Goal: Task Accomplishment & Management: Manage account settings

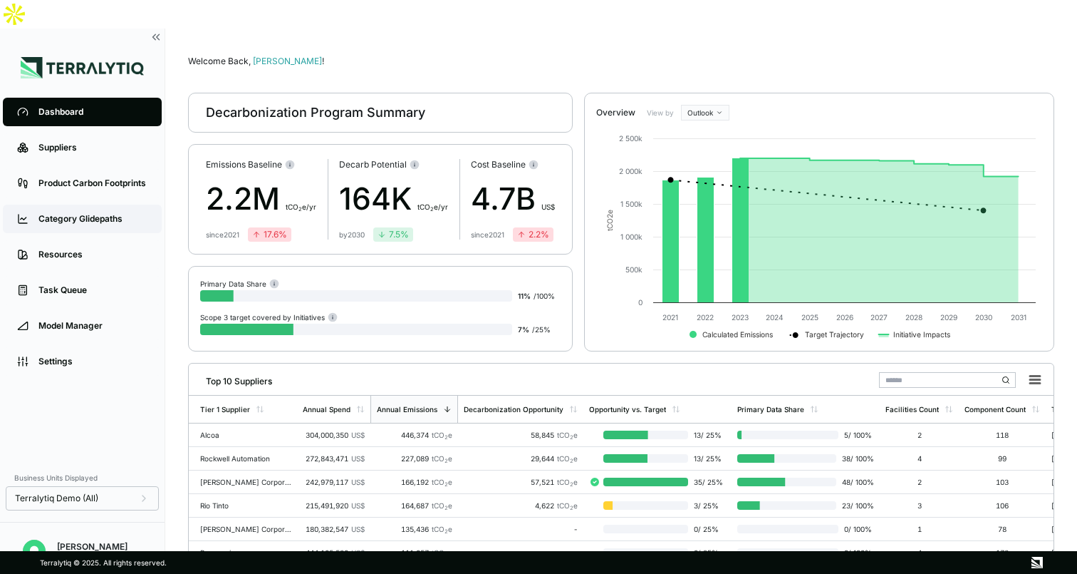
click at [115, 213] on div "Category Glidepaths" at bounding box center [92, 218] width 109 height 11
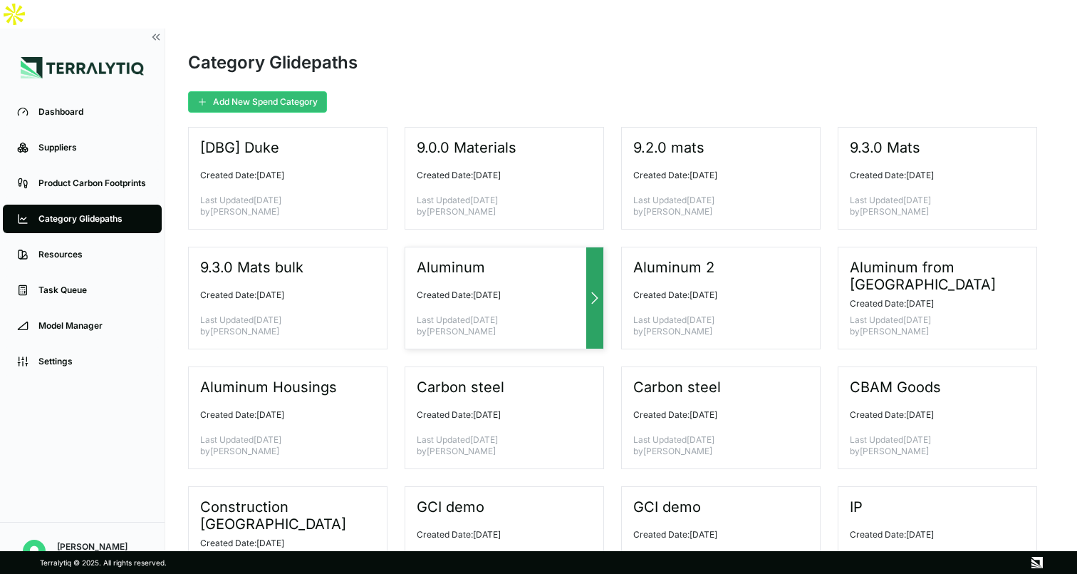
click at [592, 289] on icon at bounding box center [594, 297] width 17 height 17
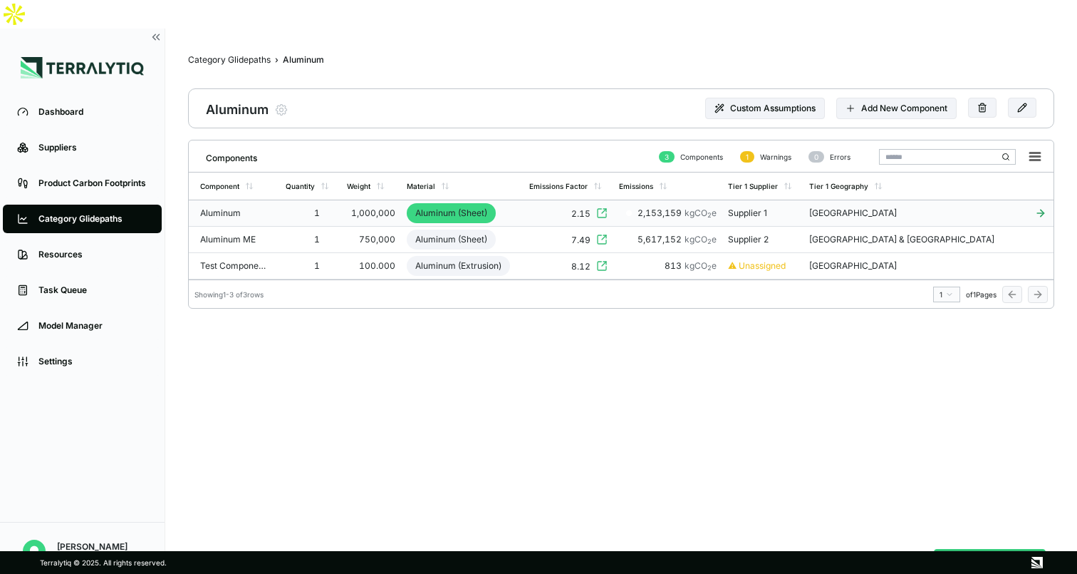
click at [561, 200] on td "2.15" at bounding box center [569, 213] width 90 height 26
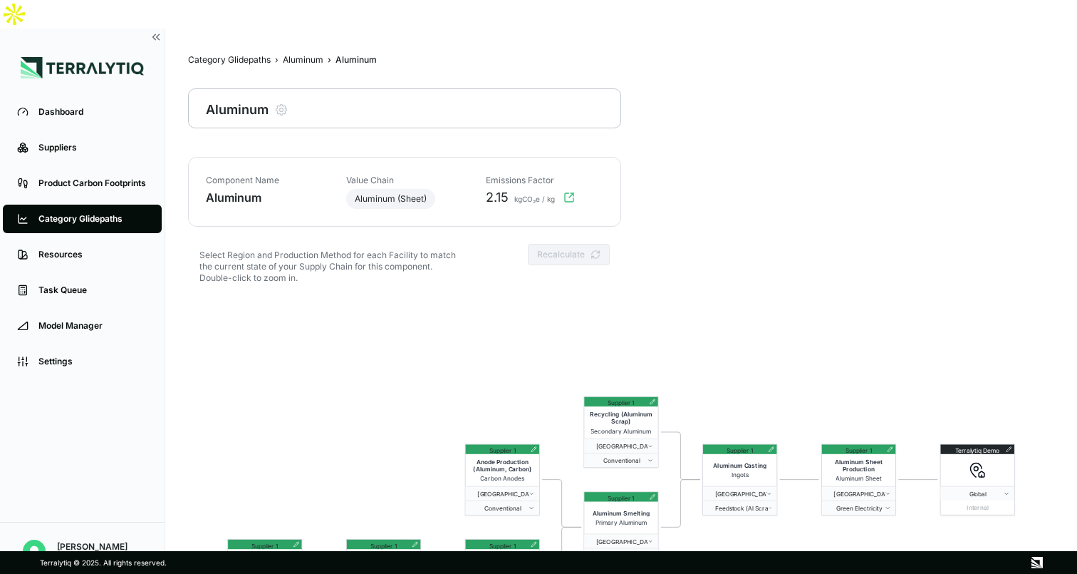
scroll to position [68, 0]
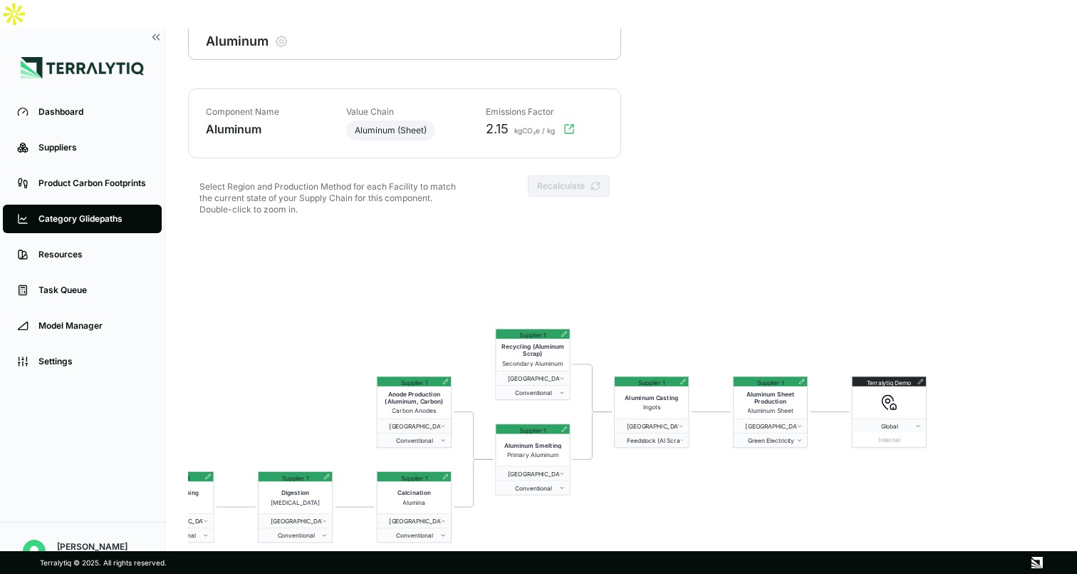
drag, startPoint x: 680, startPoint y: 257, endPoint x: 591, endPoint y: 258, distance: 89.1
click at [591, 258] on div "Terralytiq Demo Global Internal Supplier 1 Aluminum Sheet Production Aluminum S…" at bounding box center [621, 434] width 866 height 410
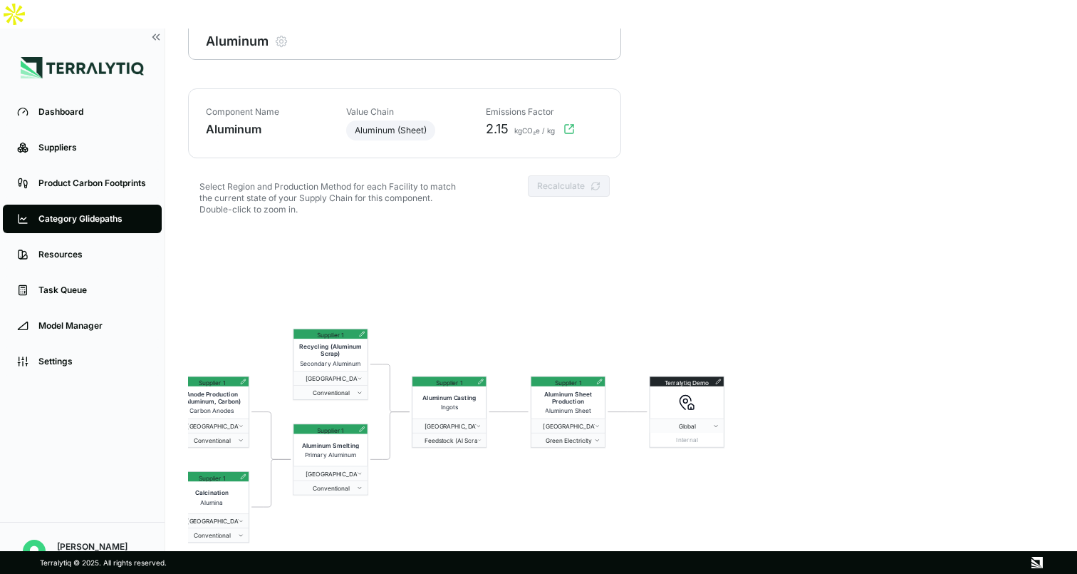
drag, startPoint x: 710, startPoint y: 245, endPoint x: 467, endPoint y: 242, distance: 242.3
click at [467, 242] on div "Terralytiq Demo Global Internal Supplier 1 Aluminum Sheet Production Aluminum S…" at bounding box center [621, 434] width 866 height 410
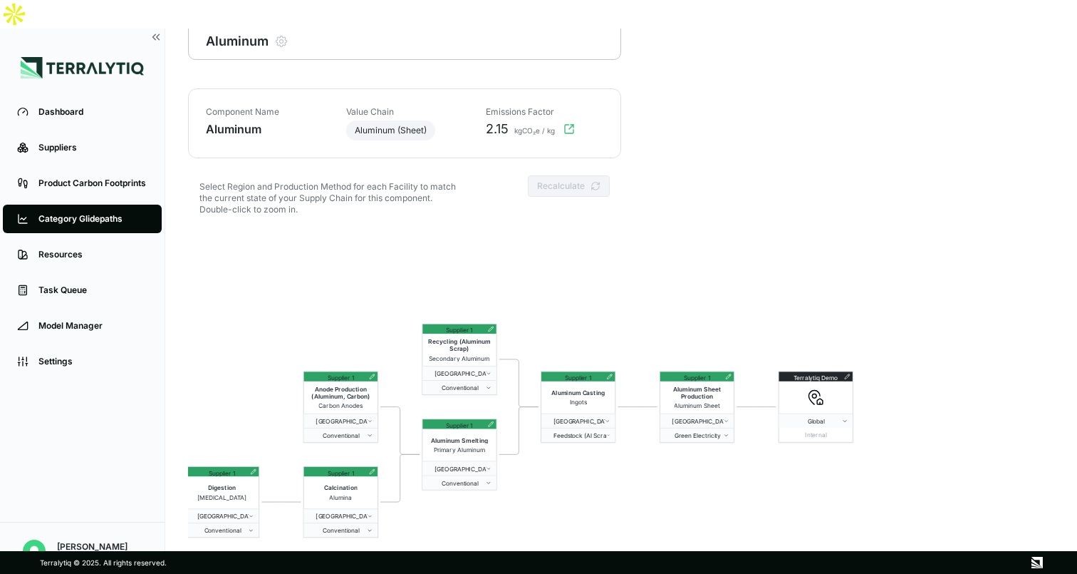
drag, startPoint x: 500, startPoint y: 301, endPoint x: 670, endPoint y: 299, distance: 169.6
click at [671, 299] on div "Terralytiq Demo Global Internal Supplier 1 Aluminum Sheet Production Aluminum S…" at bounding box center [621, 434] width 866 height 410
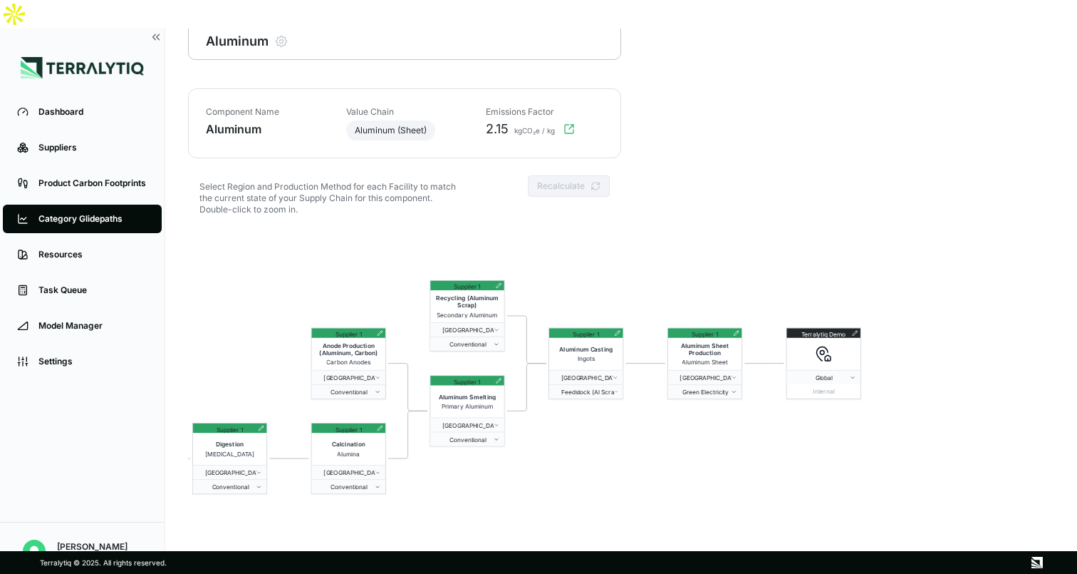
drag, startPoint x: 606, startPoint y: 291, endPoint x: 614, endPoint y: 249, distance: 43.3
click at [614, 248] on div "Terralytiq Demo Global Internal Supplier 1 Aluminum Sheet Production Aluminum S…" at bounding box center [621, 434] width 866 height 410
click at [497, 378] on icon at bounding box center [499, 381] width 6 height 6
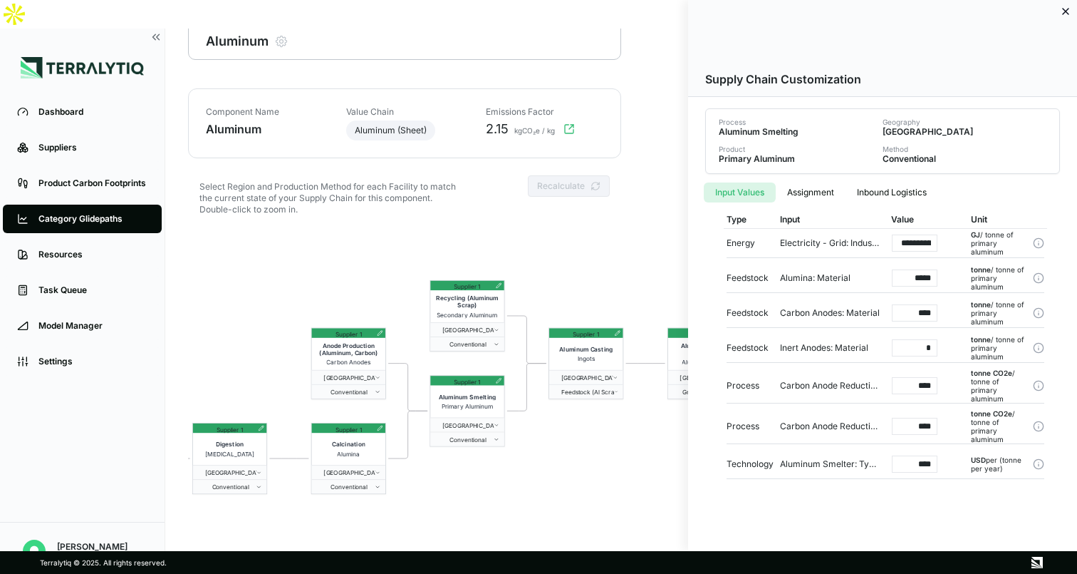
click at [885, 195] on button "Inbound Logistics" at bounding box center [892, 192] width 93 height 20
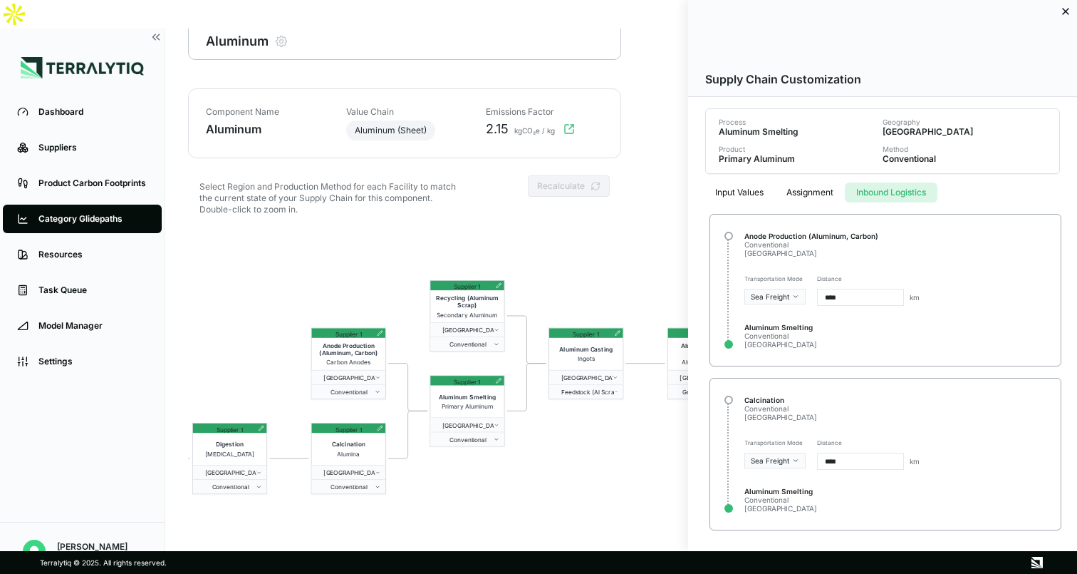
drag, startPoint x: 581, startPoint y: 438, endPoint x: 525, endPoint y: 438, distance: 56.3
click at [525, 438] on div at bounding box center [538, 287] width 1077 height 574
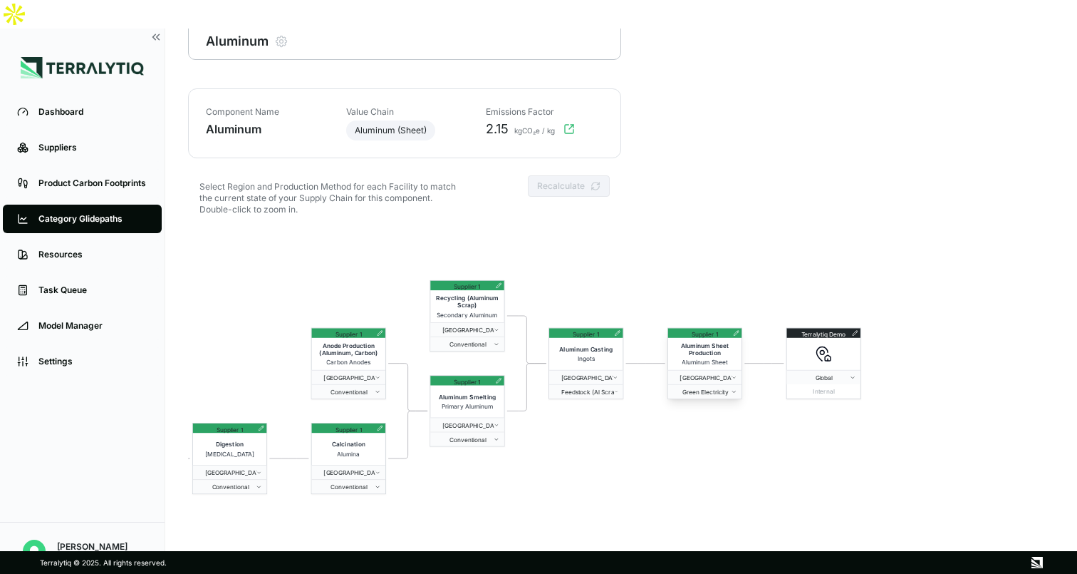
click at [737, 330] on icon at bounding box center [736, 333] width 6 height 6
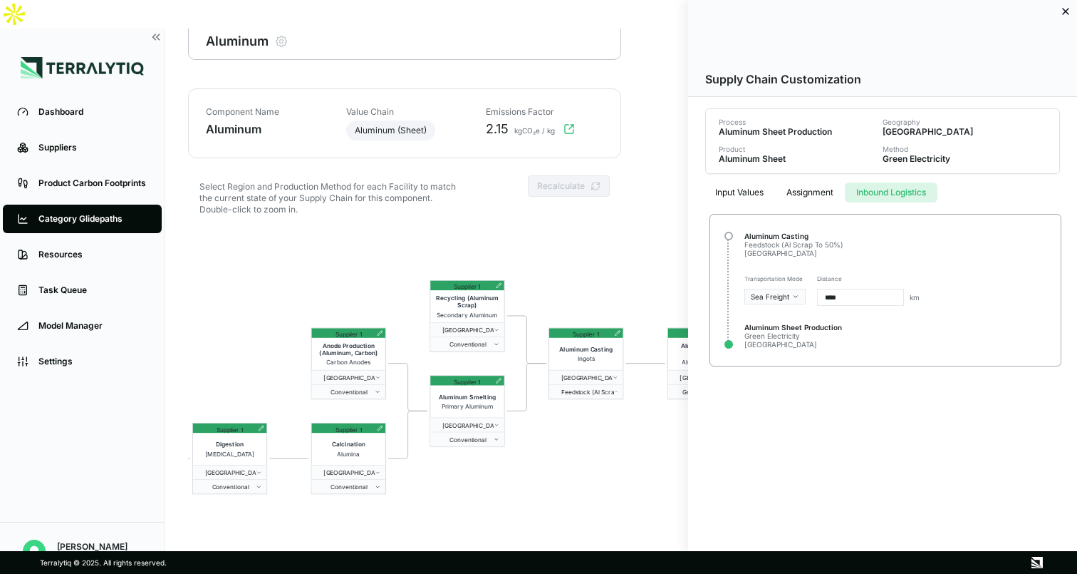
click at [911, 187] on button "Inbound Logistics" at bounding box center [891, 192] width 93 height 20
click at [1063, 7] on icon at bounding box center [1065, 11] width 11 height 11
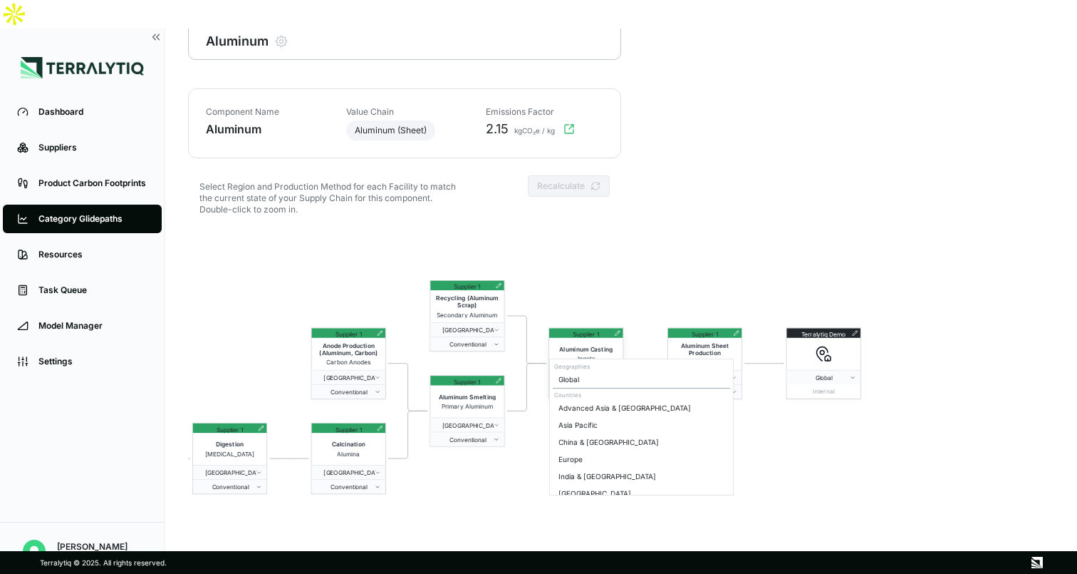
click at [607, 373] on span "[GEOGRAPHIC_DATA]" at bounding box center [583, 376] width 59 height 7
click at [807, 441] on html "Dashboard Suppliers Product Carbon Footprints Category Glidepaths Resources Tas…" at bounding box center [538, 287] width 1077 height 574
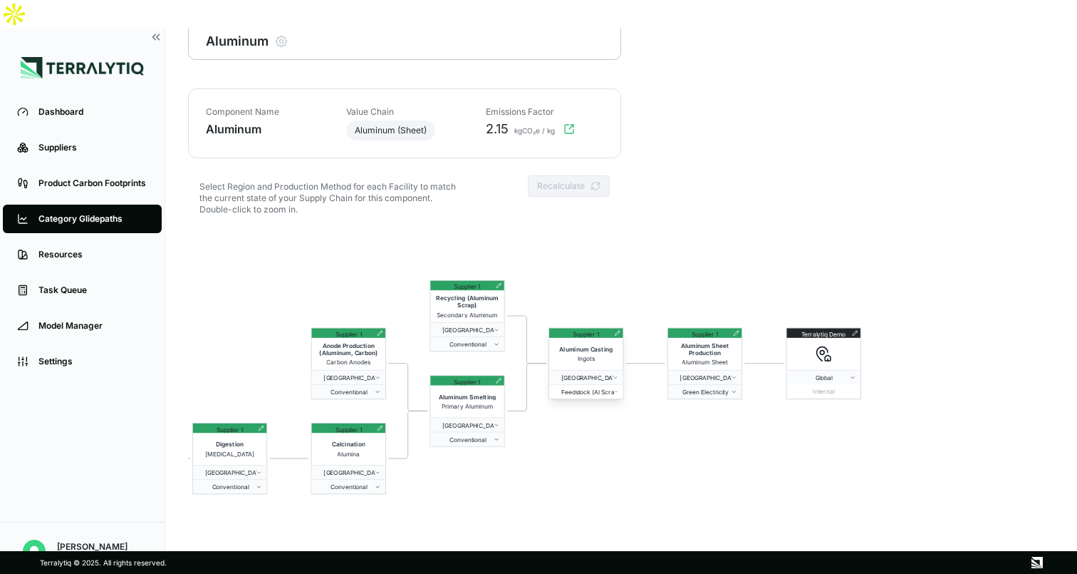
click at [603, 384] on button "Feedstock (Al Scrap To 50%)" at bounding box center [585, 391] width 73 height 14
click at [723, 388] on span "Green Electricity" at bounding box center [702, 391] width 58 height 7
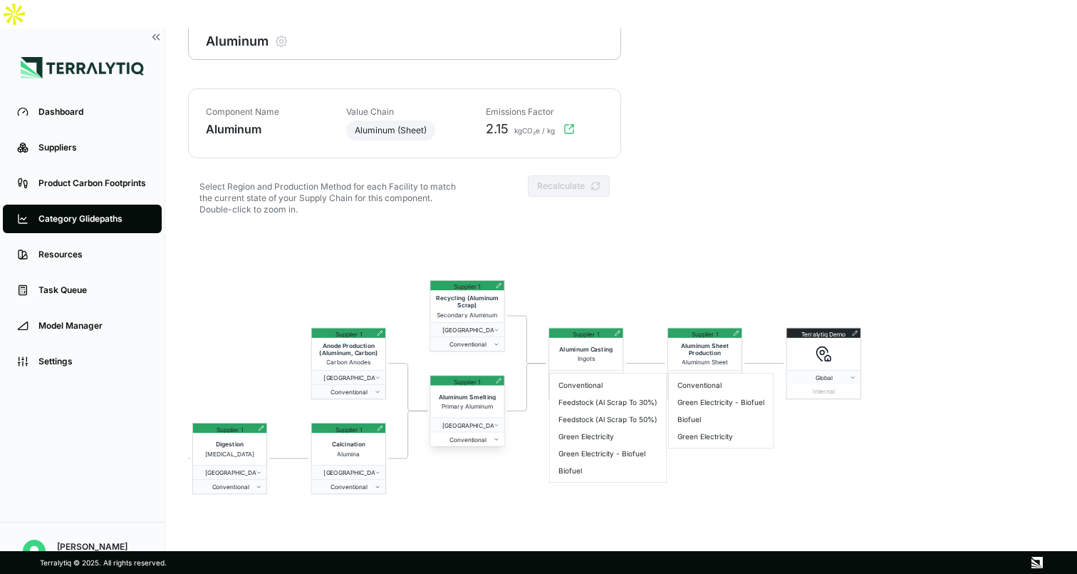
click at [490, 432] on button "Conventional" at bounding box center [466, 439] width 73 height 14
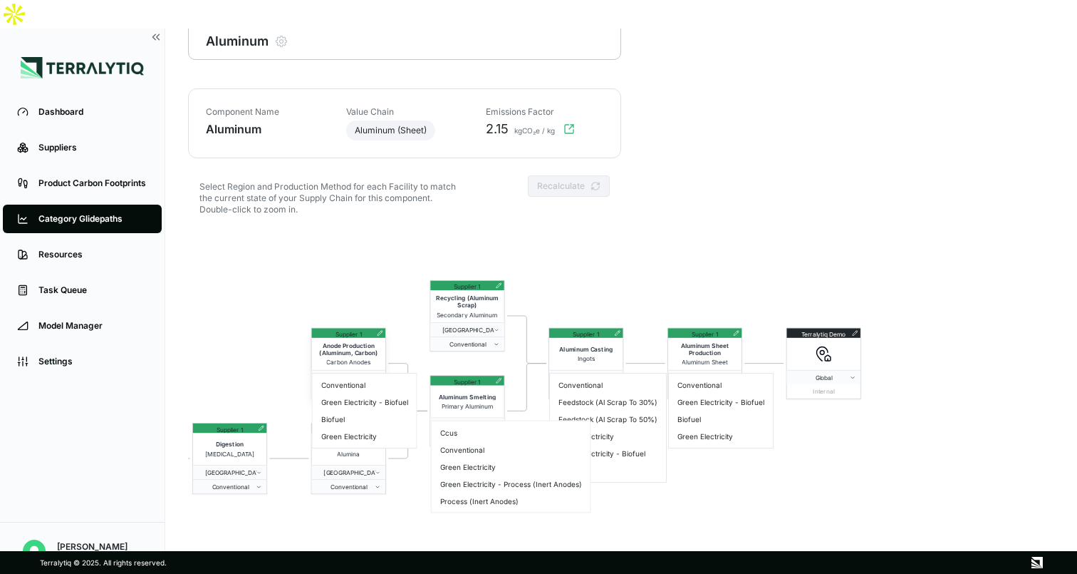
click at [363, 388] on span "Conventional" at bounding box center [345, 391] width 58 height 7
click at [741, 456] on html "Dashboard Suppliers Product Carbon Footprints Category Glidepaths Resources Tas…" at bounding box center [538, 287] width 1077 height 574
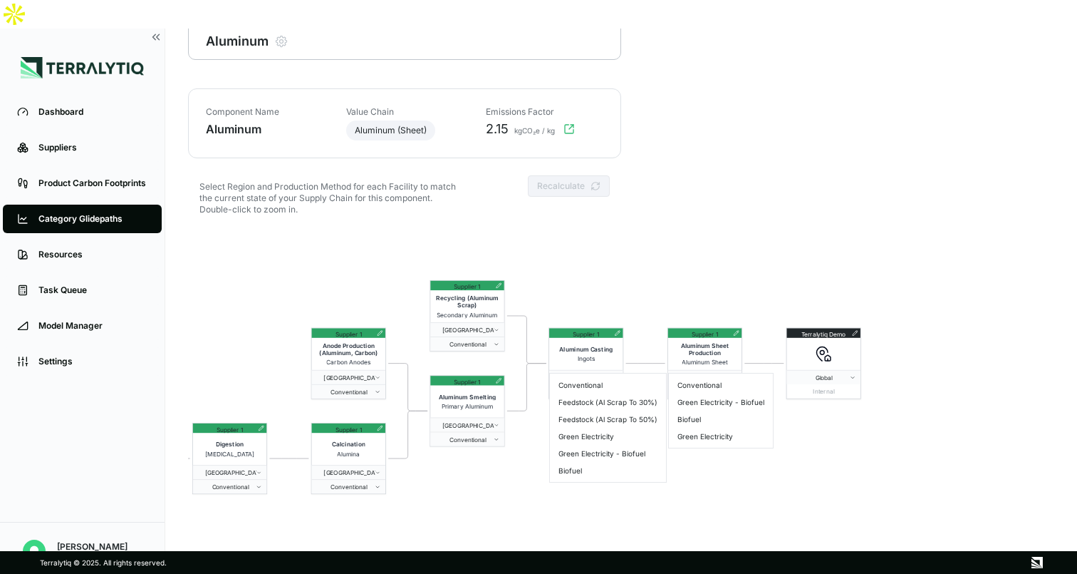
click at [725, 480] on html "Dashboard Suppliers Product Carbon Footprints Category Glidepaths Resources Tas…" at bounding box center [538, 287] width 1077 height 574
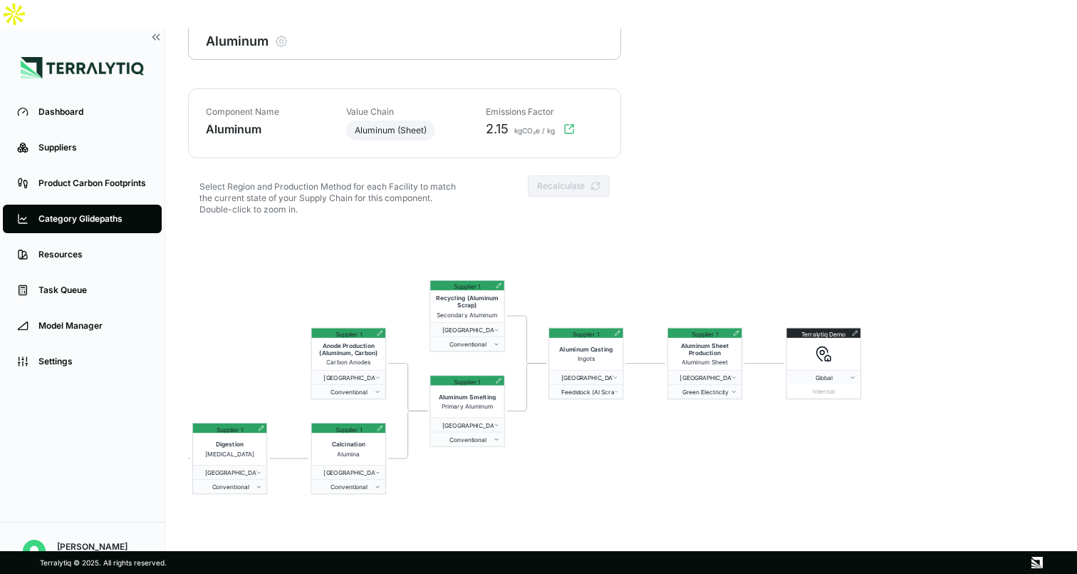
click at [725, 480] on html "Dashboard Suppliers Product Carbon Footprints Category Glidepaths Resources Tas…" at bounding box center [538, 287] width 1077 height 574
drag, startPoint x: 487, startPoint y: 100, endPoint x: 510, endPoint y: 100, distance: 23.5
click at [510, 120] on div "2.15 kgCO₂e / kg" at bounding box center [540, 128] width 126 height 17
click at [478, 421] on span "[GEOGRAPHIC_DATA]" at bounding box center [464, 424] width 59 height 7
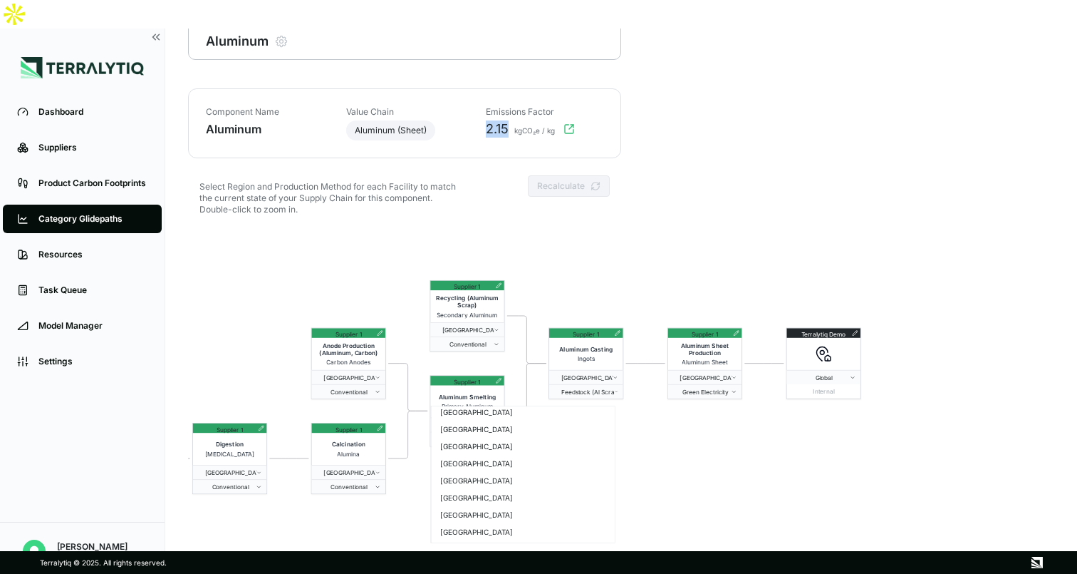
scroll to position [961, 0]
click at [450, 434] on div "[GEOGRAPHIC_DATA]" at bounding box center [523, 434] width 177 height 17
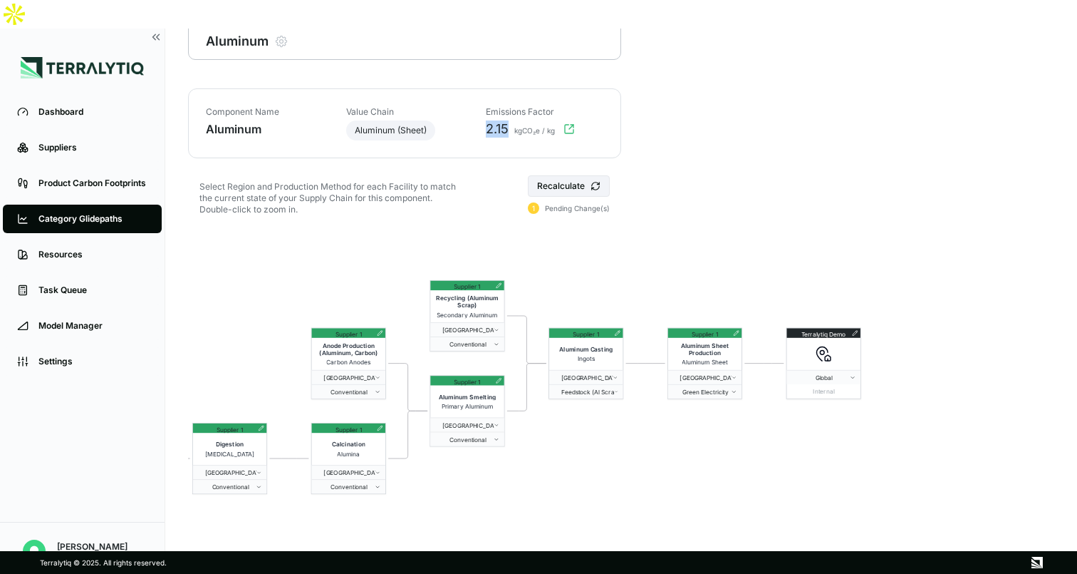
click at [488, 120] on span "2.15" at bounding box center [497, 128] width 23 height 17
drag, startPoint x: 487, startPoint y: 98, endPoint x: 511, endPoint y: 98, distance: 23.5
click at [511, 120] on div "2.15 kgCO₂e / kg" at bounding box center [540, 128] width 126 height 17
click at [586, 175] on button "Recalculate" at bounding box center [569, 185] width 82 height 21
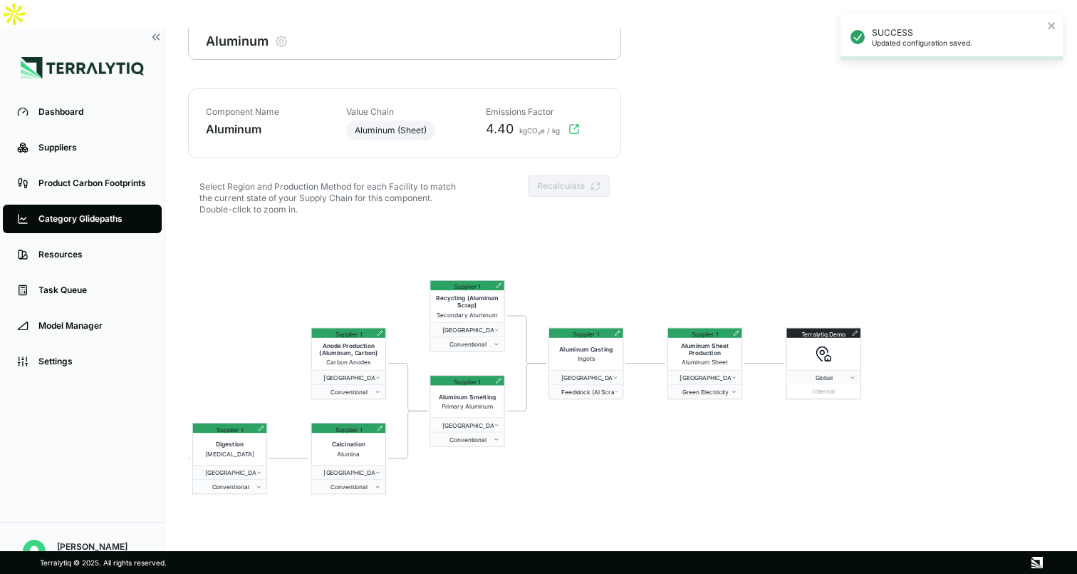
click at [498, 175] on div "Select Region and Production Method for each Facility to match the current stat…" at bounding box center [404, 202] width 433 height 54
drag, startPoint x: 487, startPoint y: 100, endPoint x: 511, endPoint y: 96, distance: 23.8
click at [511, 120] on span "4.40" at bounding box center [500, 128] width 28 height 17
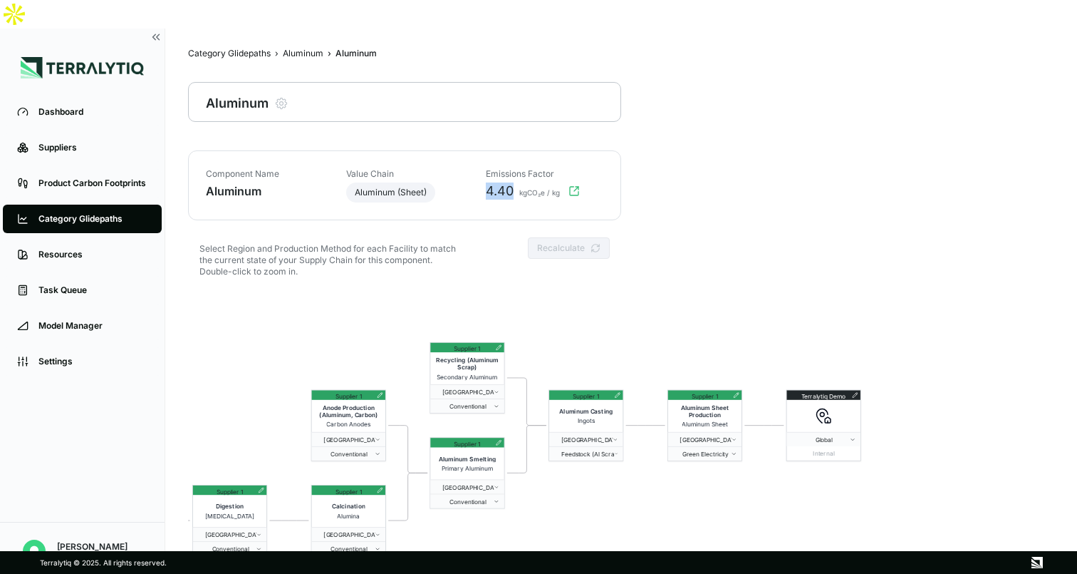
scroll to position [0, 0]
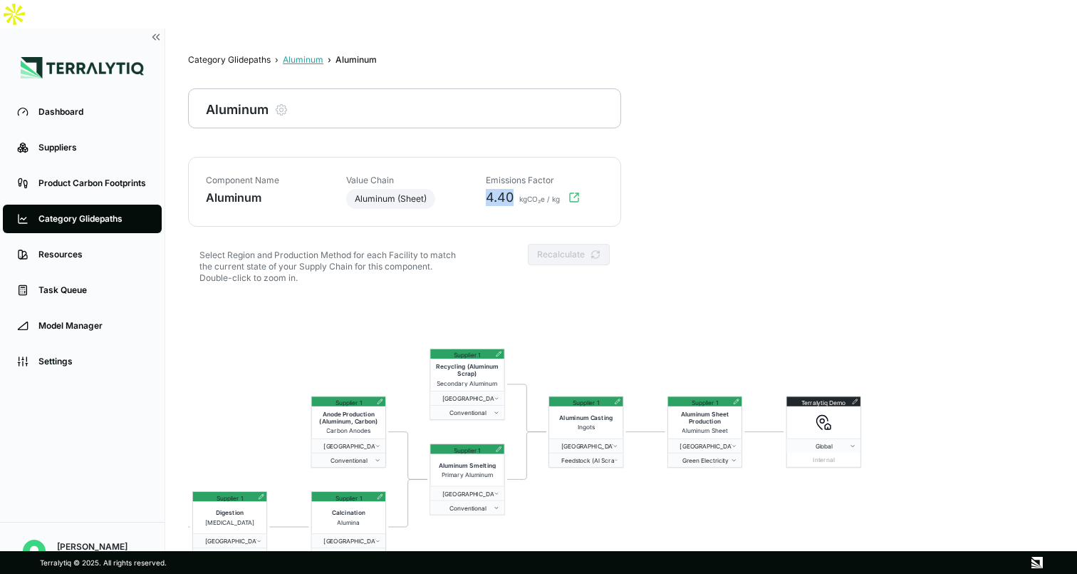
click at [305, 54] on div "Aluminum" at bounding box center [303, 59] width 41 height 11
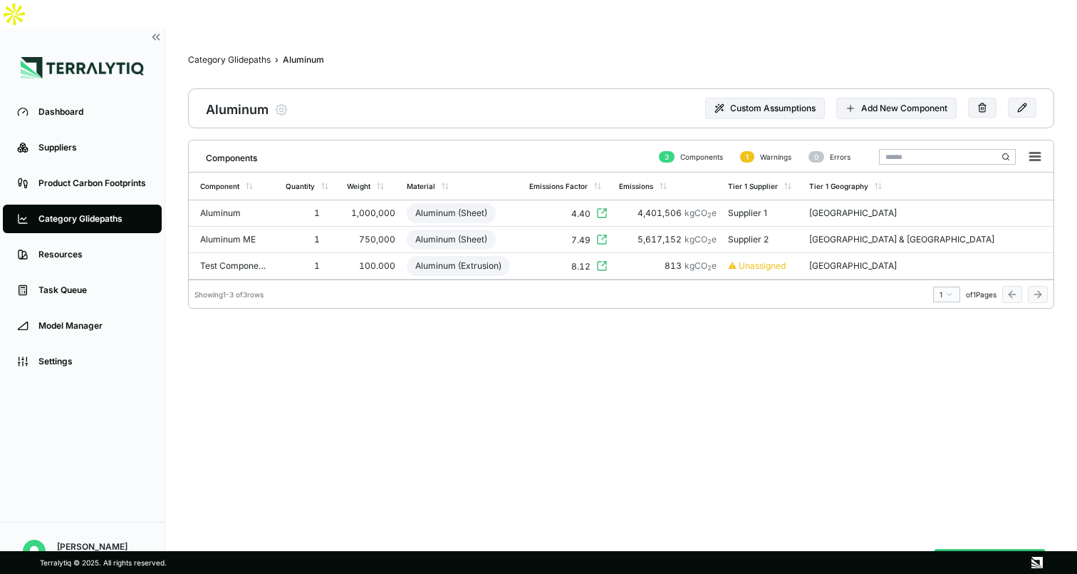
scroll to position [21, 0]
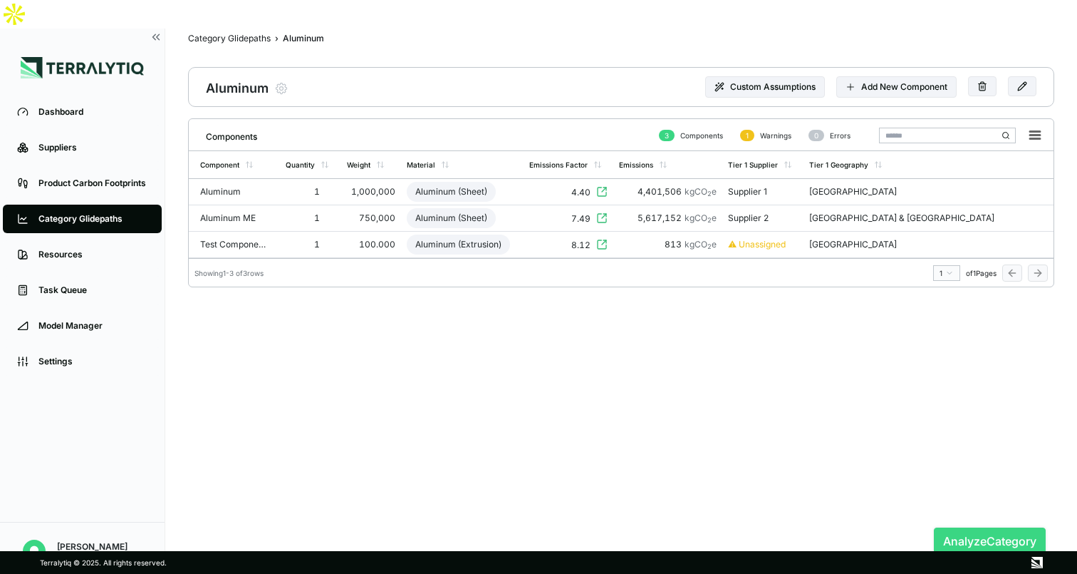
click at [965, 527] on button "Analyze Category" at bounding box center [990, 540] width 112 height 27
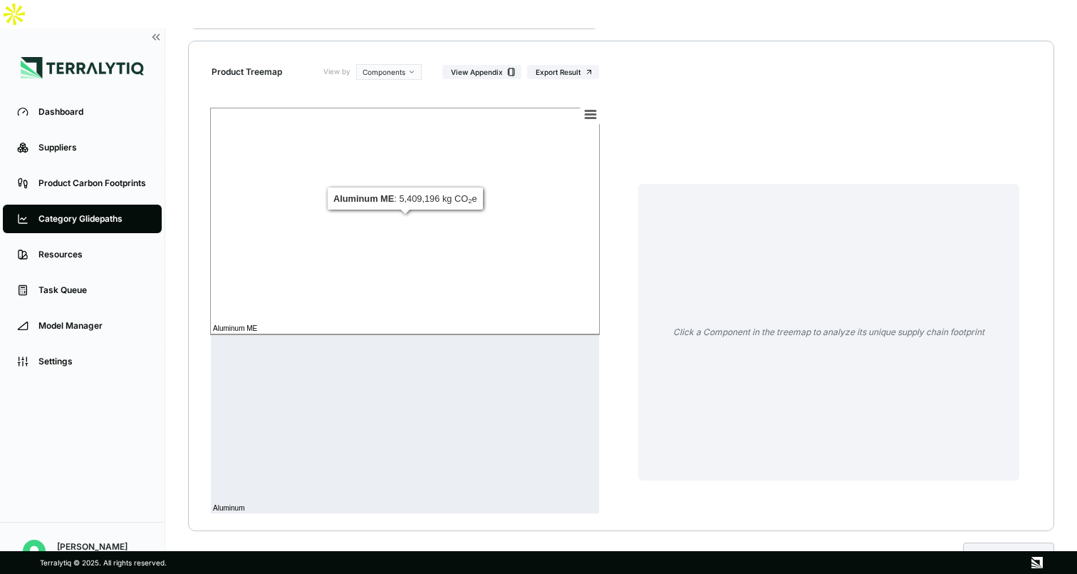
scroll to position [168, 0]
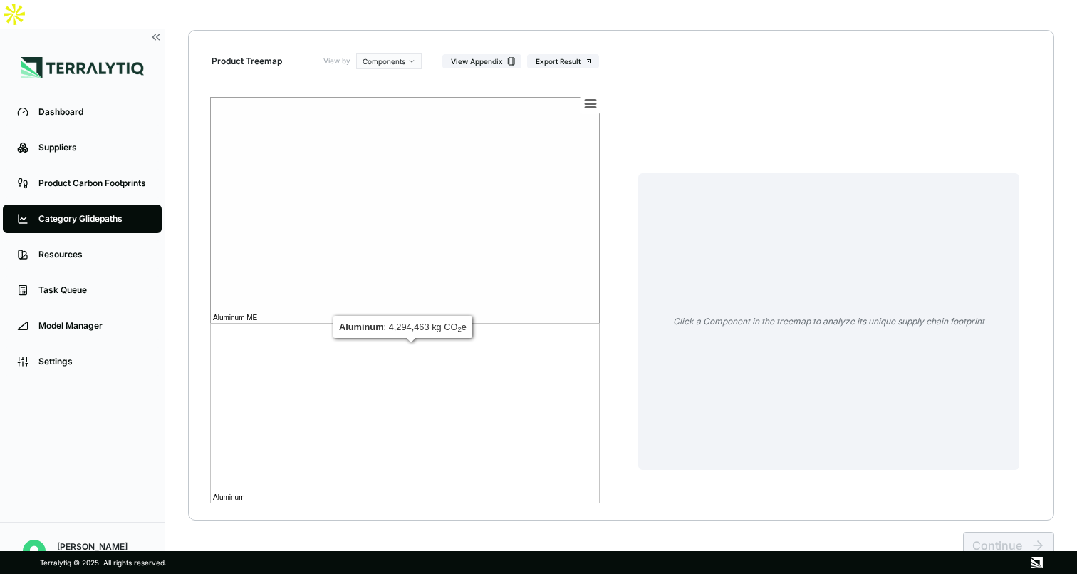
click at [415, 400] on rect at bounding box center [405, 413] width 390 height 180
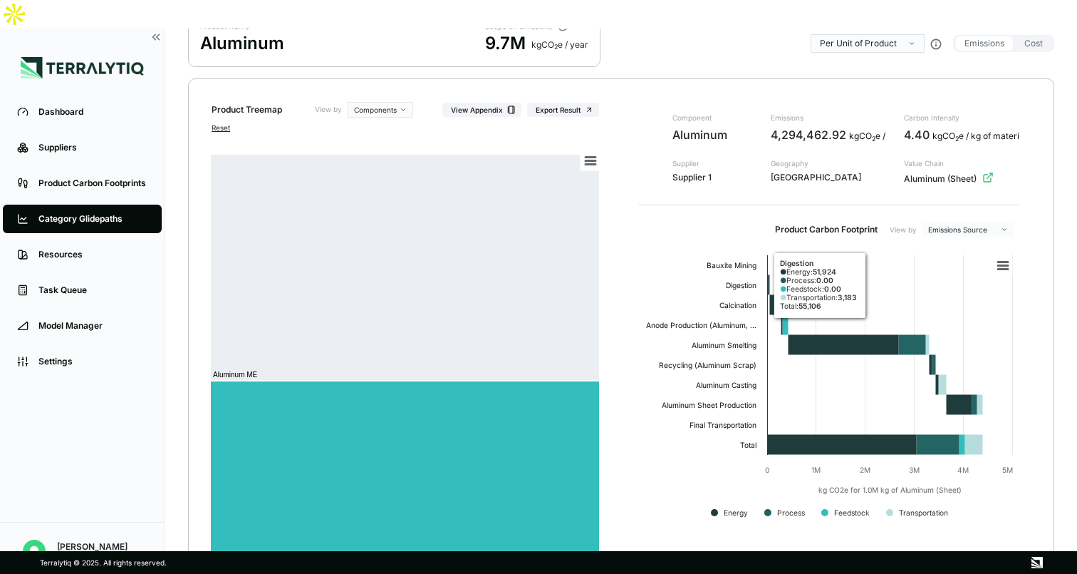
scroll to position [103, 0]
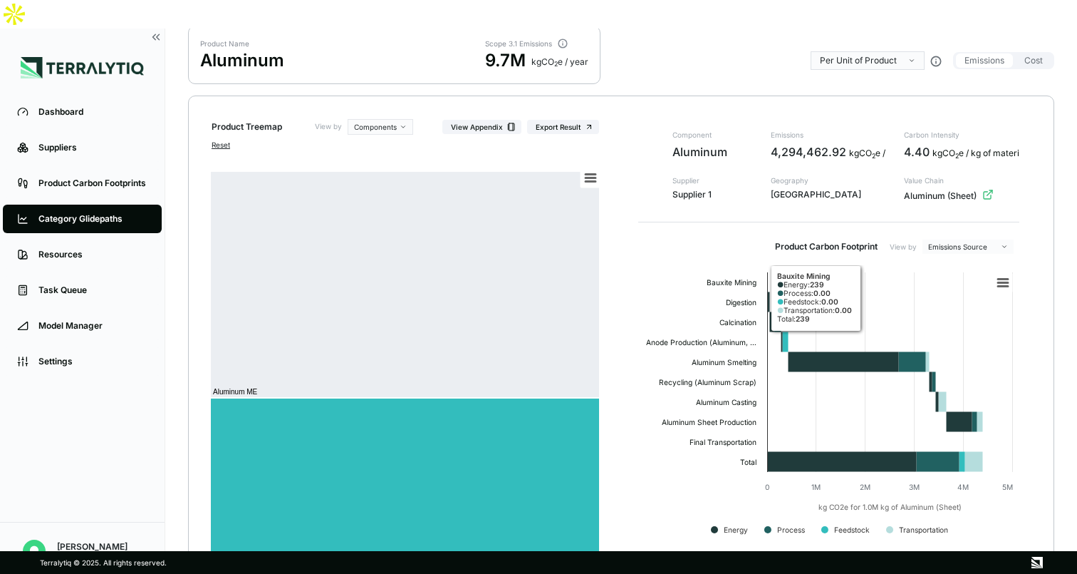
click at [946, 217] on html "Dashboard Suppliers Product Carbon Footprints Category Glidepaths Resources Tas…" at bounding box center [538, 287] width 1077 height 574
click at [1033, 31] on html "Dashboard Suppliers Product Carbon Footprints Category Glidepaths Resources Tas…" at bounding box center [538, 287] width 1077 height 574
click at [1033, 53] on button "Cost" at bounding box center [1034, 60] width 36 height 14
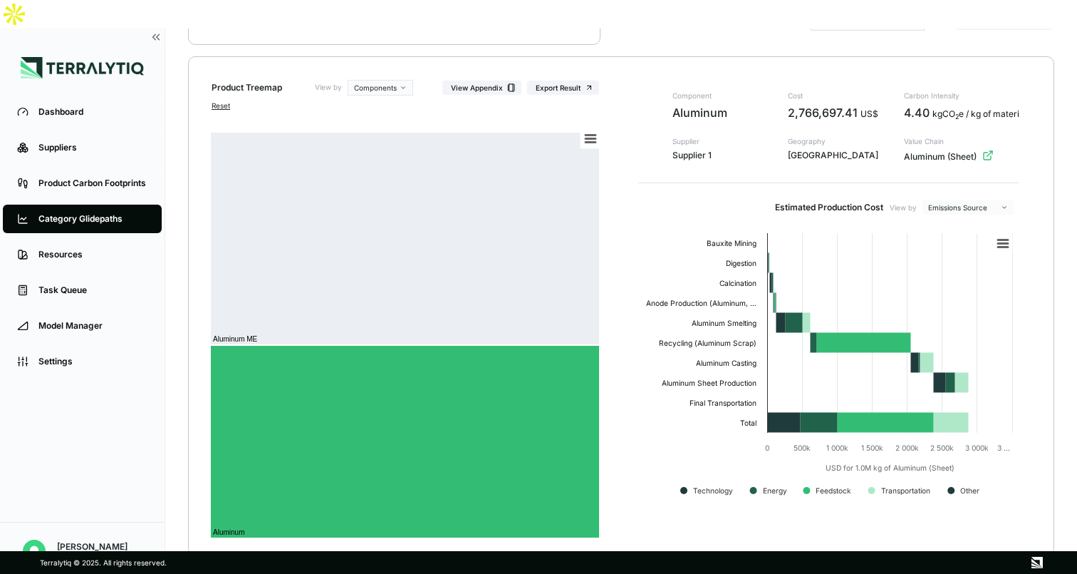
scroll to position [177, 0]
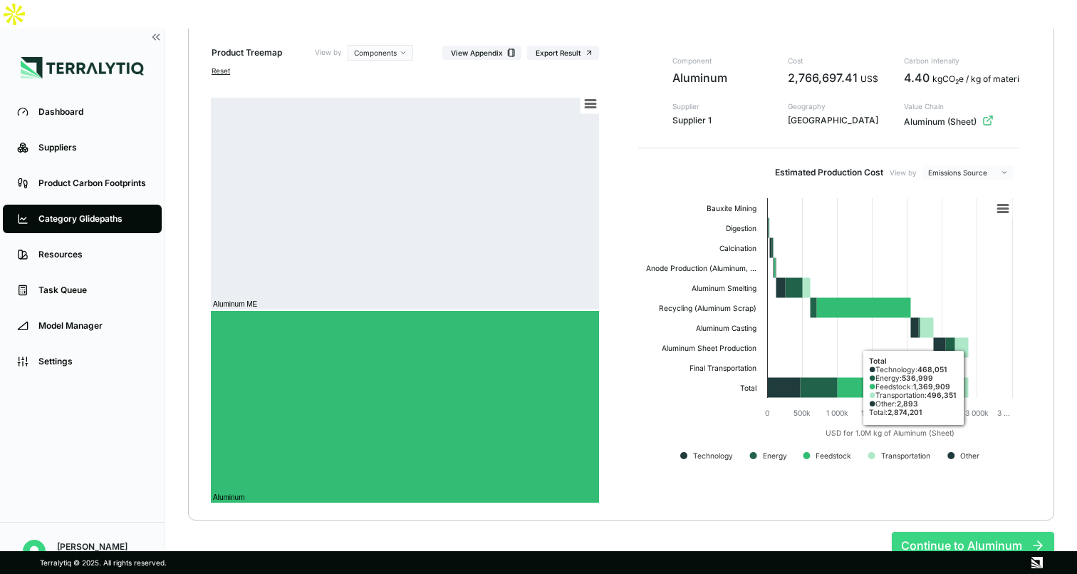
click at [920, 532] on button "Continue to Aluminum" at bounding box center [973, 545] width 162 height 27
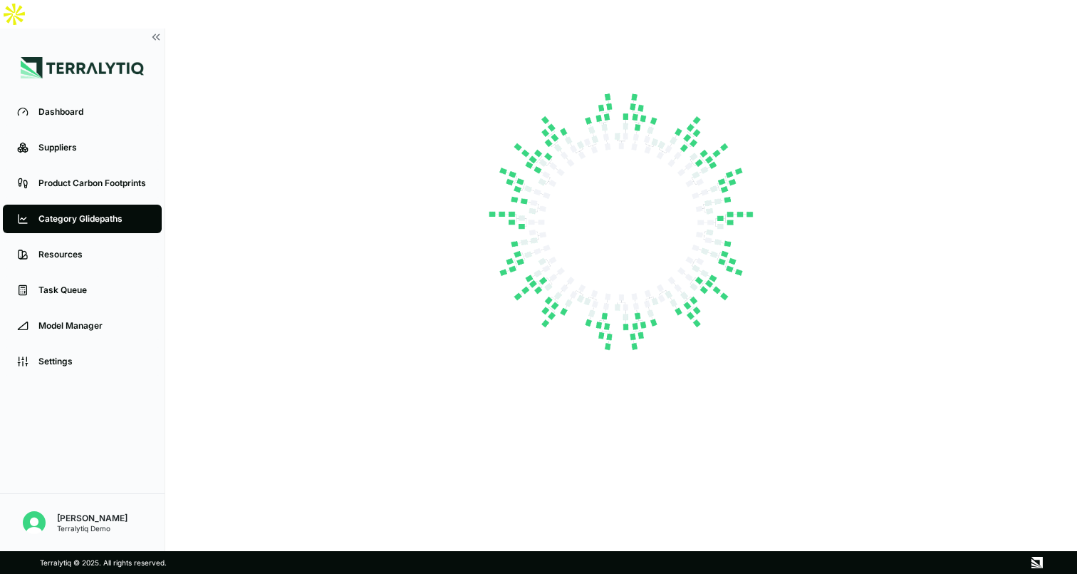
scroll to position [0, 0]
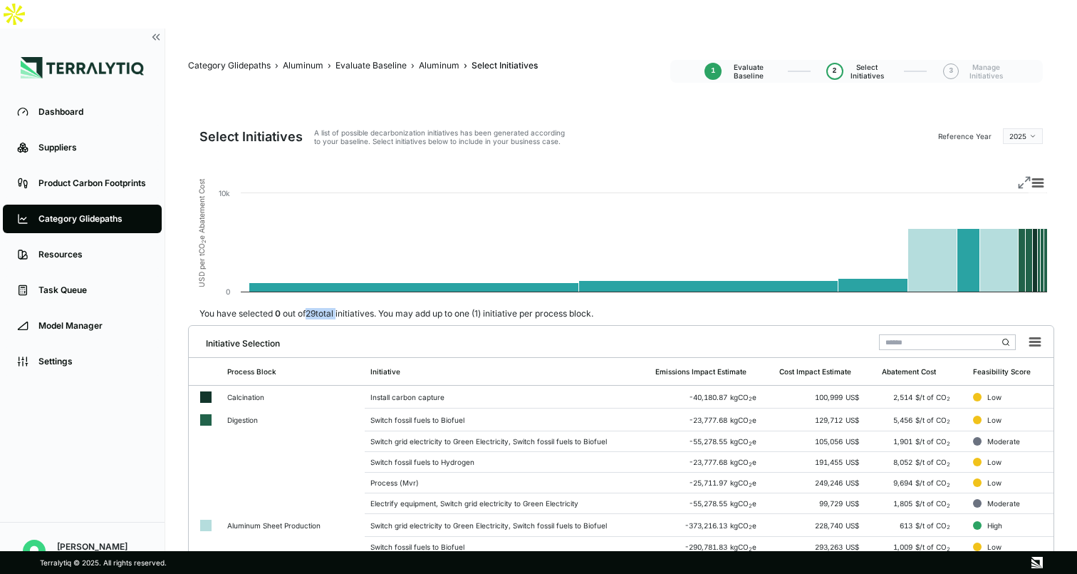
drag, startPoint x: 308, startPoint y: 282, endPoint x: 340, endPoint y: 283, distance: 32.1
click at [341, 308] on div "You have selected 0 out of 29 total initiatives. You may add up to one (1) init…" at bounding box center [396, 313] width 417 height 11
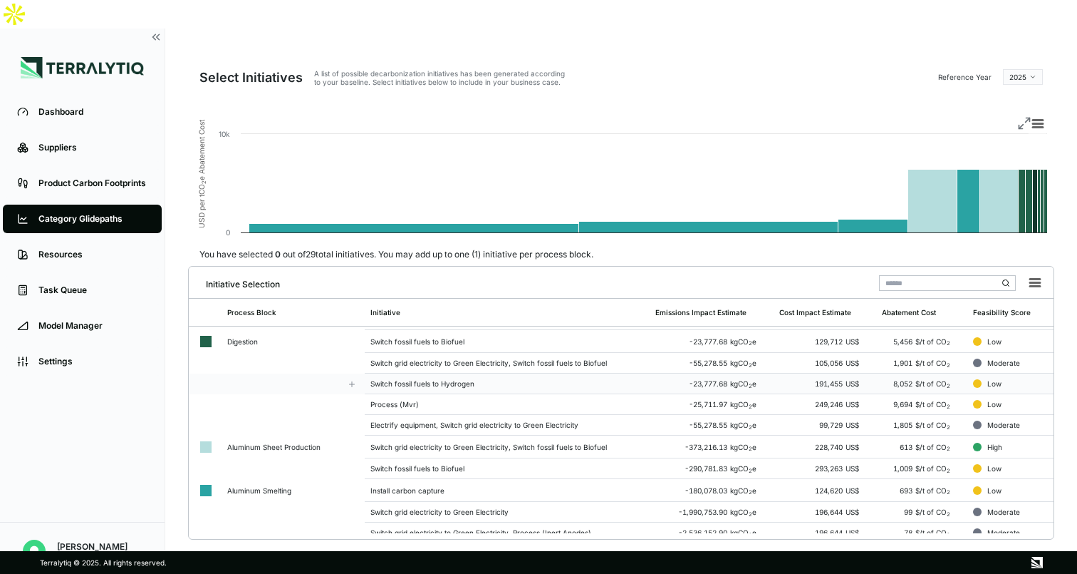
click at [490, 379] on div "Switch fossil fuels to Hydrogen" at bounding box center [508, 383] width 274 height 9
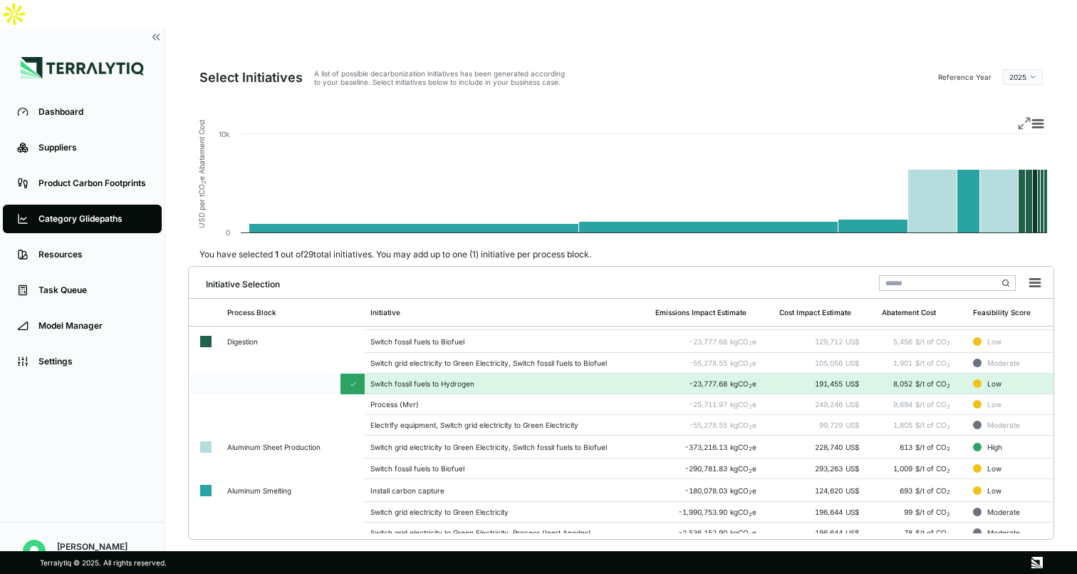
scroll to position [49, 0]
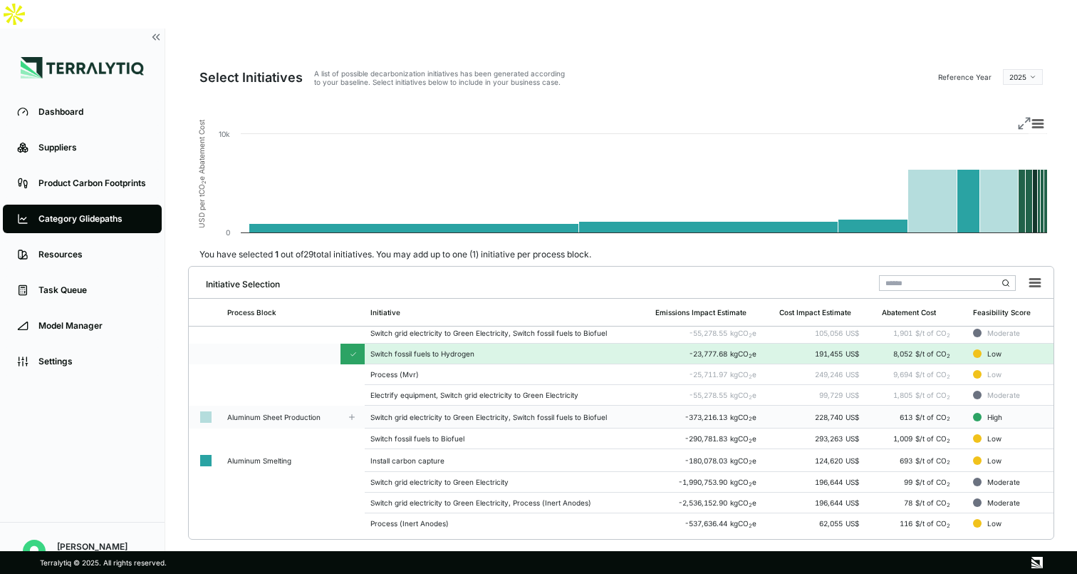
click at [455, 413] on div "Switch grid electricity to Green Electricity, Switch fossil fuels to Biofuel" at bounding box center [508, 417] width 274 height 9
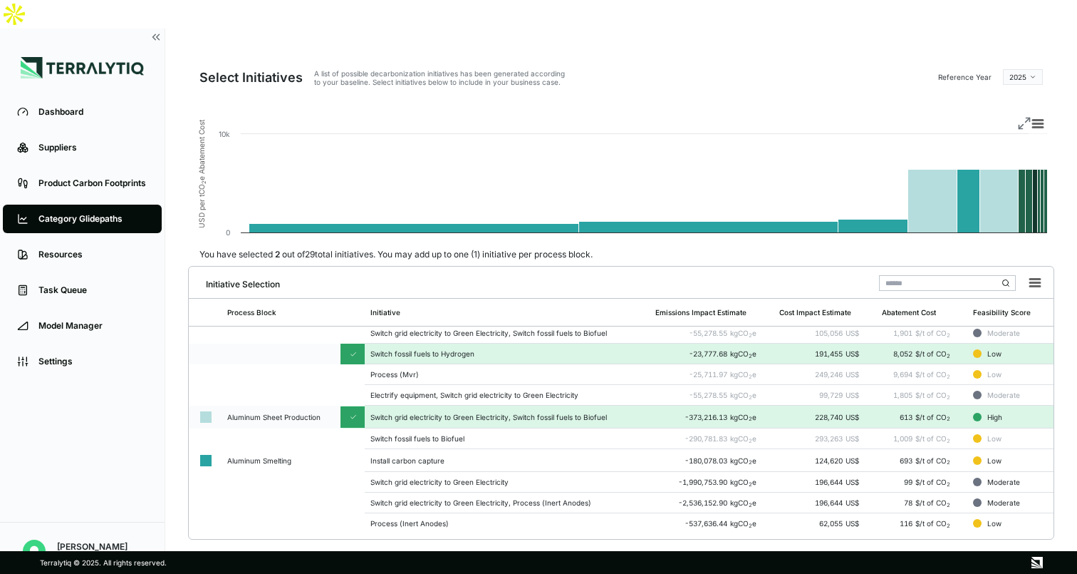
click at [1023, 125] on line at bounding box center [1022, 127] width 4 height 4
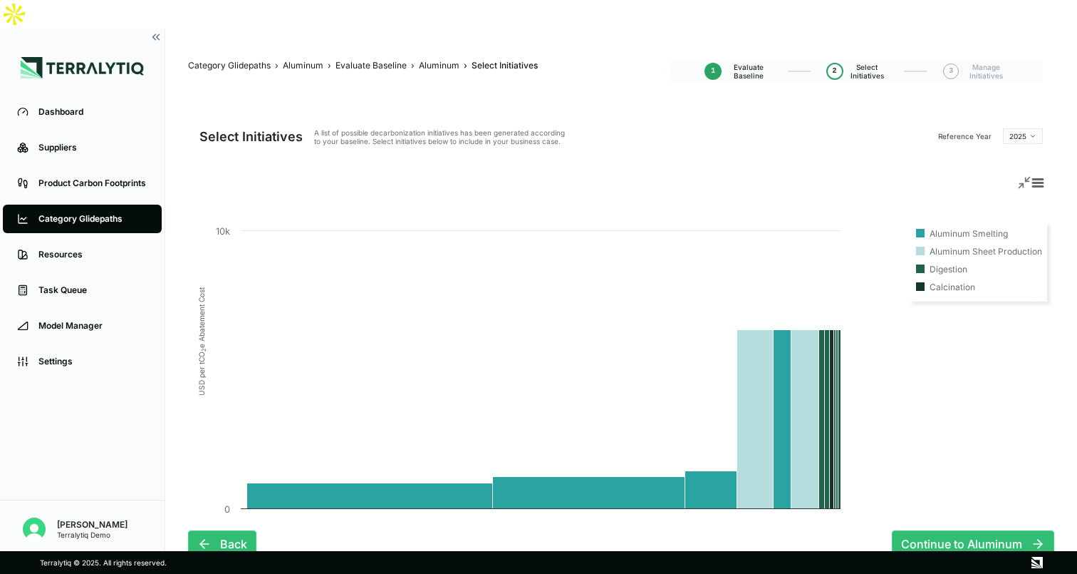
click at [1023, 109] on html "Dashboard Suppliers Product Carbon Footprints Category Glidepaths Resources Tas…" at bounding box center [538, 287] width 1077 height 574
click at [1016, 285] on div "2038" at bounding box center [1032, 285] width 84 height 17
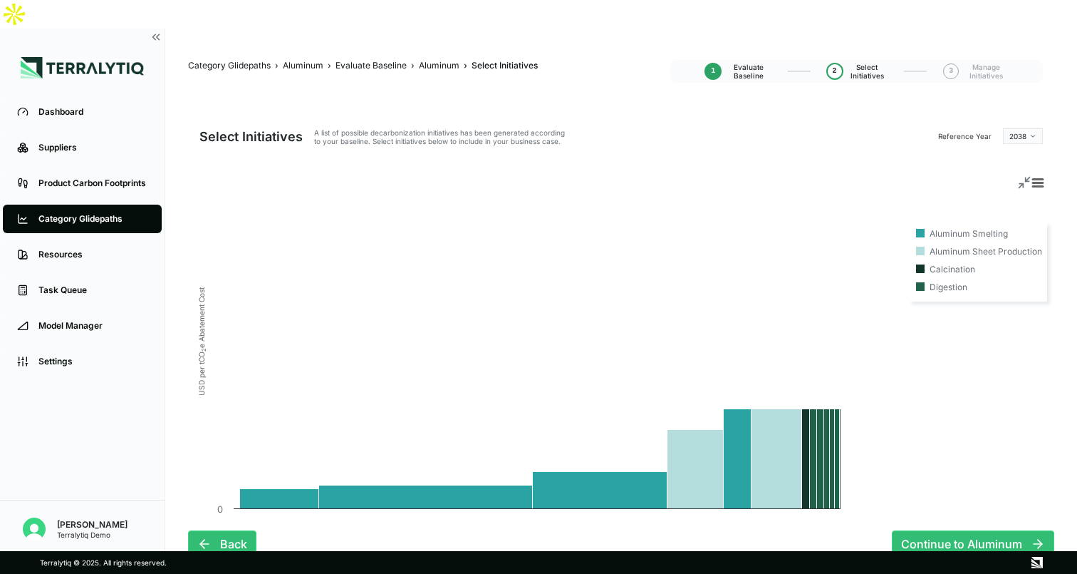
click at [1025, 175] on icon at bounding box center [1025, 182] width 14 height 14
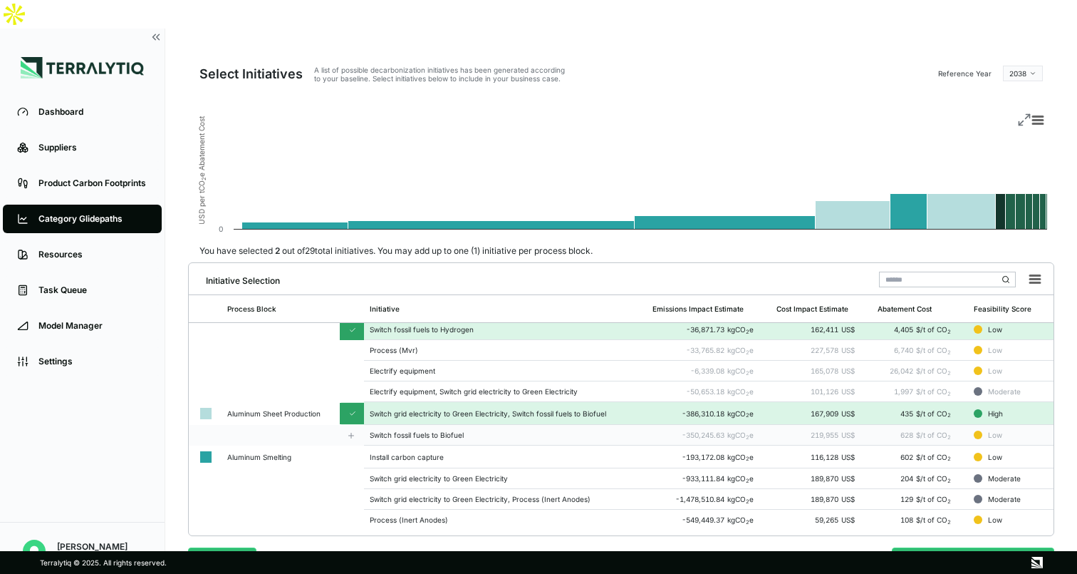
scroll to position [80, 0]
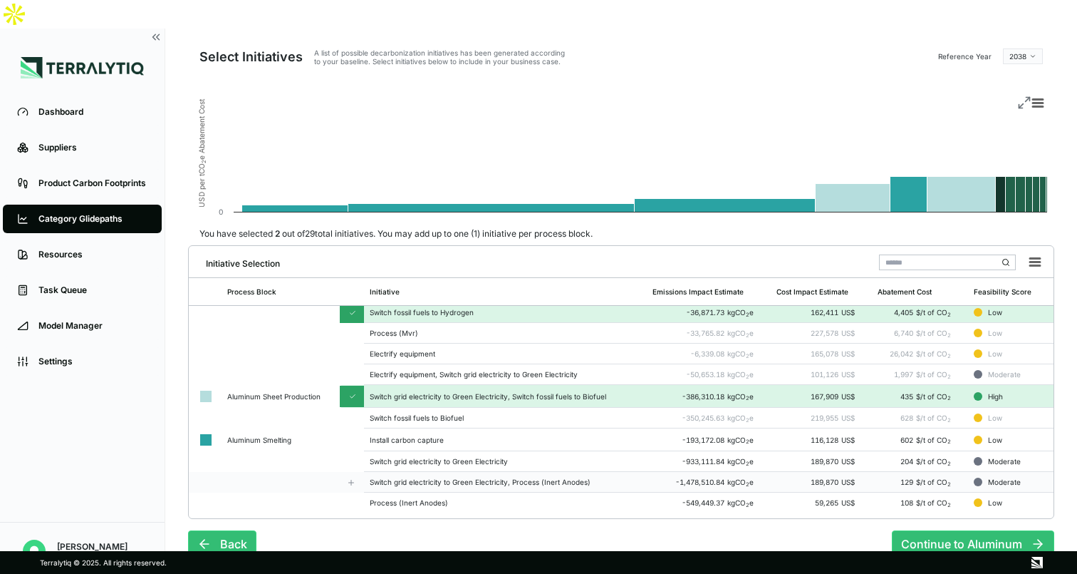
click at [529, 472] on td "Switch grid electricity to Green Electricity, Process (Inert Anodes)" at bounding box center [505, 482] width 283 height 21
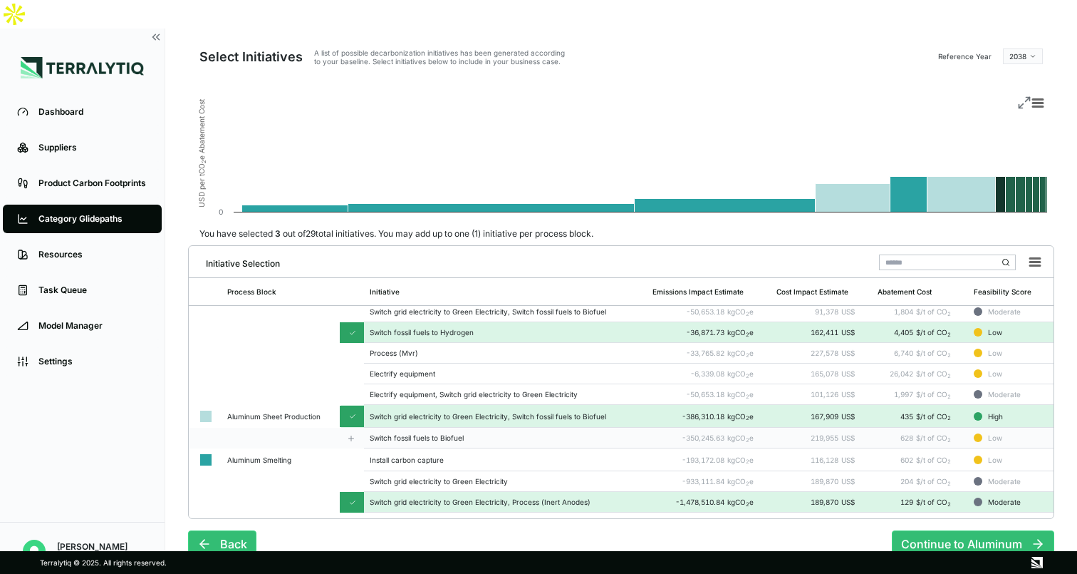
scroll to position [39, 0]
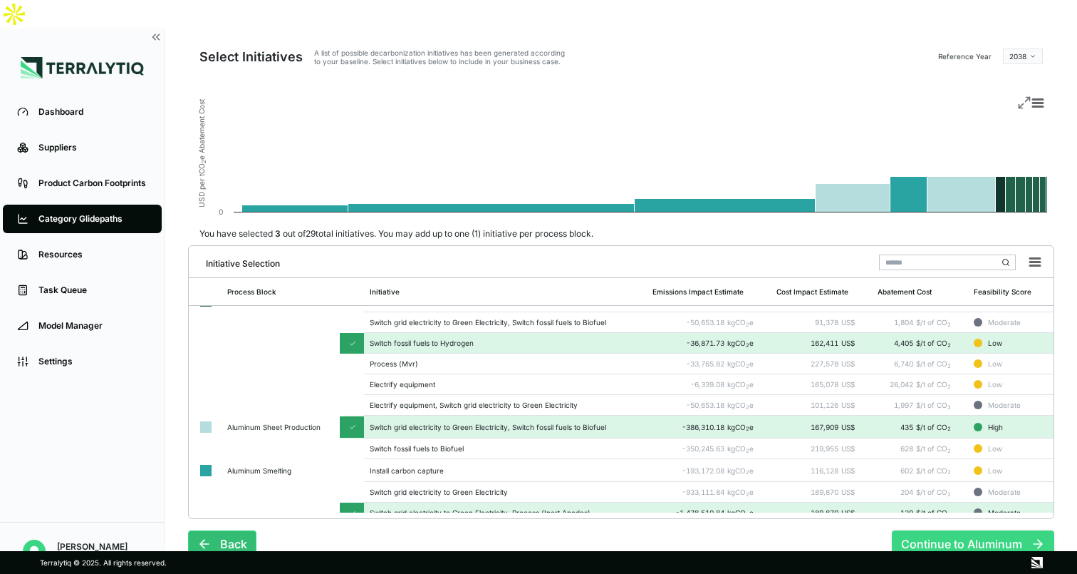
click at [958, 530] on button "Continue to Aluminum" at bounding box center [973, 543] width 162 height 27
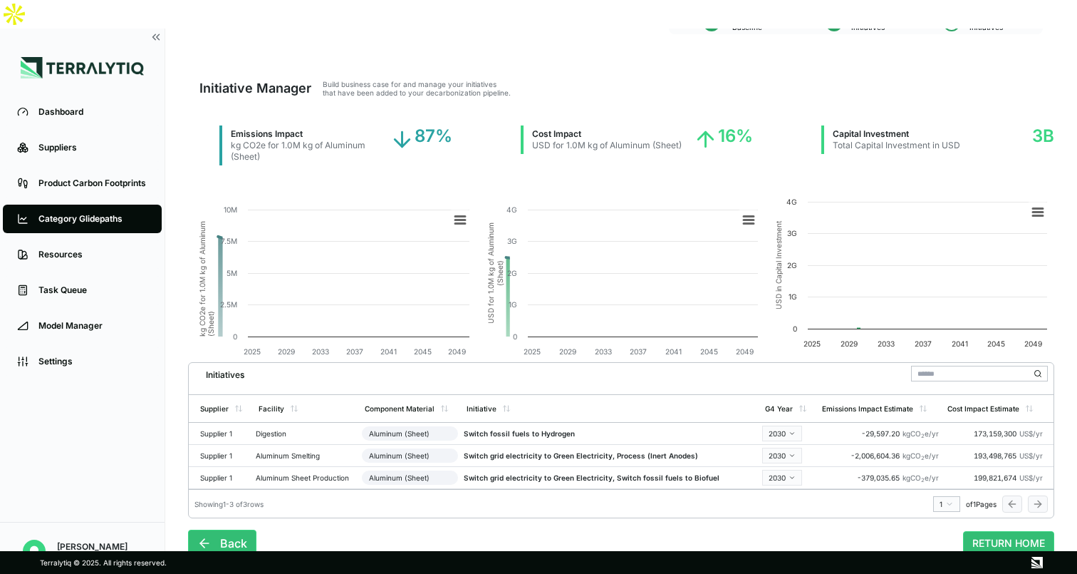
scroll to position [47, 0]
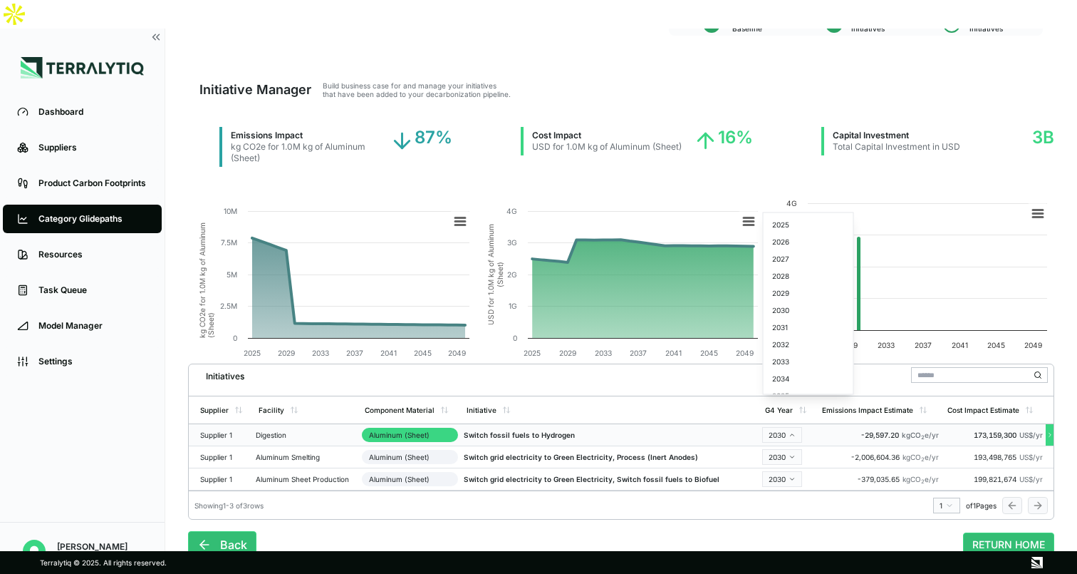
click at [789, 408] on html "Dashboard Suppliers Product Carbon Footprints Category Glidepaths Resources Tas…" at bounding box center [538, 287] width 1077 height 574
click at [793, 310] on div "2030" at bounding box center [809, 309] width 84 height 17
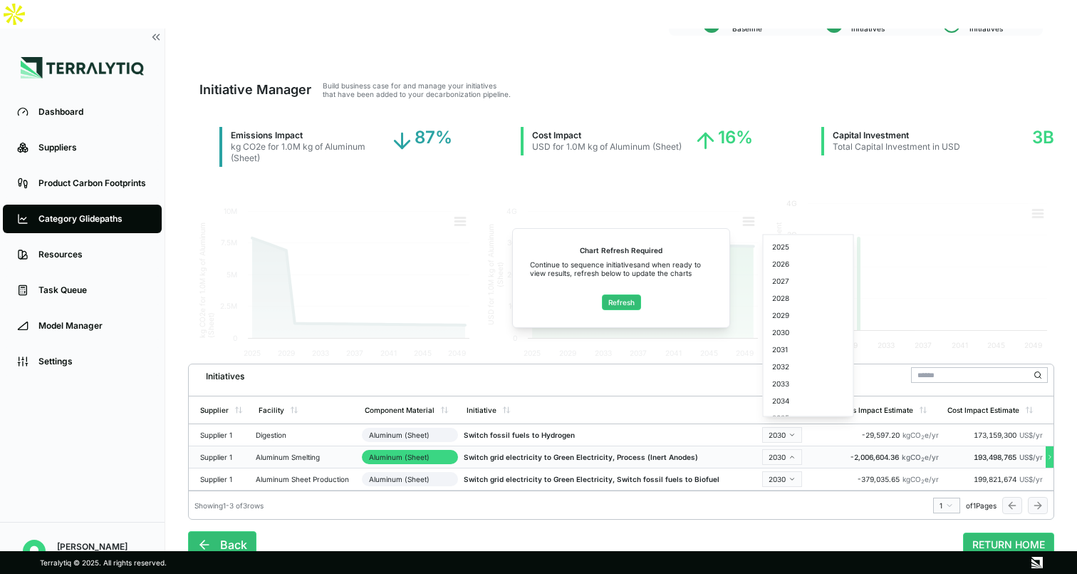
click at [796, 423] on html "Dashboard Suppliers Product Carbon Footprints Category Glidepaths Resources Tas…" at bounding box center [538, 287] width 1077 height 574
click at [785, 386] on div "2042" at bounding box center [809, 389] width 84 height 17
click at [785, 447] on html "Dashboard Suppliers Product Carbon Footprints Category Glidepaths Resources Tas…" at bounding box center [538, 287] width 1077 height 574
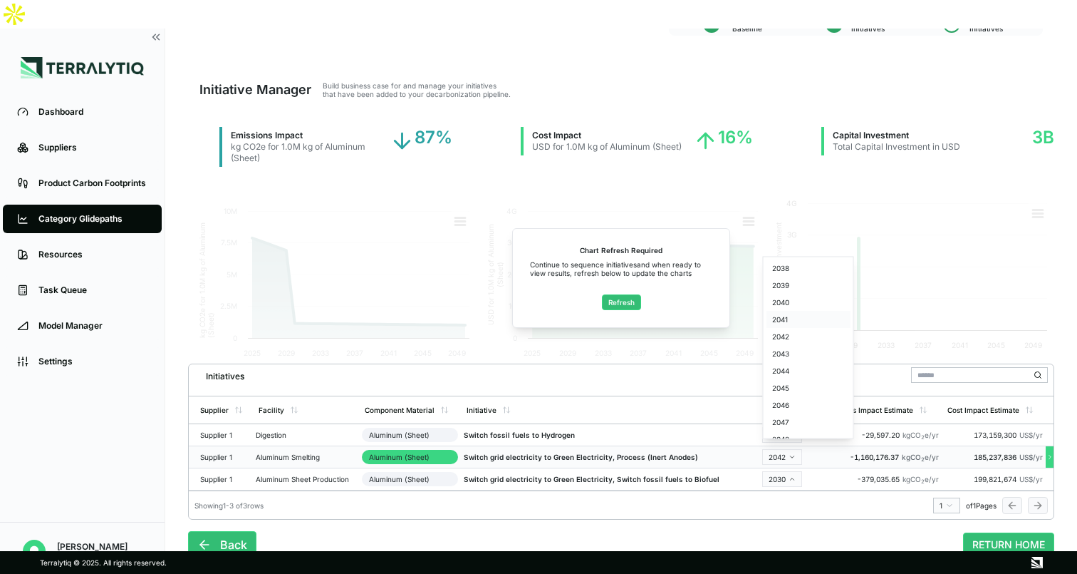
scroll to position [229, 0]
click at [796, 420] on div "2047" at bounding box center [809, 416] width 84 height 17
click at [618, 294] on button "Refresh" at bounding box center [621, 302] width 39 height 16
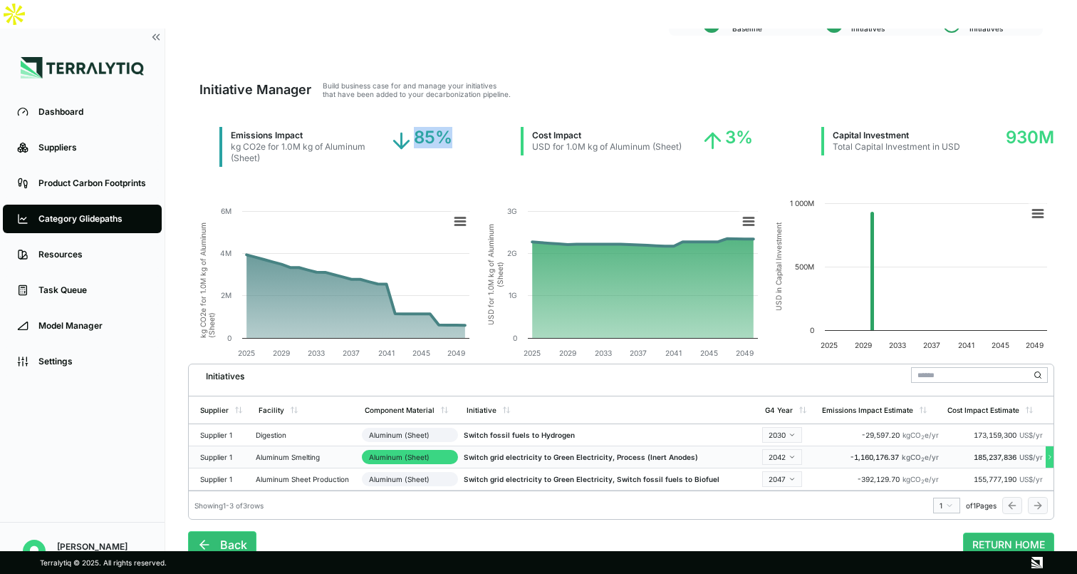
drag, startPoint x: 410, startPoint y: 107, endPoint x: 450, endPoint y: 108, distance: 40.6
click at [450, 127] on div "85%" at bounding box center [420, 147] width 63 height 40
drag, startPoint x: 729, startPoint y: 108, endPoint x: 746, endPoint y: 118, distance: 20.2
click at [746, 127] on div "3%" at bounding box center [726, 147] width 53 height 40
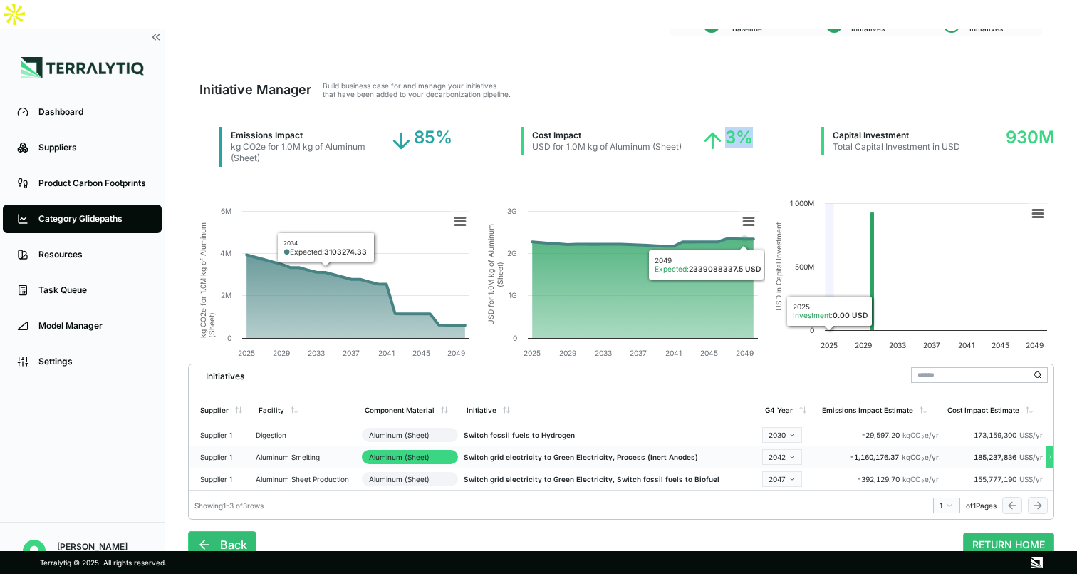
scroll to position [0, 0]
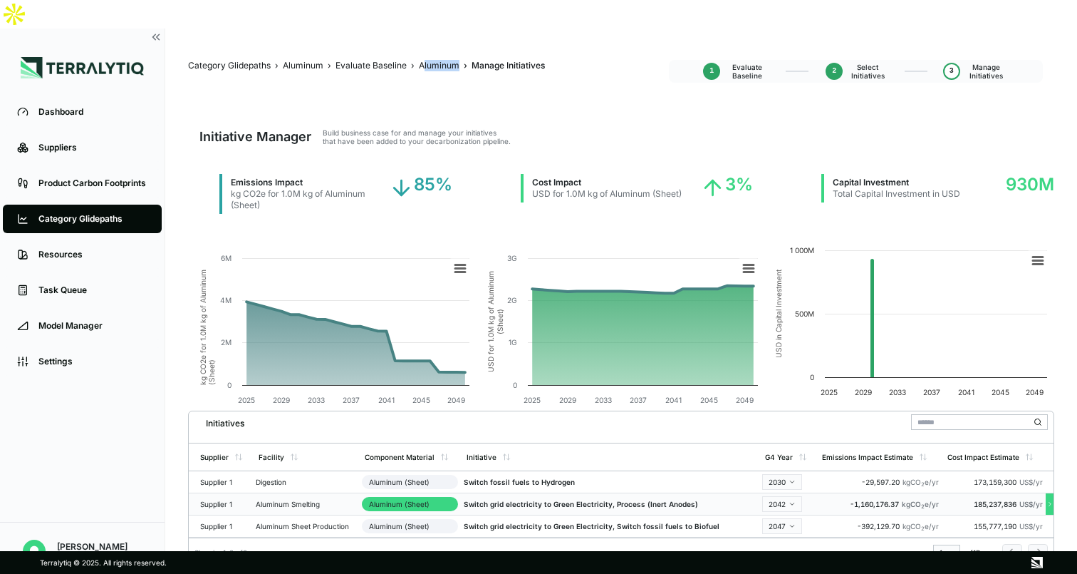
drag, startPoint x: 422, startPoint y: 36, endPoint x: 456, endPoint y: 38, distance: 34.3
click at [456, 60] on span "Aluminum" at bounding box center [439, 65] width 41 height 11
click at [65, 169] on link "Product Carbon Footprints" at bounding box center [82, 183] width 159 height 29
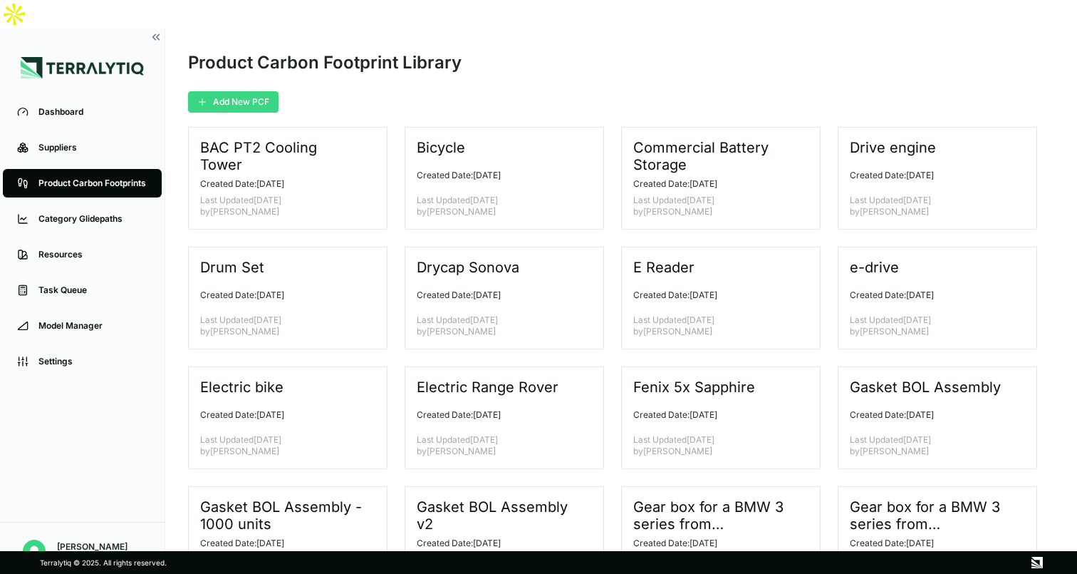
click at [236, 91] on button "Add New PCF" at bounding box center [233, 101] width 90 height 21
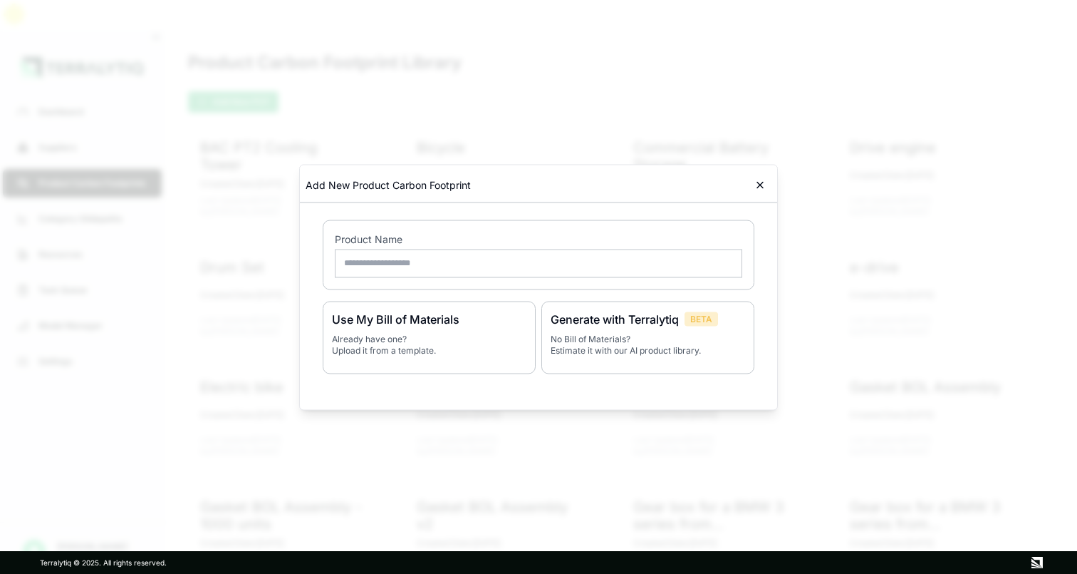
click at [402, 269] on input "text" at bounding box center [539, 263] width 408 height 29
type input "**********"
click at [597, 327] on div "Generate with Terralytiq BETA No Bill of Materials? Estimate it with our AI pro…" at bounding box center [648, 337] width 213 height 73
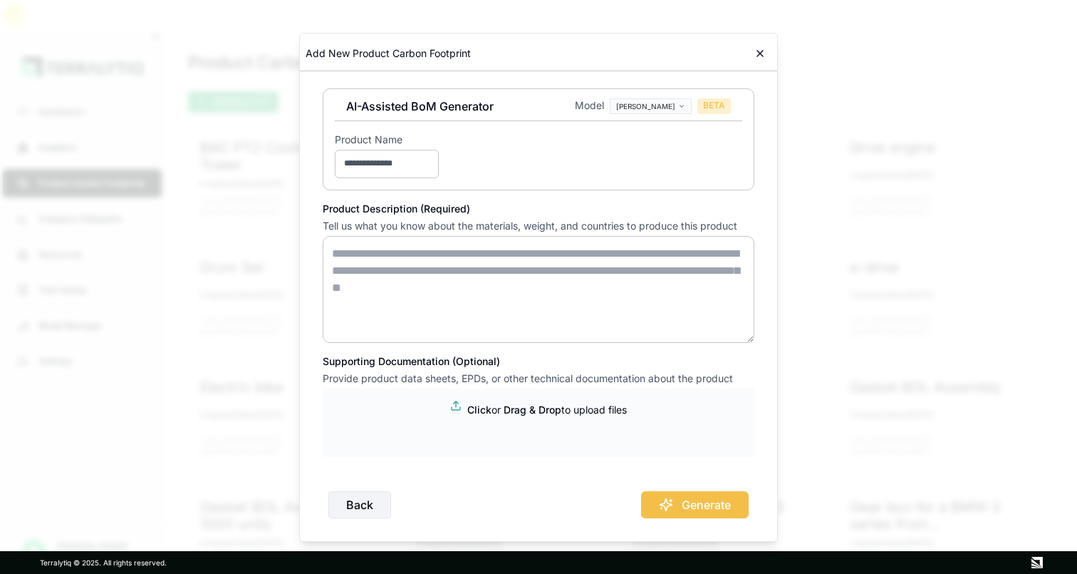
click at [429, 163] on input "**********" at bounding box center [387, 164] width 104 height 29
click at [392, 255] on textarea at bounding box center [539, 289] width 432 height 107
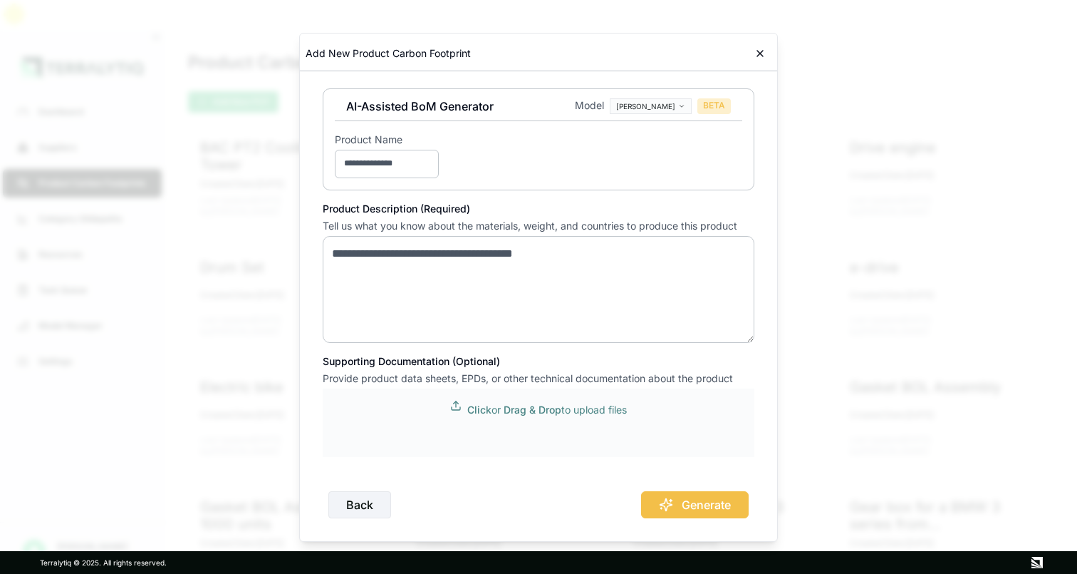
type textarea "**********"
click at [579, 413] on p "Click or Drag & Drop to upload files" at bounding box center [547, 410] width 160 height 14
click at [697, 500] on button "Generate" at bounding box center [695, 504] width 108 height 27
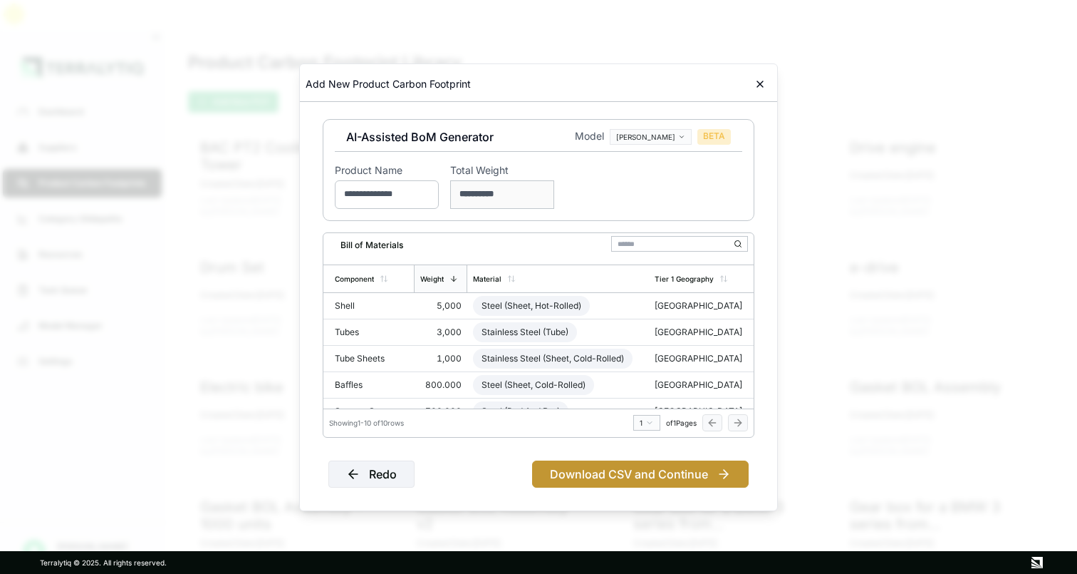
click at [650, 471] on button "Download CSV and Continue" at bounding box center [640, 473] width 217 height 27
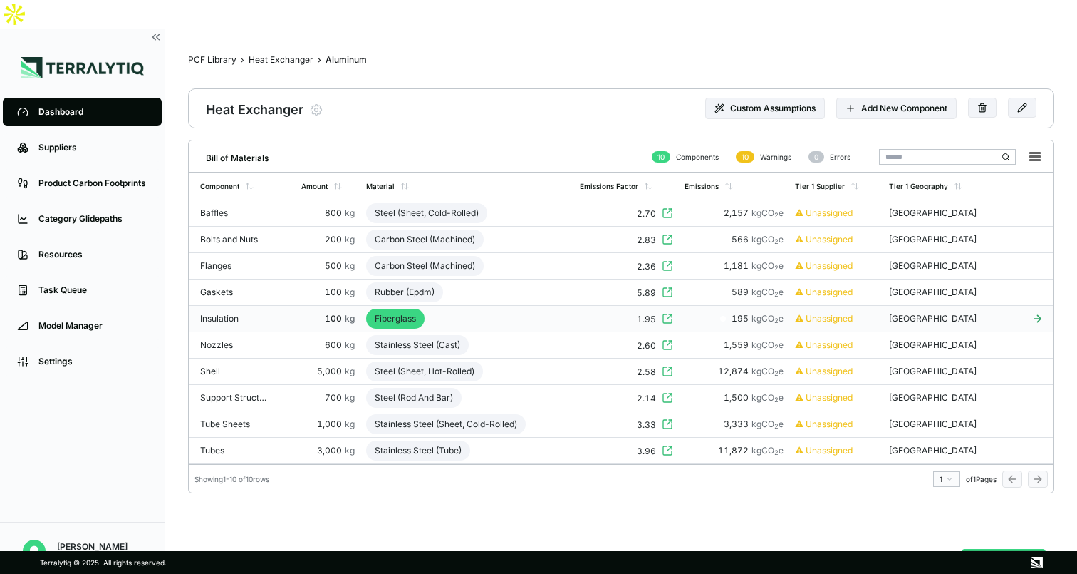
click at [391, 309] on div "Fiberglass" at bounding box center [395, 319] width 58 height 20
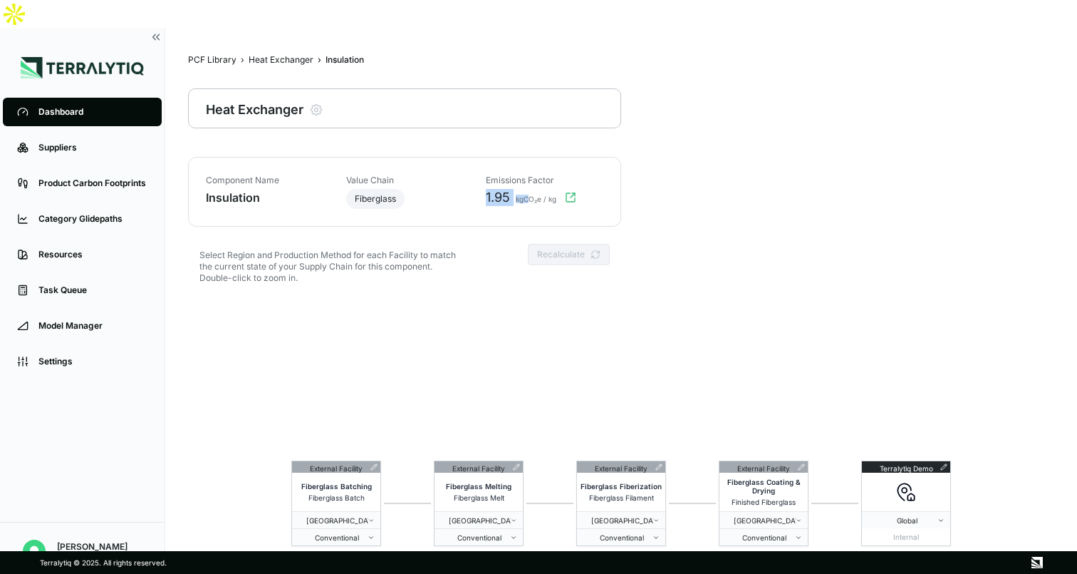
drag, startPoint x: 482, startPoint y: 167, endPoint x: 529, endPoint y: 167, distance: 46.3
click at [529, 189] on div "1.95 kgCO₂e / kg" at bounding box center [540, 197] width 126 height 17
click at [291, 54] on div "Heat Exchanger" at bounding box center [281, 59] width 65 height 11
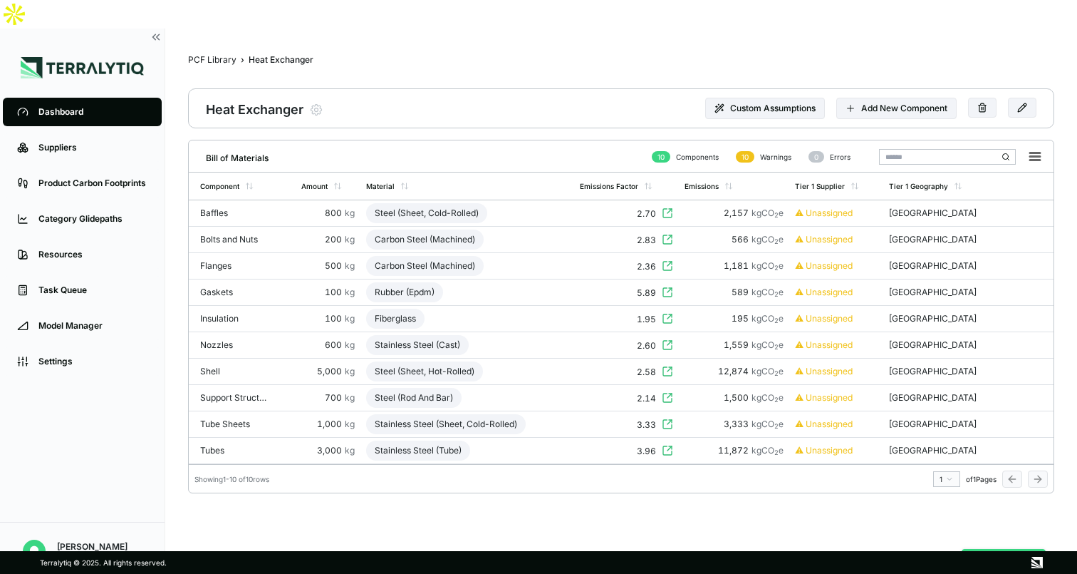
click at [990, 549] on button "Analyze PCF" at bounding box center [1004, 562] width 84 height 27
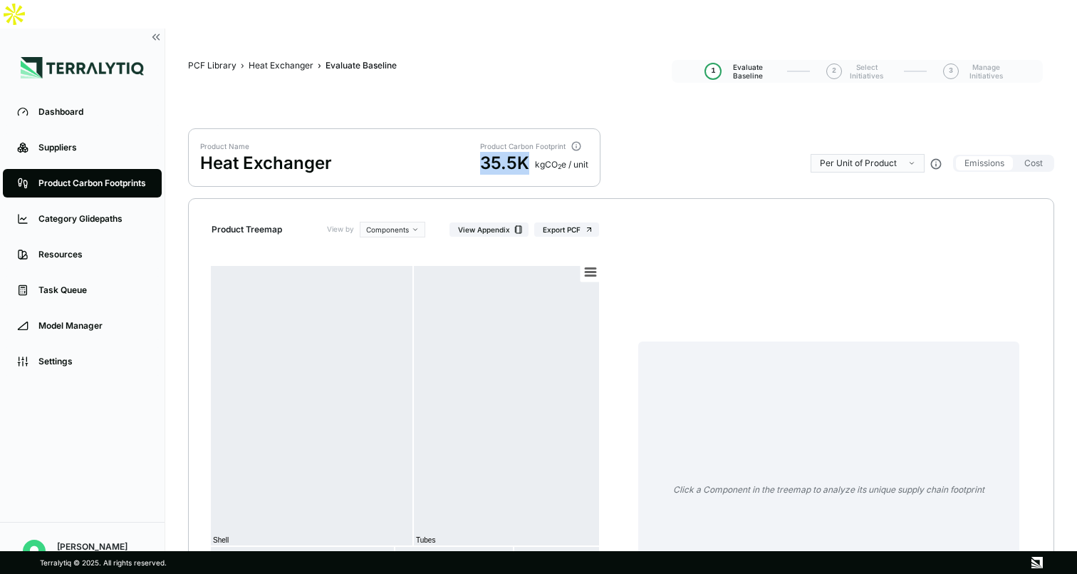
drag, startPoint x: 484, startPoint y: 137, endPoint x: 531, endPoint y: 129, distance: 47.7
click at [531, 152] on div "35.5K kg CO 2 e / unit" at bounding box center [534, 163] width 108 height 23
click at [497, 152] on div "35.5K" at bounding box center [504, 163] width 49 height 23
drag, startPoint x: 482, startPoint y: 134, endPoint x: 519, endPoint y: 134, distance: 37.1
click at [519, 152] on div "35.5K" at bounding box center [504, 163] width 49 height 23
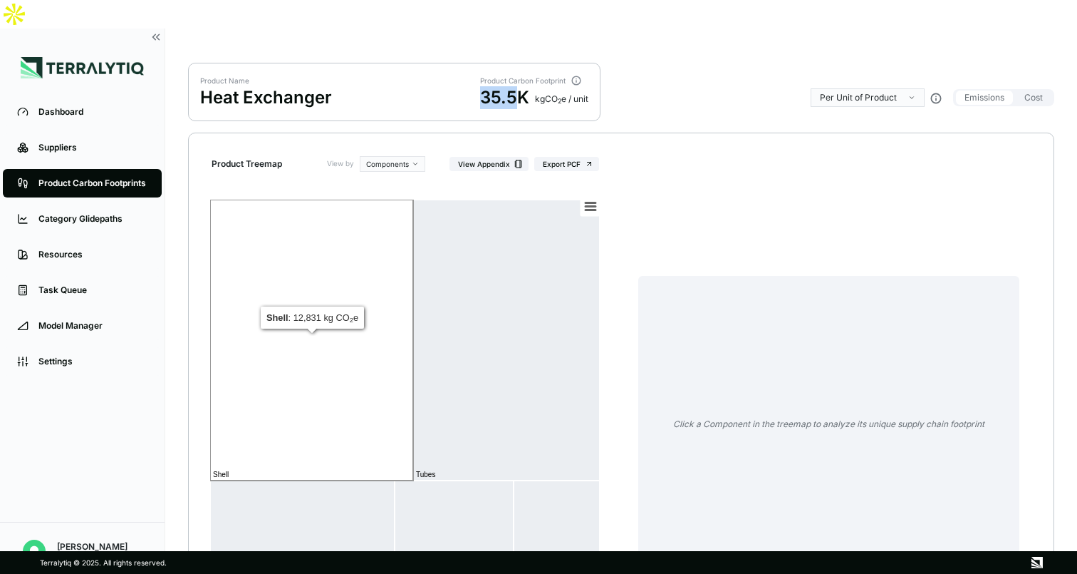
scroll to position [70, 0]
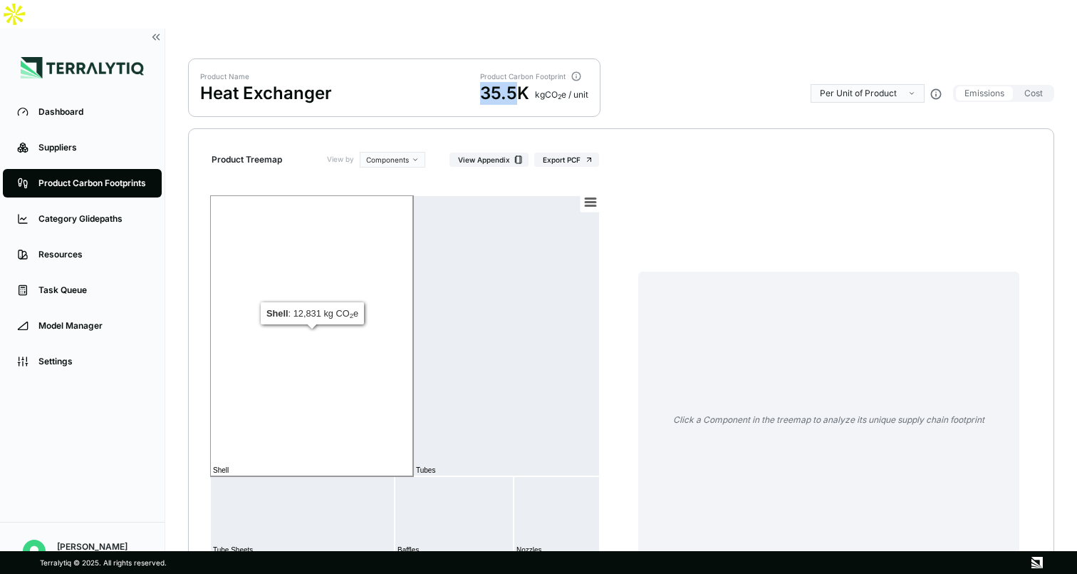
click at [366, 367] on rect at bounding box center [311, 335] width 203 height 281
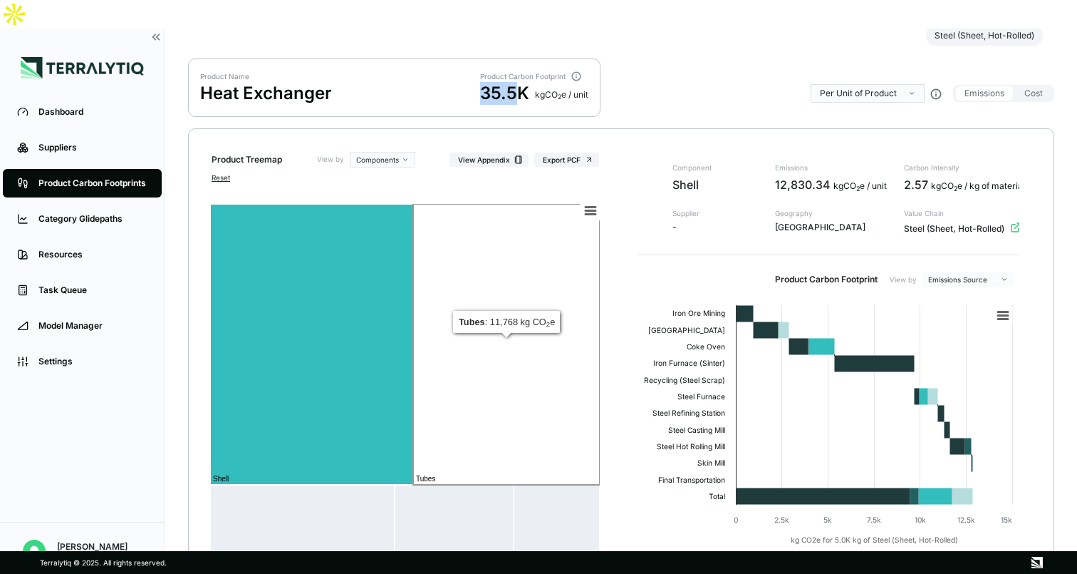
click at [519, 340] on rect at bounding box center [506, 344] width 187 height 281
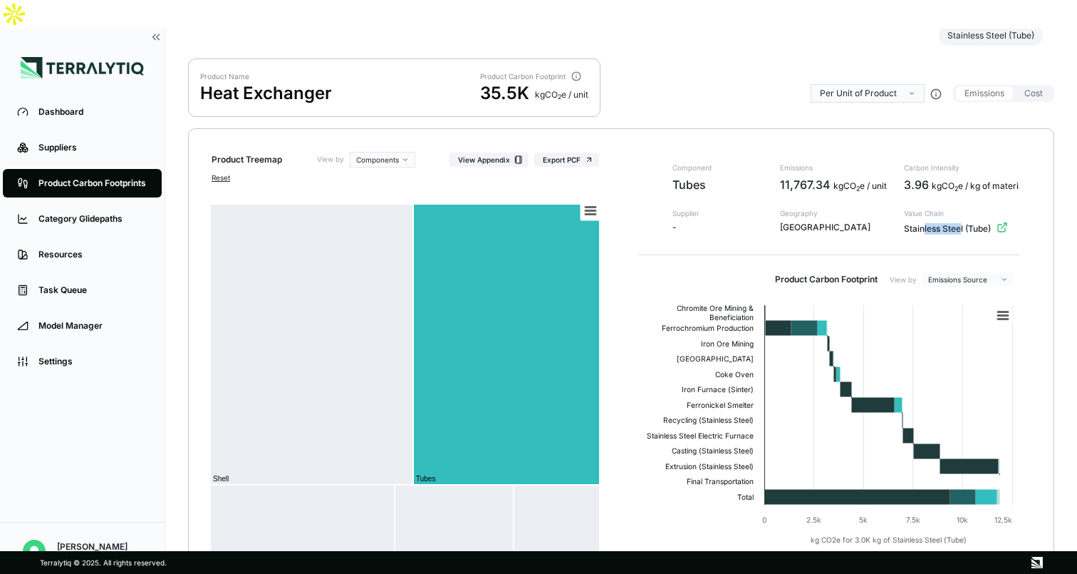
drag, startPoint x: 923, startPoint y: 202, endPoint x: 961, endPoint y: 202, distance: 38.5
click at [961, 222] on div "Stainless Steel (Tube)" at bounding box center [961, 229] width 115 height 14
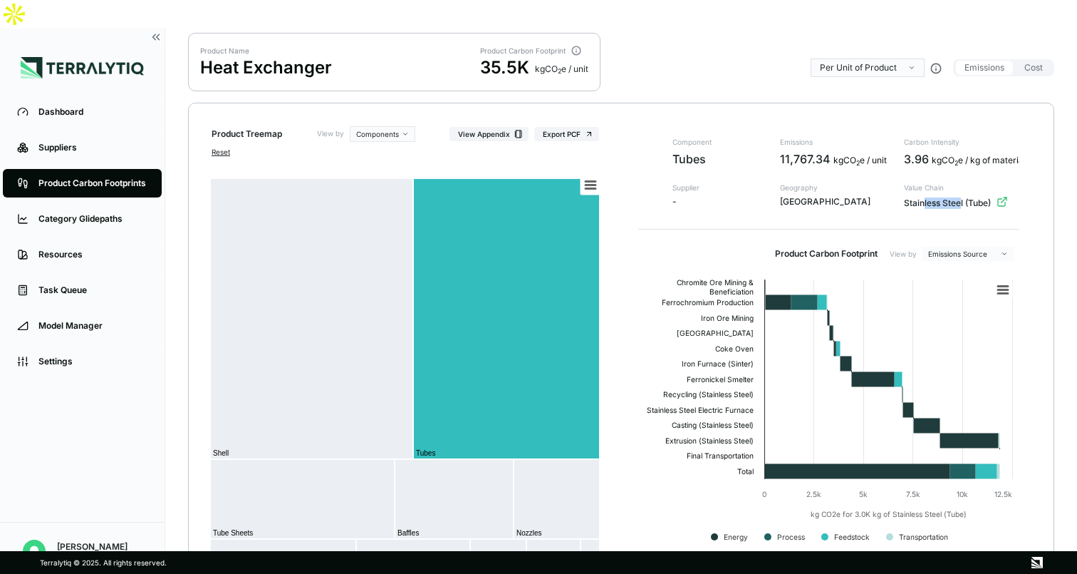
scroll to position [105, 0]
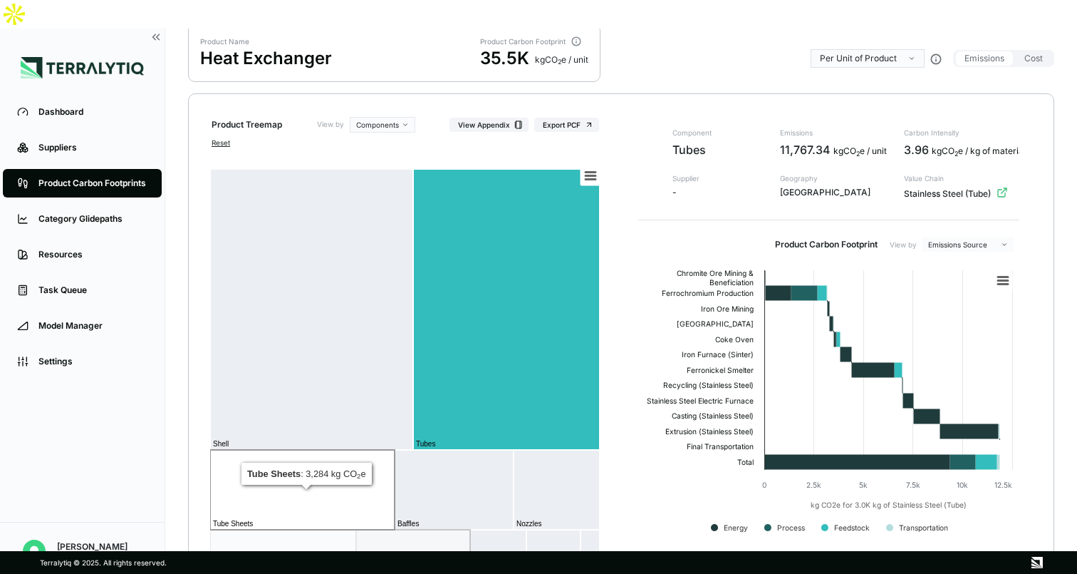
click at [326, 487] on rect at bounding box center [302, 490] width 185 height 80
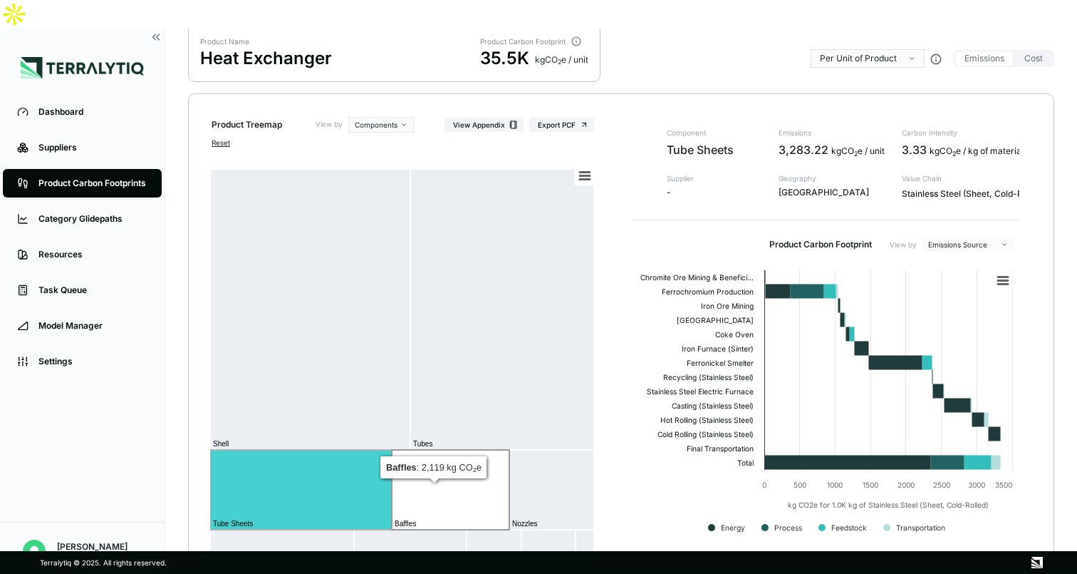
click at [461, 468] on rect at bounding box center [451, 490] width 118 height 80
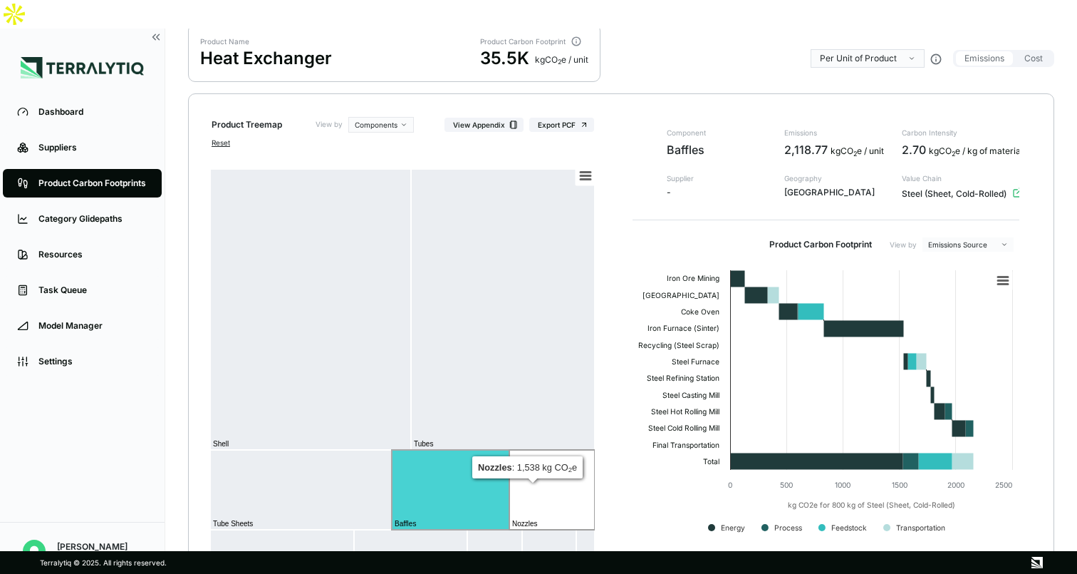
click at [549, 462] on rect at bounding box center [552, 490] width 86 height 80
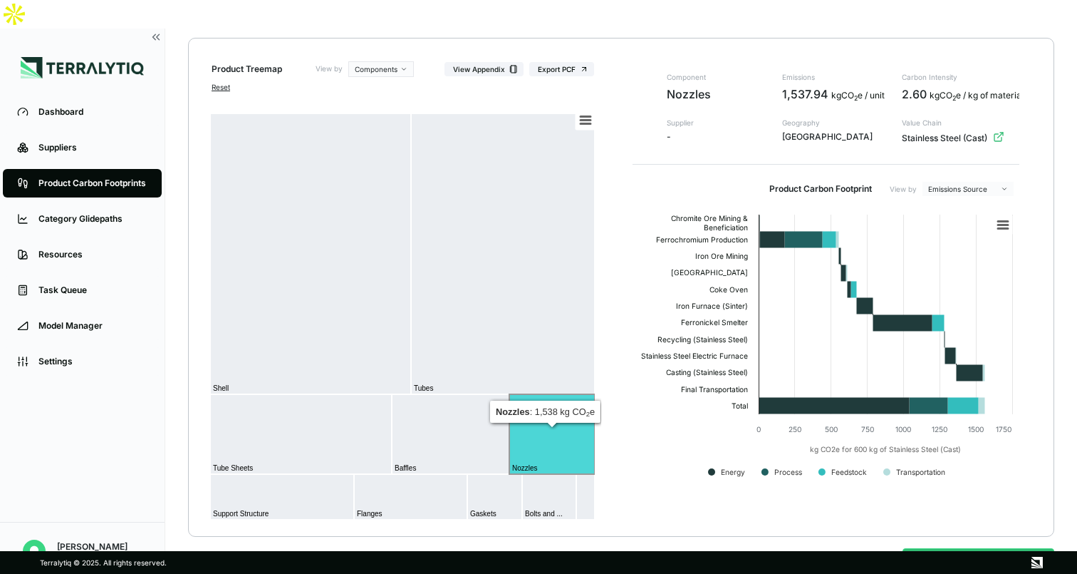
scroll to position [161, 0]
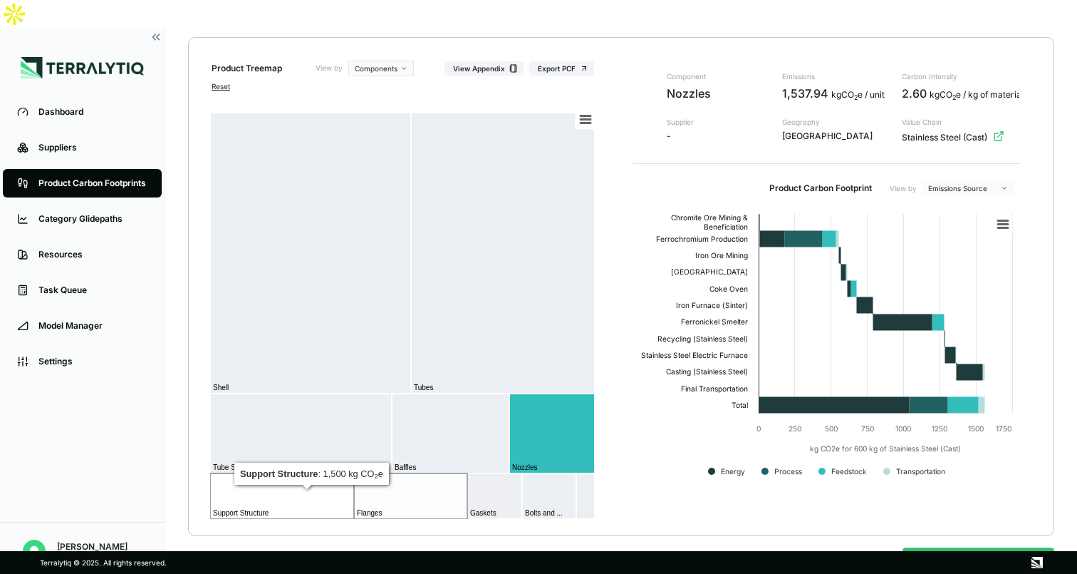
click at [334, 476] on rect at bounding box center [282, 496] width 144 height 46
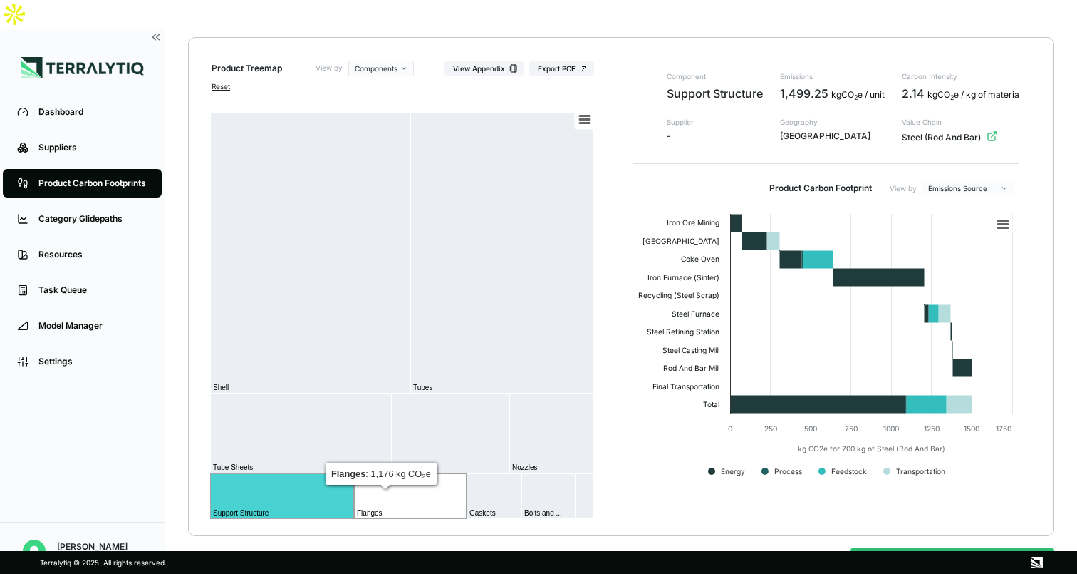
click at [415, 473] on rect at bounding box center [410, 496] width 113 height 46
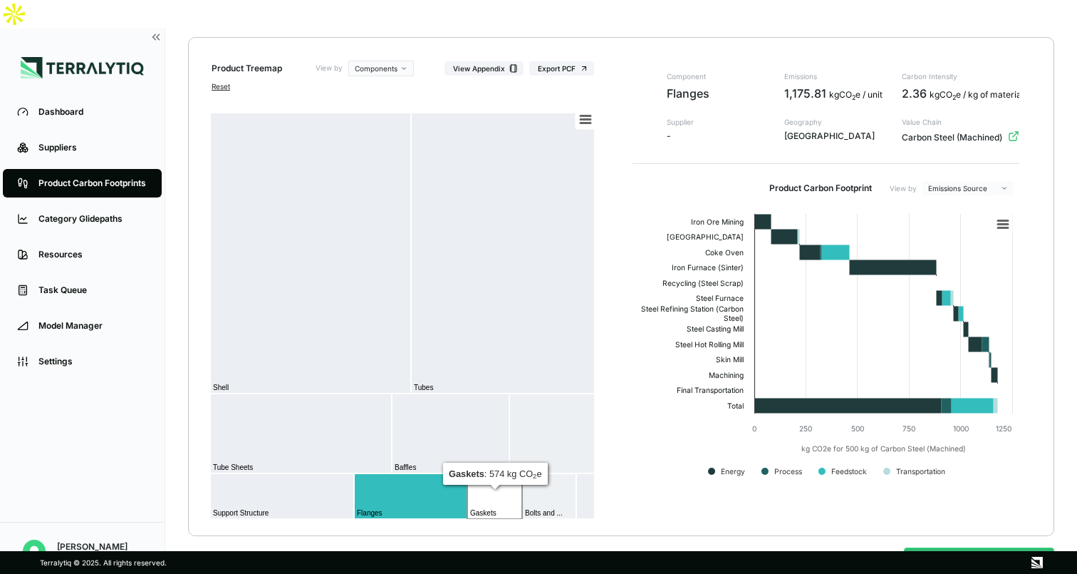
click at [491, 473] on rect at bounding box center [494, 496] width 55 height 46
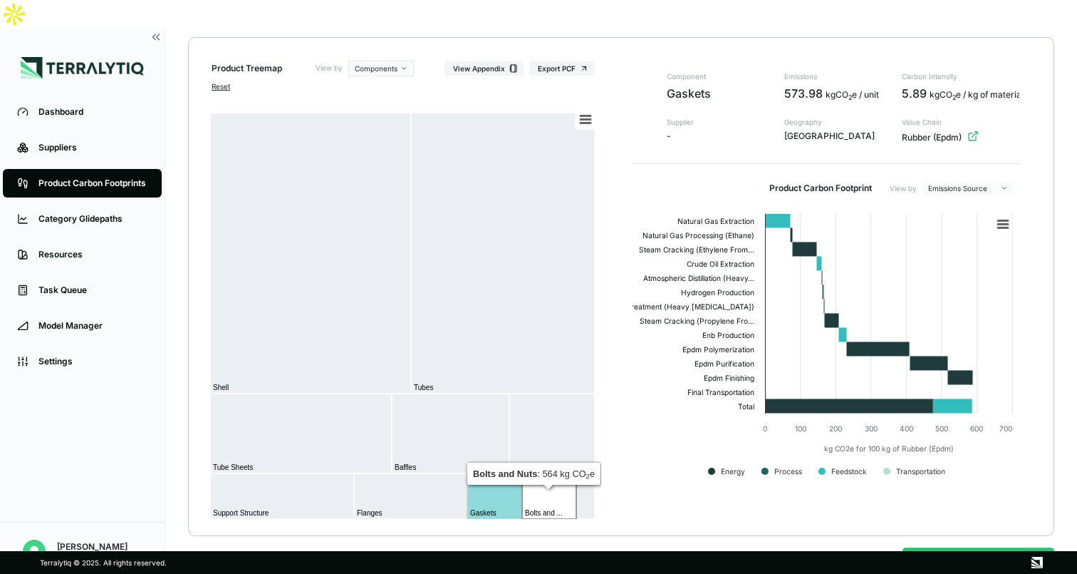
click at [554, 473] on rect at bounding box center [549, 496] width 54 height 46
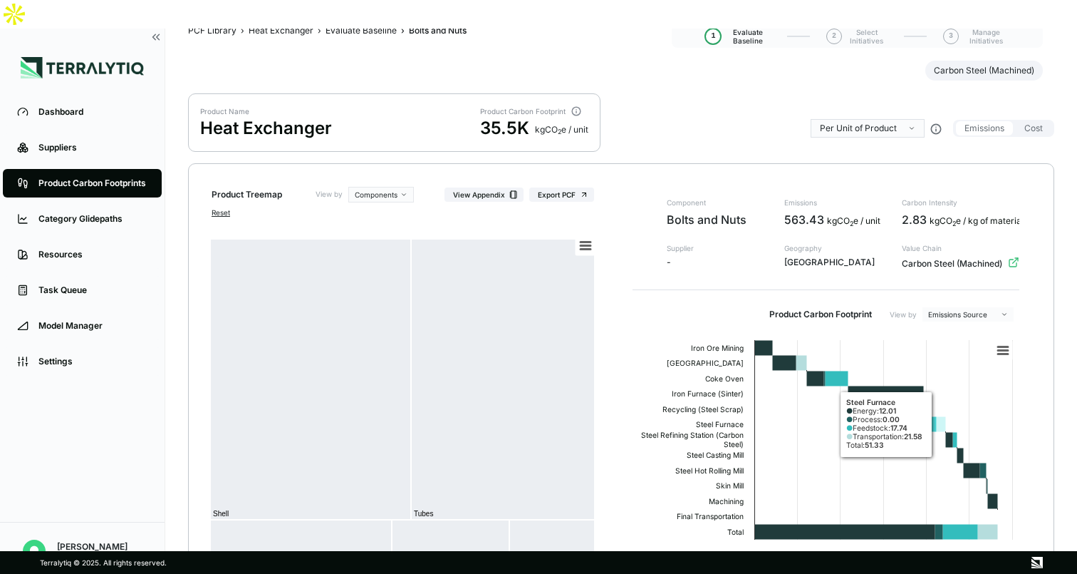
scroll to position [0, 0]
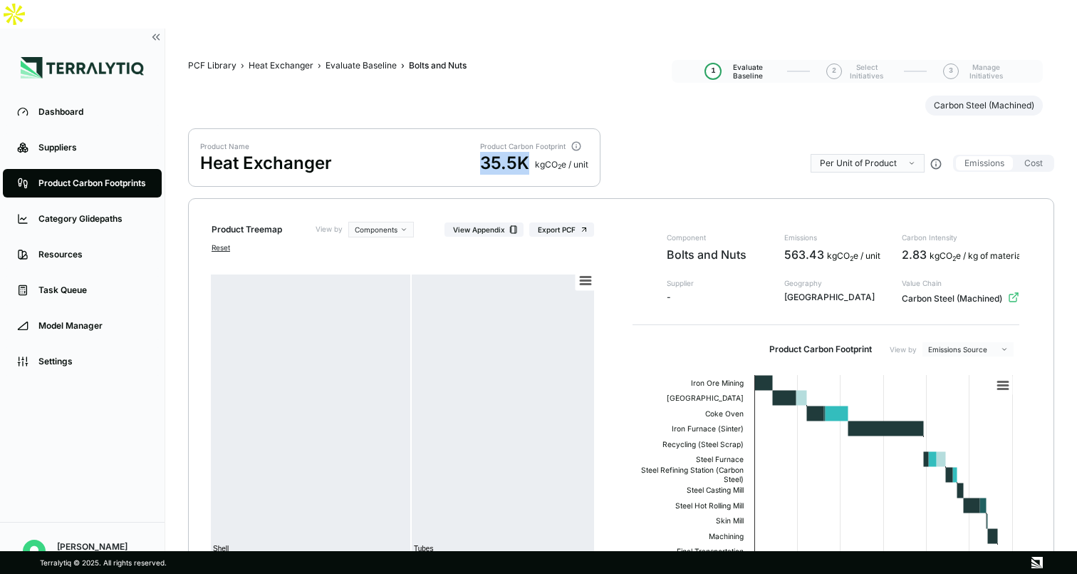
drag, startPoint x: 481, startPoint y: 135, endPoint x: 529, endPoint y: 135, distance: 48.5
click at [529, 152] on div "35.5K kg CO 2 e / unit" at bounding box center [534, 163] width 108 height 23
click at [495, 222] on button "View Appendix" at bounding box center [484, 229] width 79 height 14
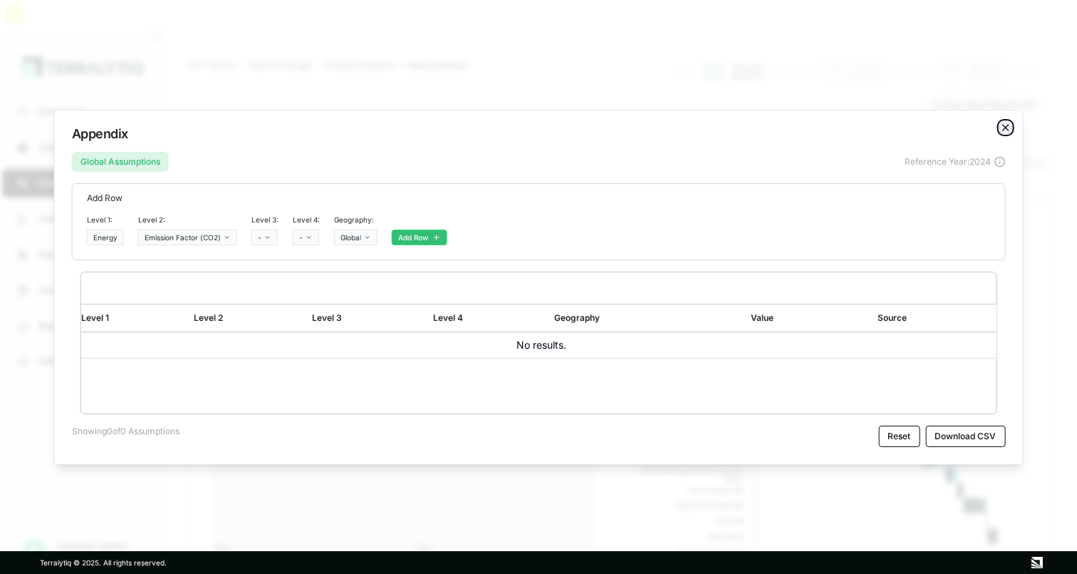
click at [1005, 128] on icon "button" at bounding box center [1006, 128] width 6 height 6
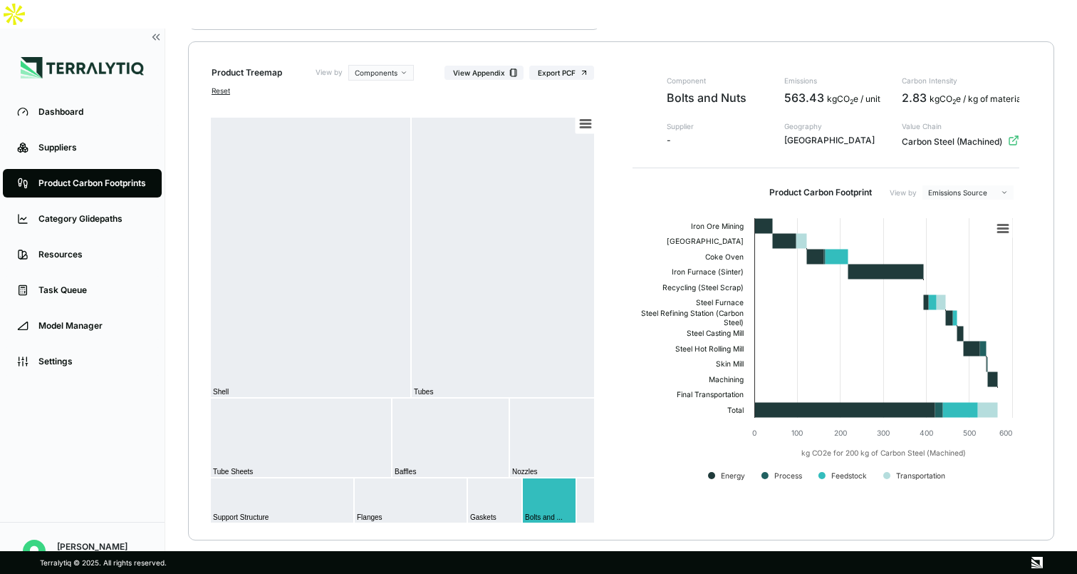
scroll to position [177, 0]
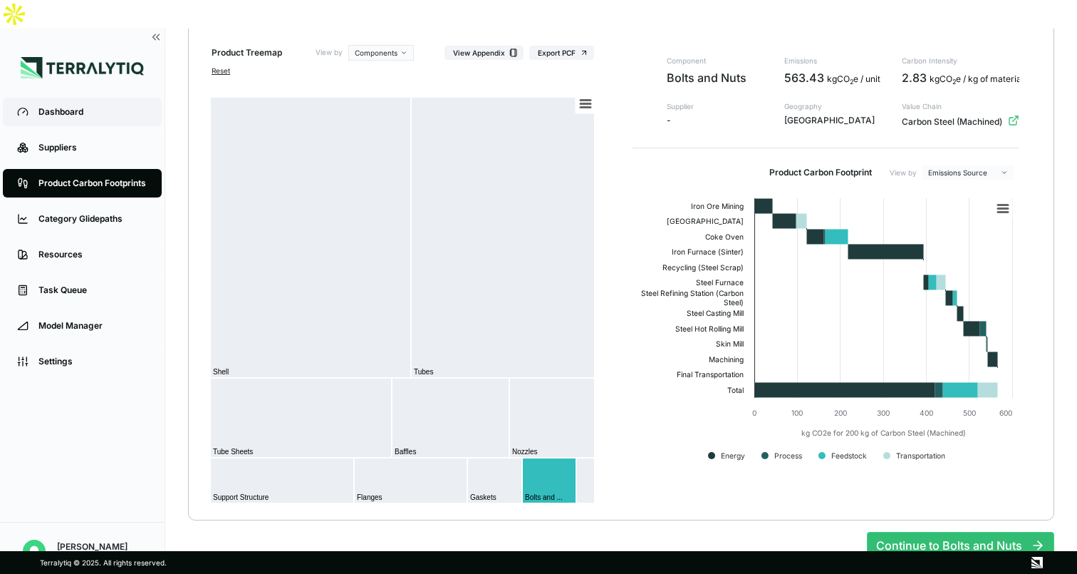
click at [73, 98] on link "Dashboard" at bounding box center [82, 112] width 159 height 29
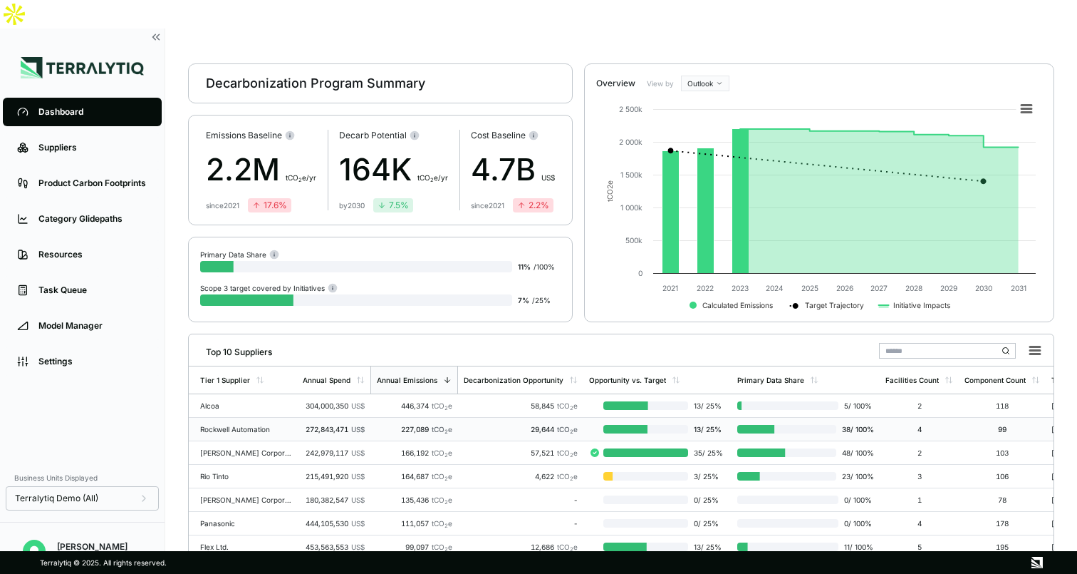
scroll to position [41, 0]
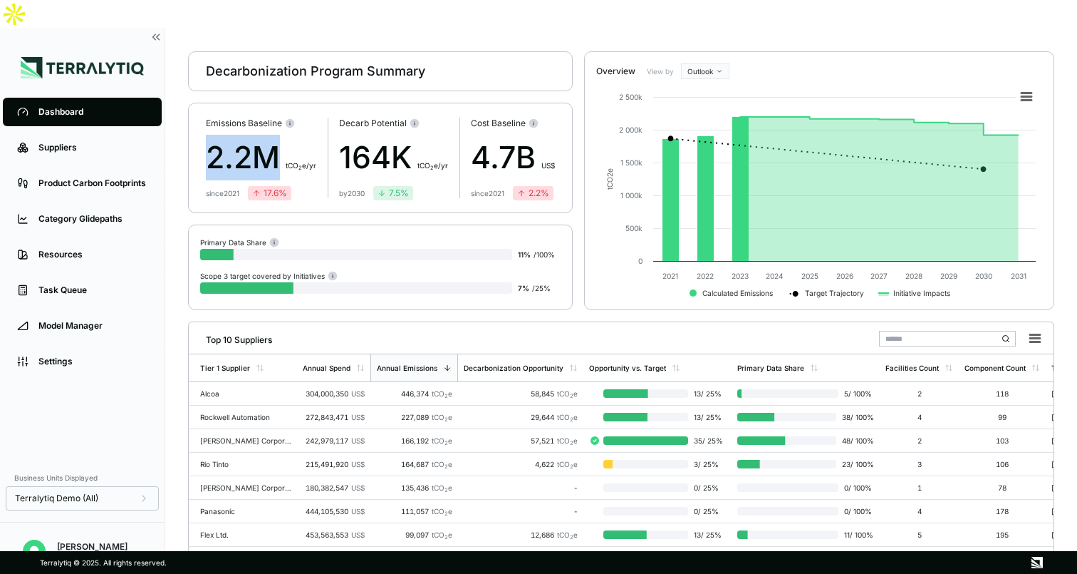
drag, startPoint x: 209, startPoint y: 125, endPoint x: 274, endPoint y: 127, distance: 64.1
click at [274, 135] on div "2.2M t CO 2 e/yr" at bounding box center [261, 158] width 110 height 46
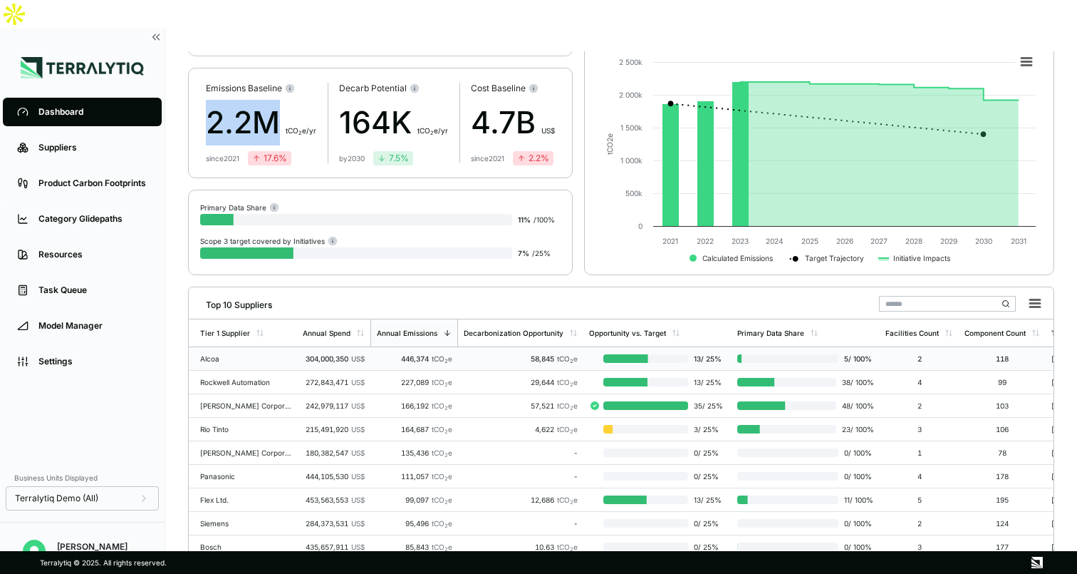
scroll to position [90, 0]
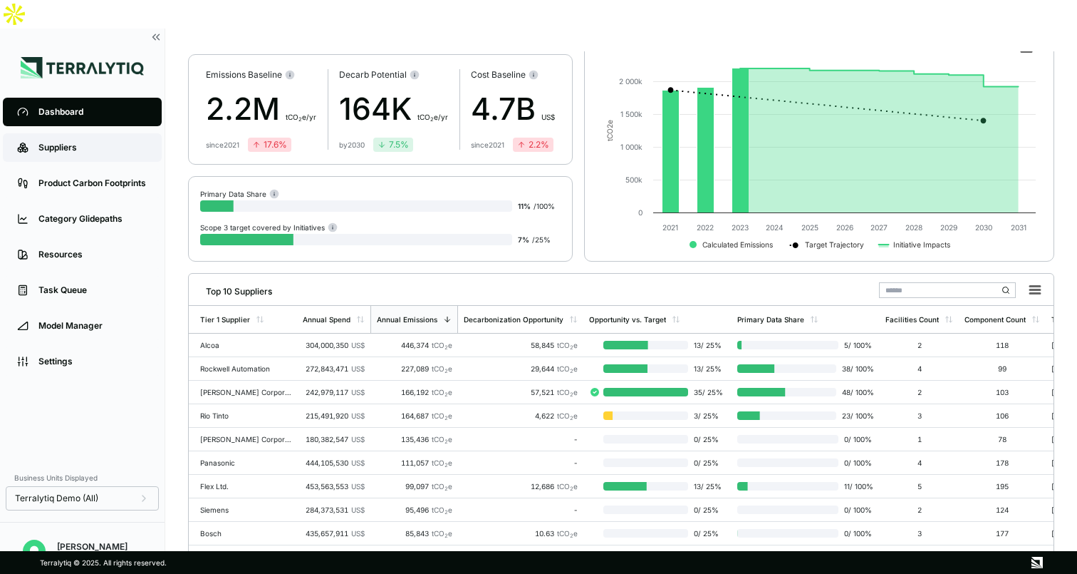
click at [60, 142] on div "Suppliers" at bounding box center [92, 147] width 109 height 11
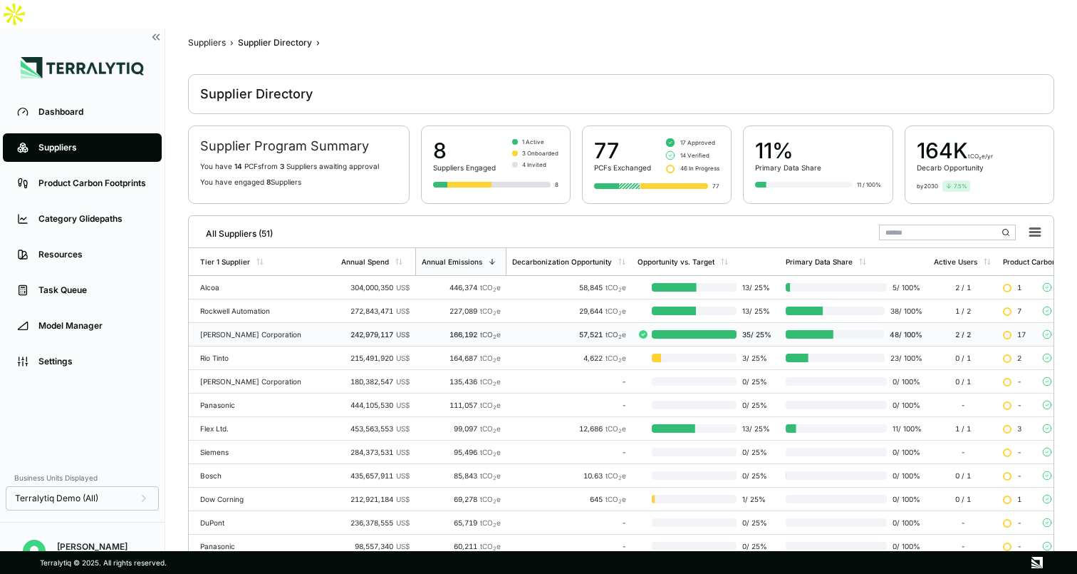
scroll to position [24, 0]
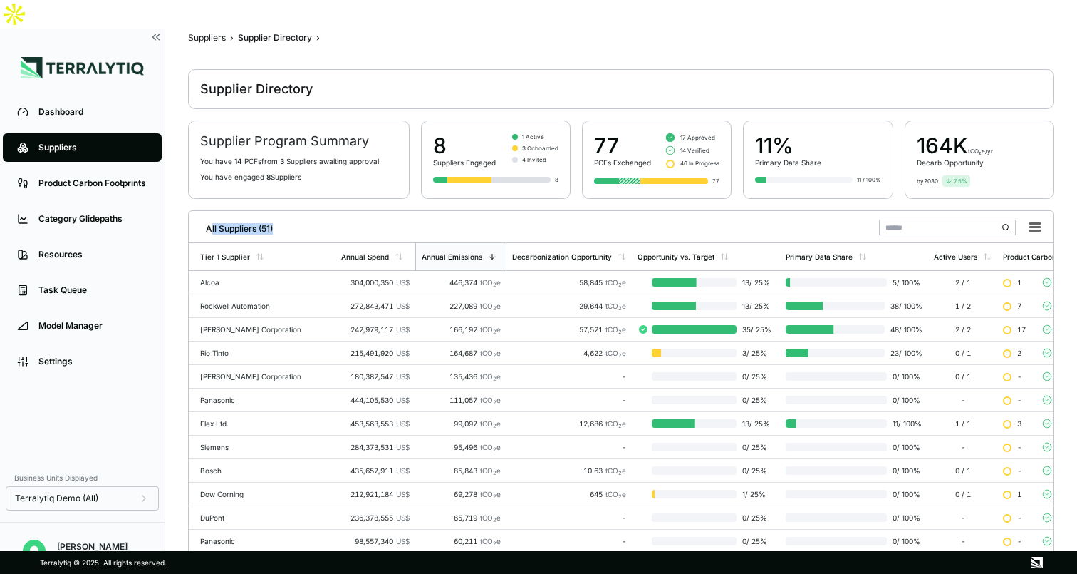
drag, startPoint x: 212, startPoint y: 198, endPoint x: 316, endPoint y: 200, distance: 104.0
click at [316, 211] on div "All Suppliers (51)" at bounding box center [622, 225] width 854 height 29
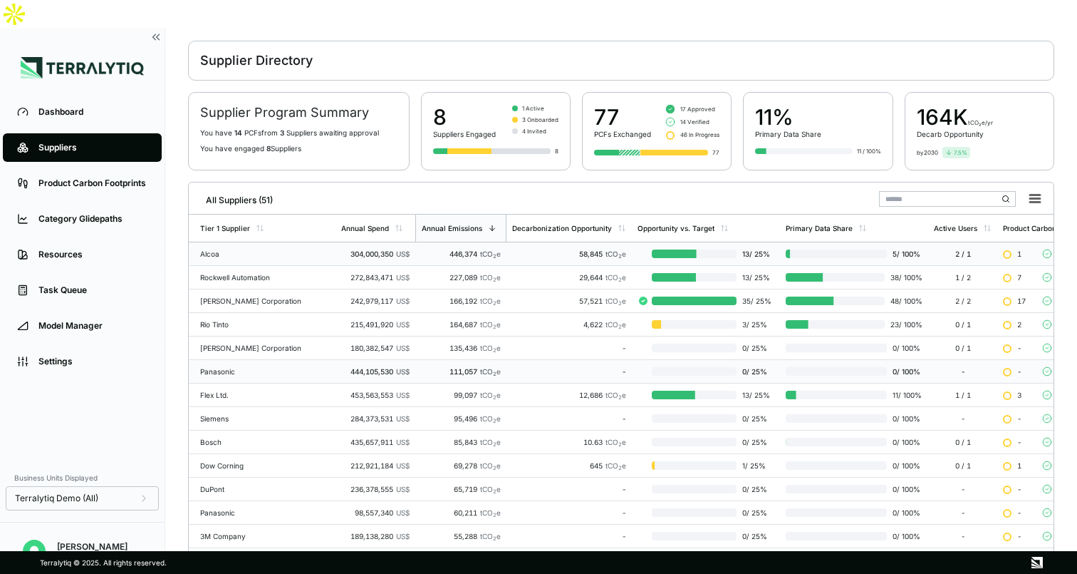
click at [231, 249] on div "Alcoa" at bounding box center [265, 253] width 130 height 9
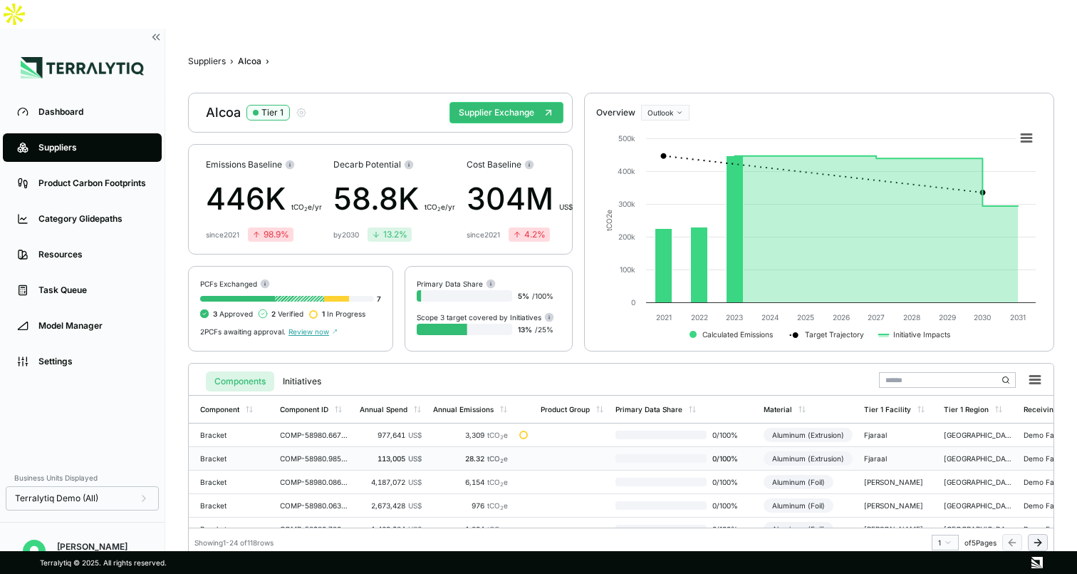
click at [269, 447] on td "Bracket" at bounding box center [232, 459] width 86 height 24
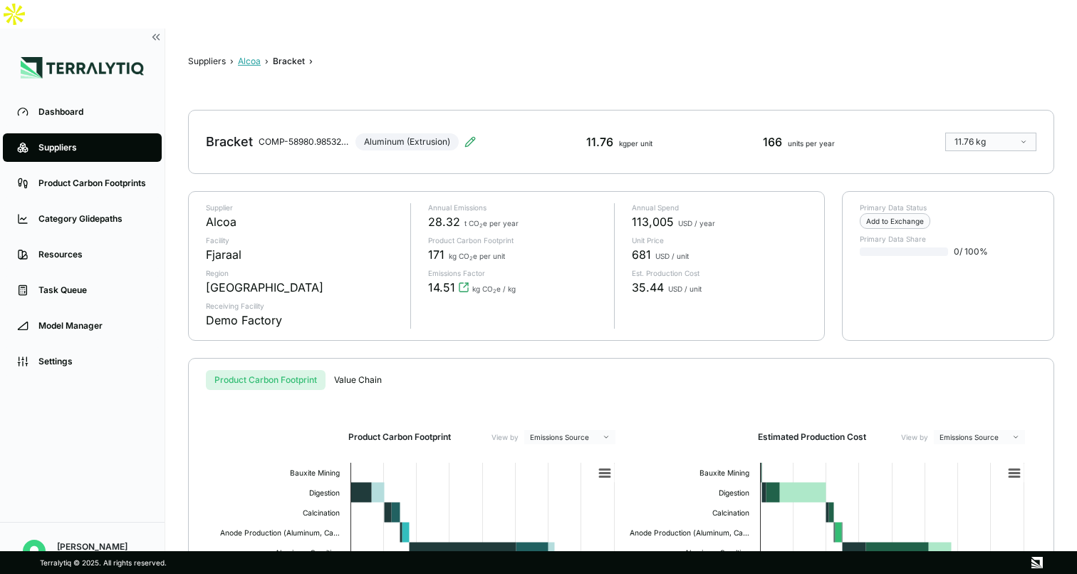
click at [248, 56] on button "Alcoa" at bounding box center [249, 61] width 23 height 11
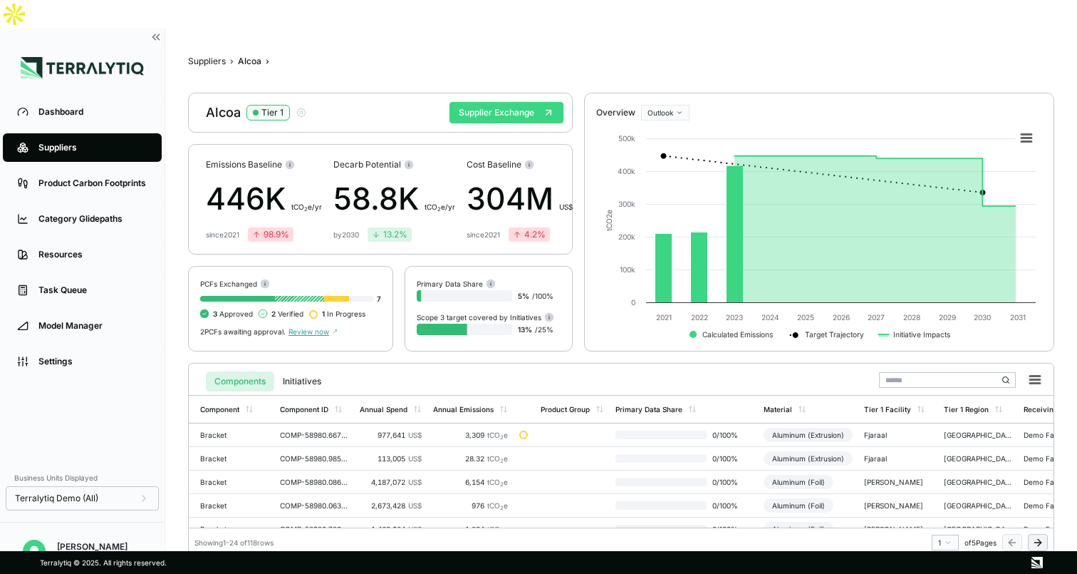
click at [507, 102] on button "Supplier Exchange" at bounding box center [507, 112] width 114 height 21
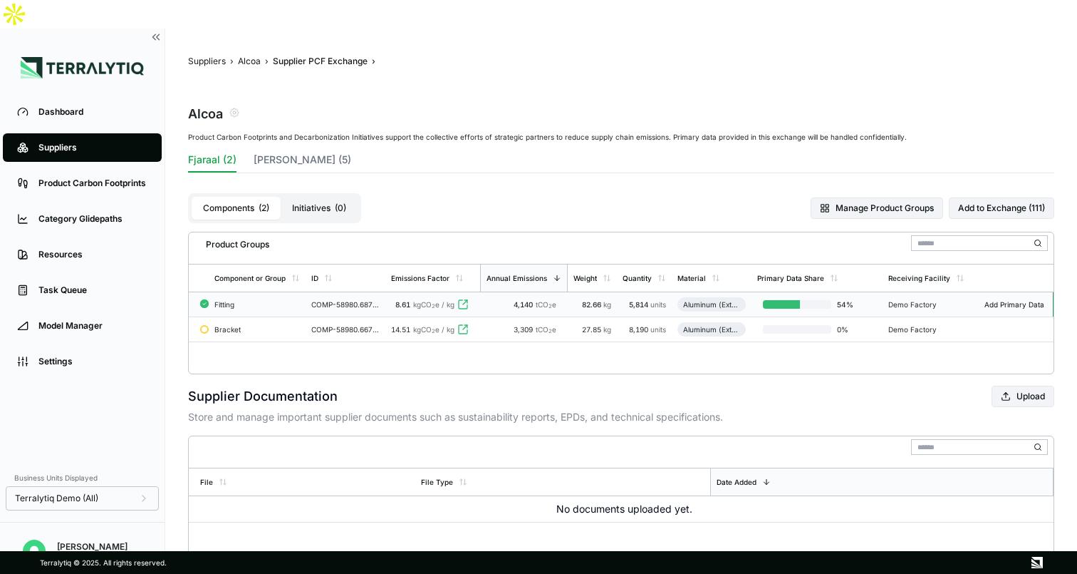
click at [265, 300] on div "Fitting" at bounding box center [257, 304] width 86 height 9
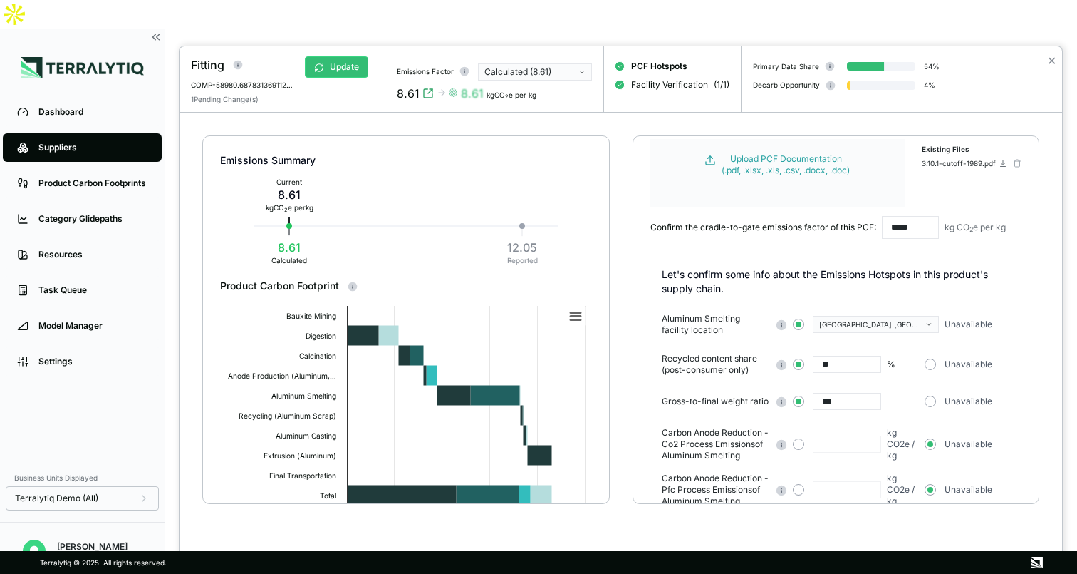
scroll to position [81, 0]
drag, startPoint x: 196, startPoint y: 66, endPoint x: 227, endPoint y: 66, distance: 30.6
click at [227, 66] on div "Fitting" at bounding box center [242, 65] width 103 height 17
drag, startPoint x: 840, startPoint y: 401, endPoint x: 809, endPoint y: 405, distance: 30.8
click at [809, 405] on div "***" at bounding box center [856, 402] width 126 height 17
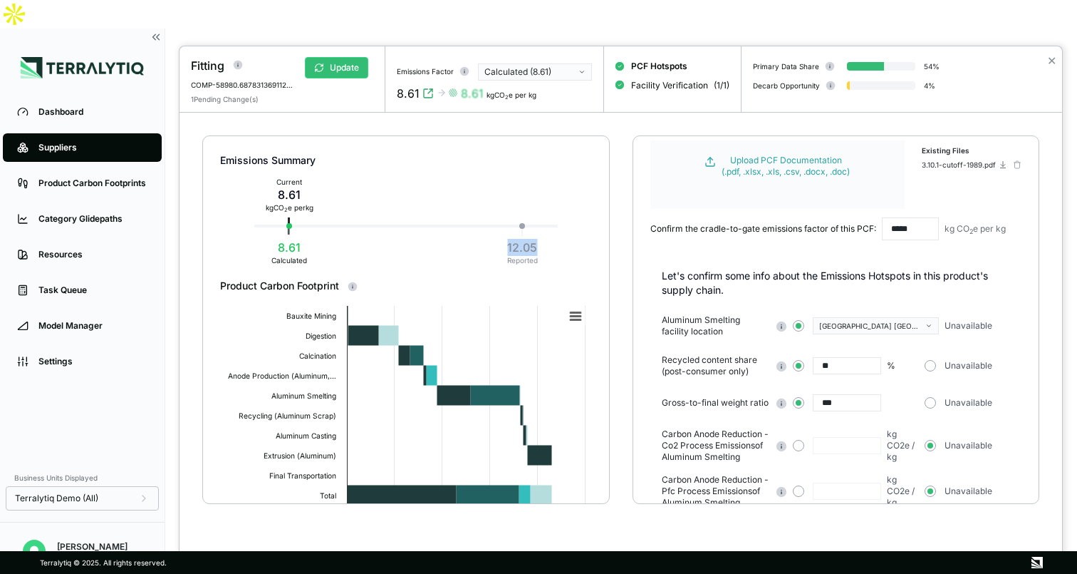
drag, startPoint x: 509, startPoint y: 245, endPoint x: 542, endPoint y: 249, distance: 33.8
click at [542, 249] on div "12.05 Reported" at bounding box center [523, 251] width 42 height 31
click at [557, 70] on div "Calculated (8.61)" at bounding box center [530, 71] width 91 height 11
click at [48, 83] on div at bounding box center [538, 287] width 1077 height 574
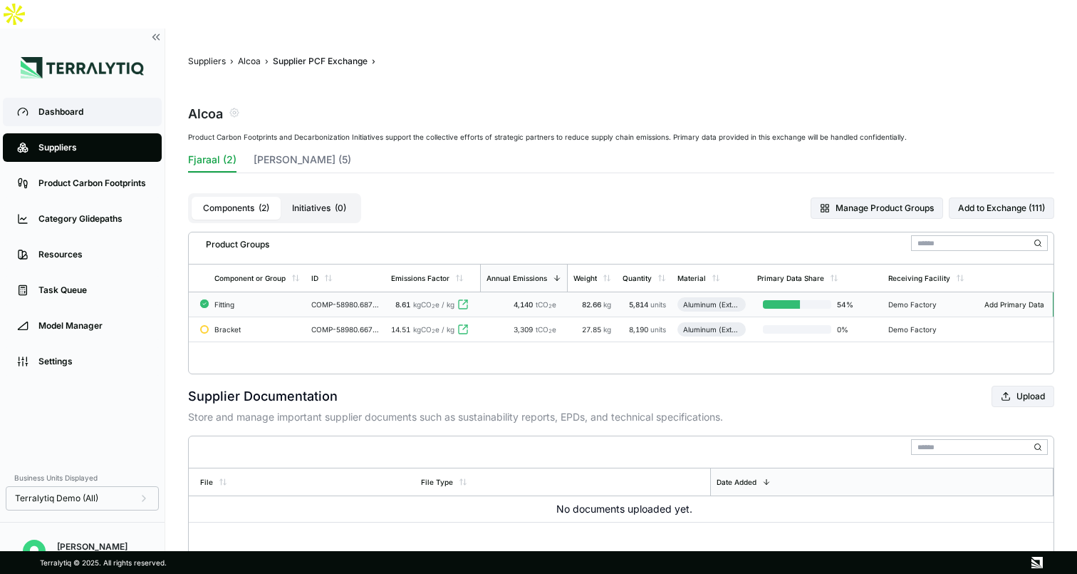
click at [82, 106] on div "Dashboard" at bounding box center [92, 111] width 109 height 11
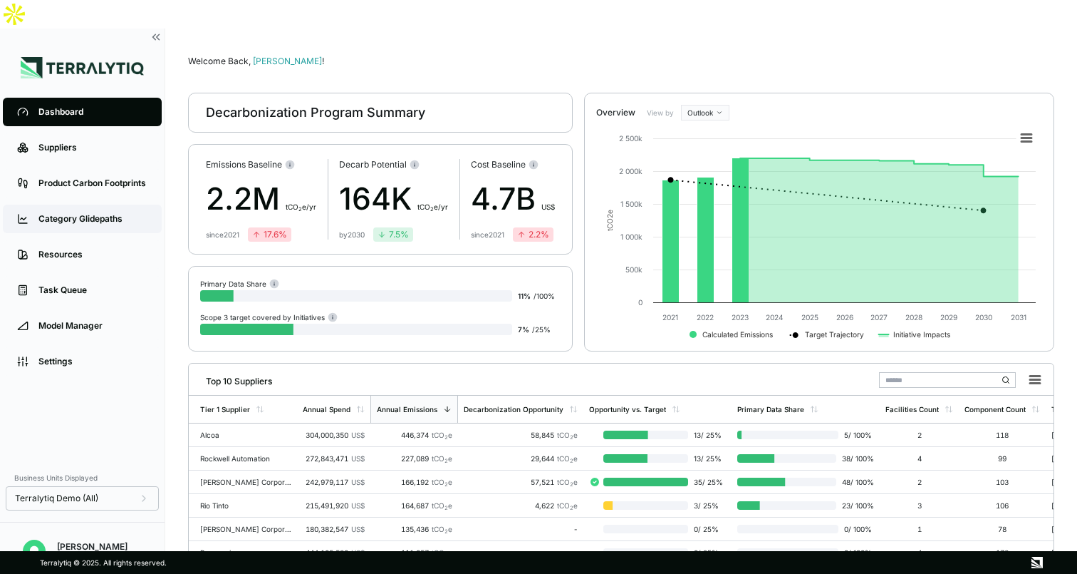
click at [93, 213] on div "Category Glidepaths" at bounding box center [92, 218] width 109 height 11
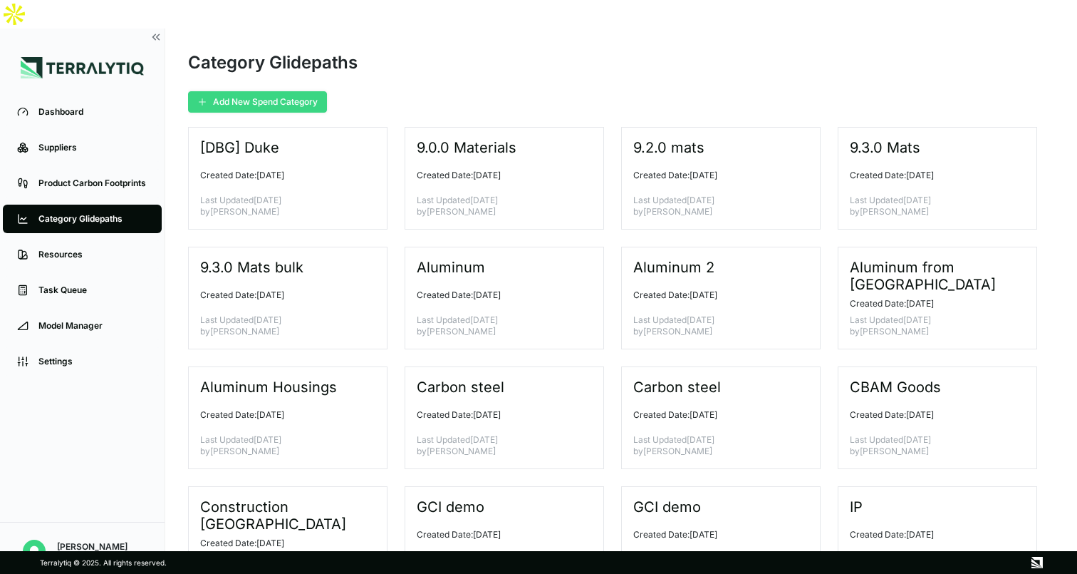
click at [271, 91] on button "Add New Spend Category" at bounding box center [257, 101] width 139 height 21
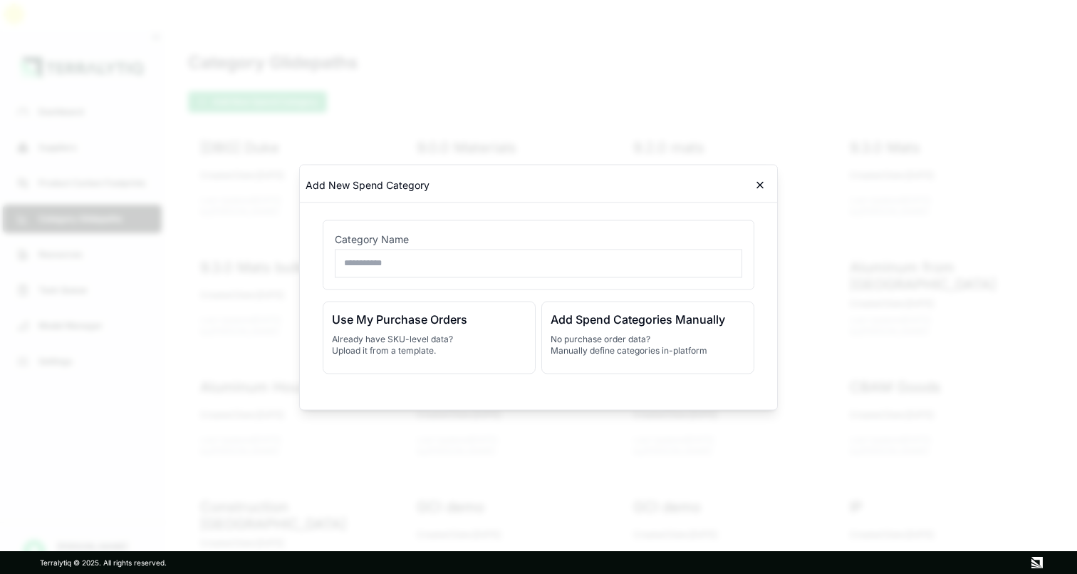
click at [423, 264] on input "text" at bounding box center [539, 263] width 408 height 29
type input "**********"
click at [706, 352] on p "No purchase order data? Manually define categories in-platform" at bounding box center [648, 344] width 195 height 23
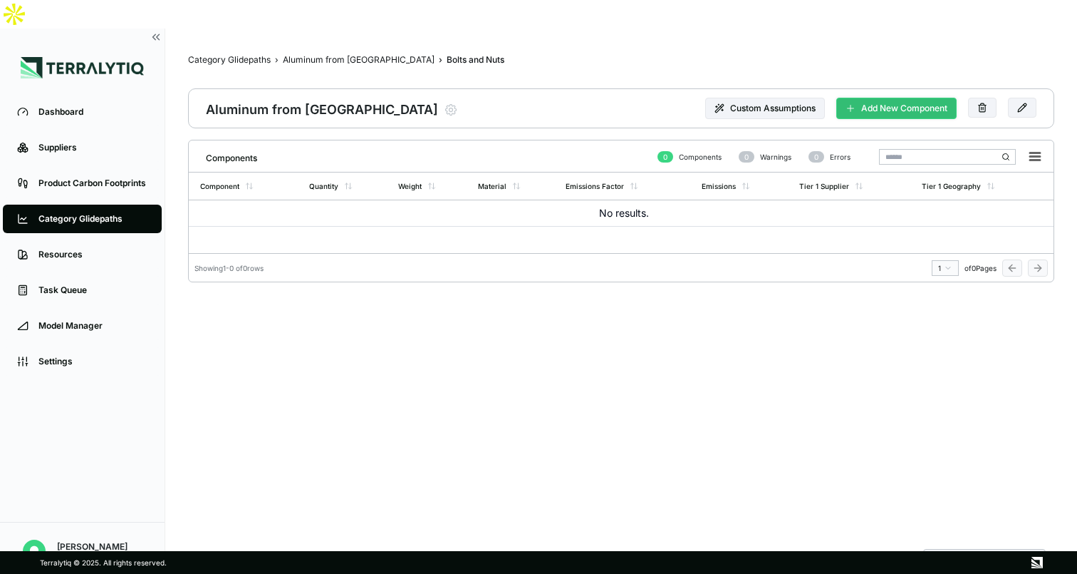
click at [901, 98] on button "Add New Component" at bounding box center [897, 108] width 120 height 21
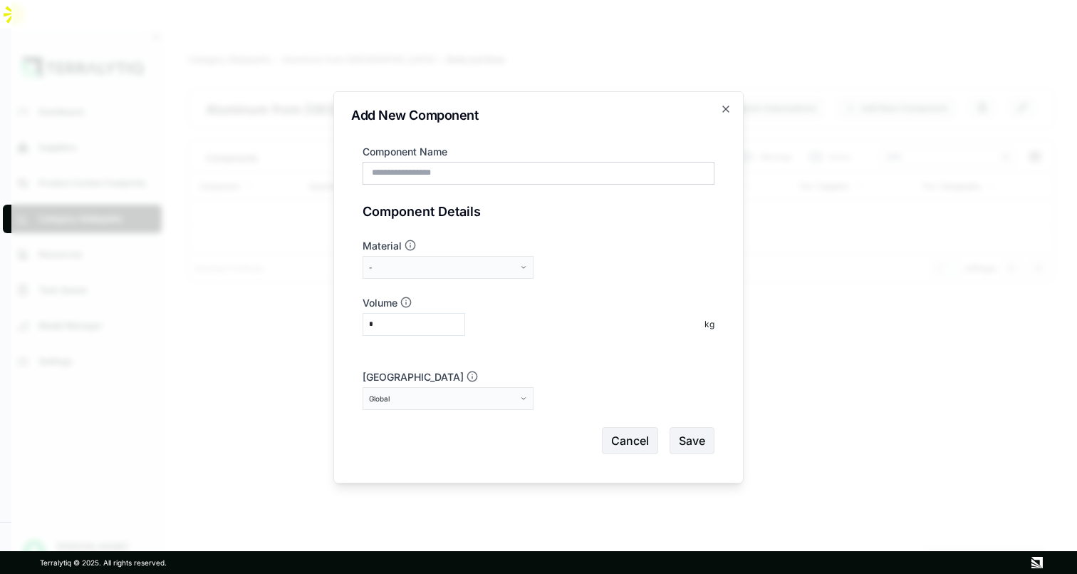
scroll to position [68, 0]
click at [474, 178] on input "Component Name" at bounding box center [539, 173] width 352 height 23
type input "**********"
click at [440, 270] on div "-" at bounding box center [443, 267] width 148 height 9
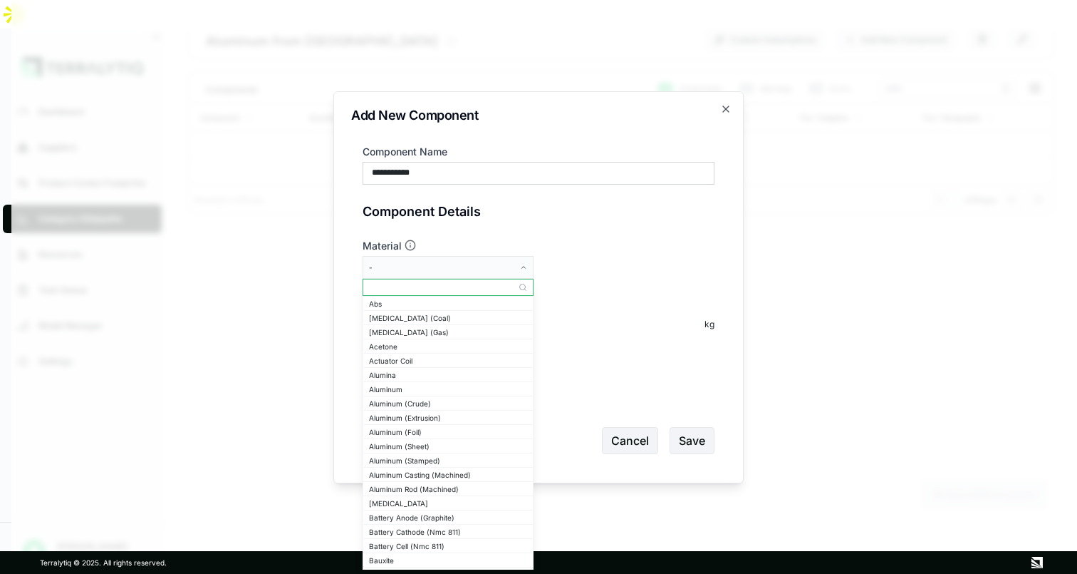
click at [442, 288] on input "text" at bounding box center [448, 287] width 170 height 17
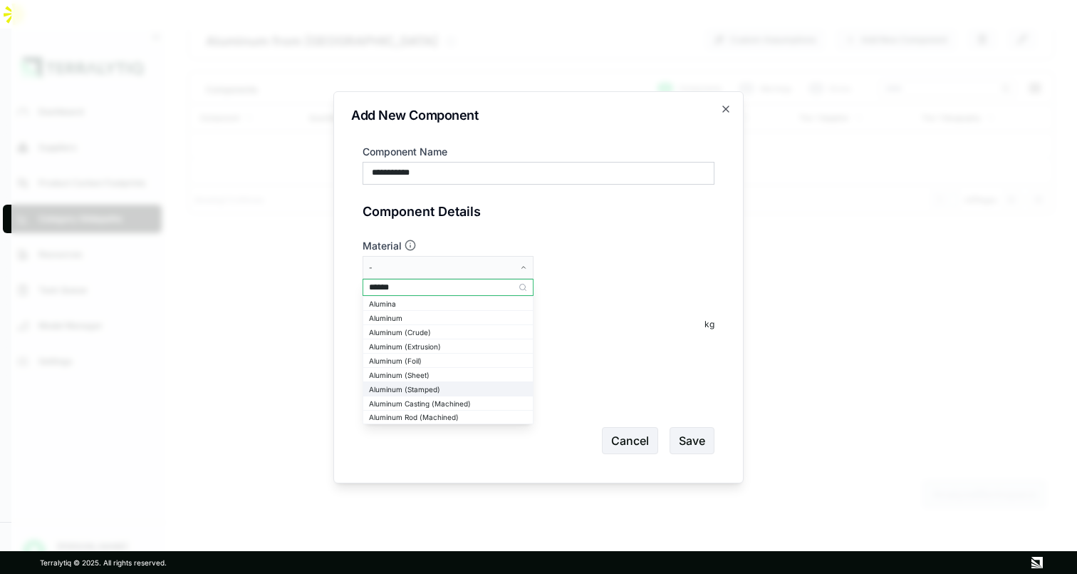
type input "******"
click at [458, 386] on div "Aluminum (Stamped)" at bounding box center [448, 389] width 158 height 9
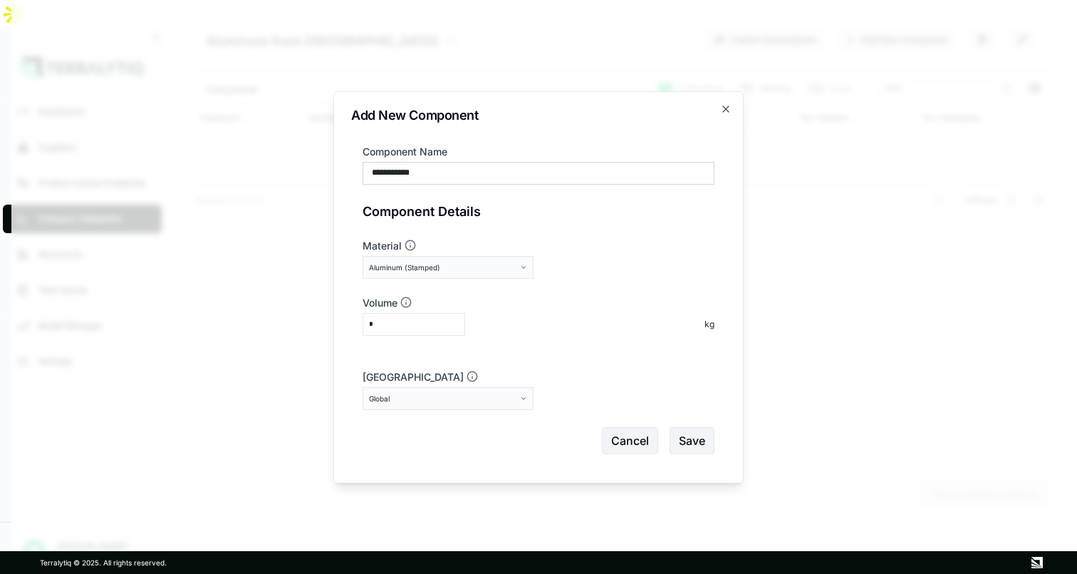
click at [438, 321] on input "*" at bounding box center [414, 324] width 103 height 23
type input "****"
click at [525, 400] on icon "button" at bounding box center [523, 398] width 7 height 7
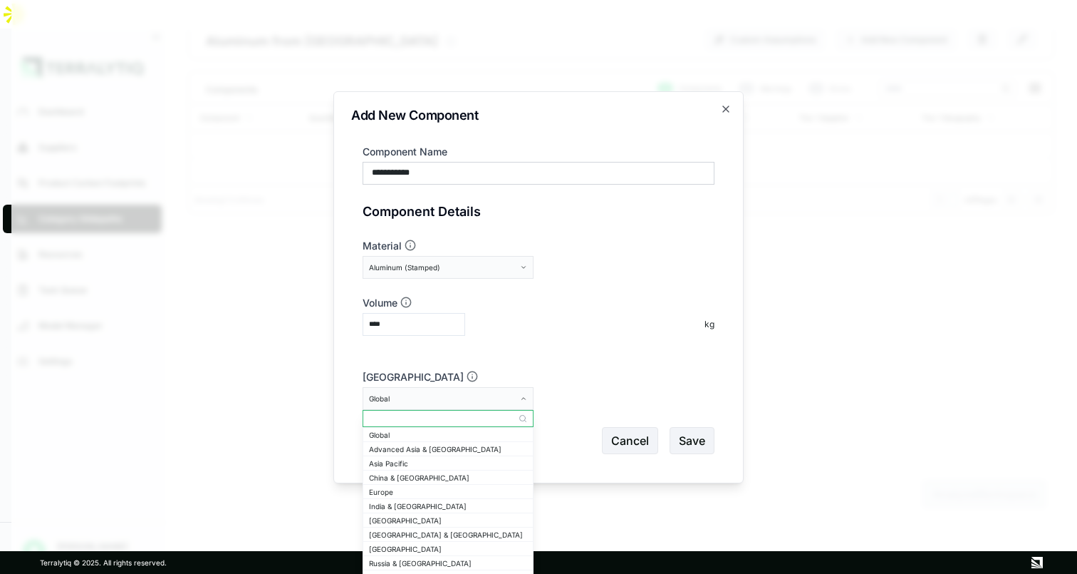
click at [483, 418] on input "text" at bounding box center [448, 418] width 170 height 17
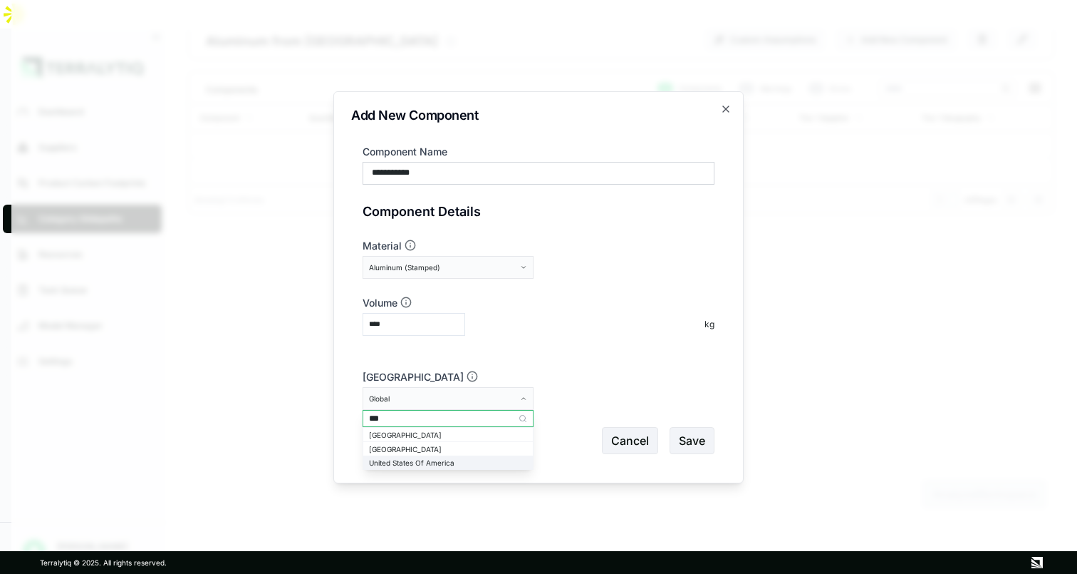
type input "***"
click at [491, 459] on div "United States Of America" at bounding box center [448, 462] width 158 height 9
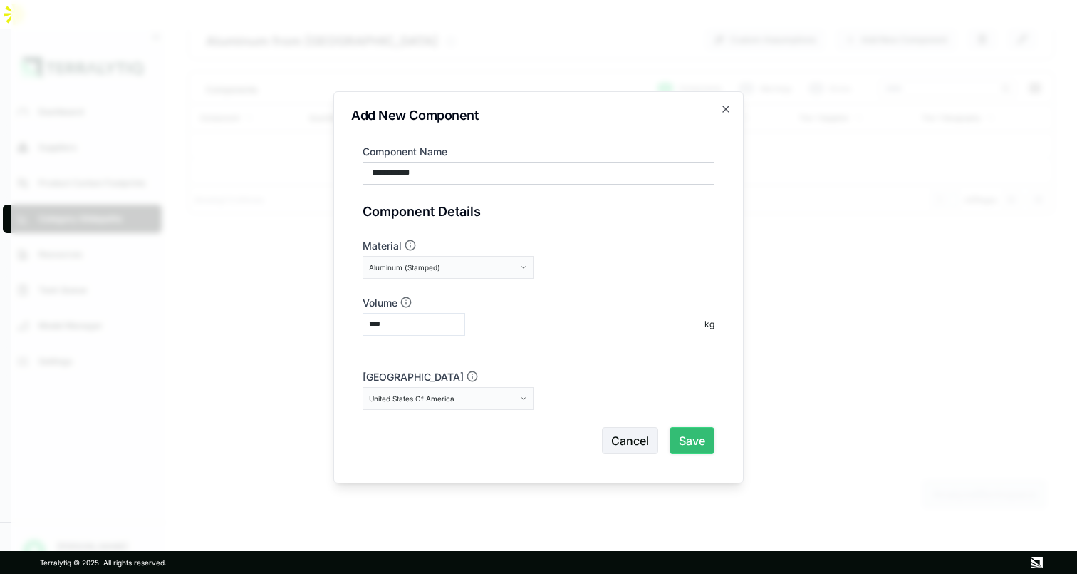
click at [707, 438] on button "Save" at bounding box center [692, 440] width 45 height 27
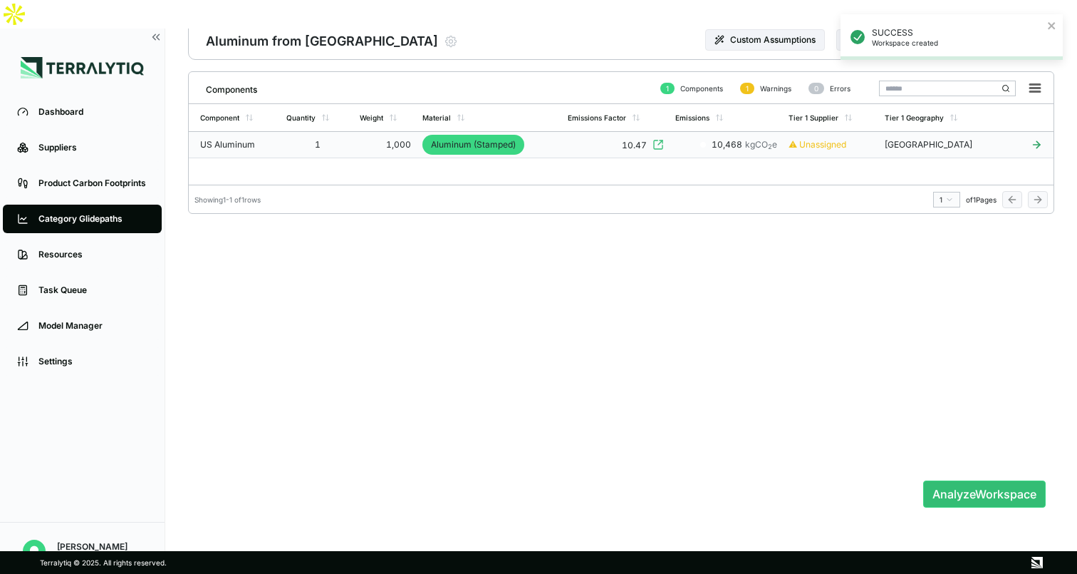
click at [542, 132] on td "Aluminum (Stamped)" at bounding box center [489, 145] width 145 height 26
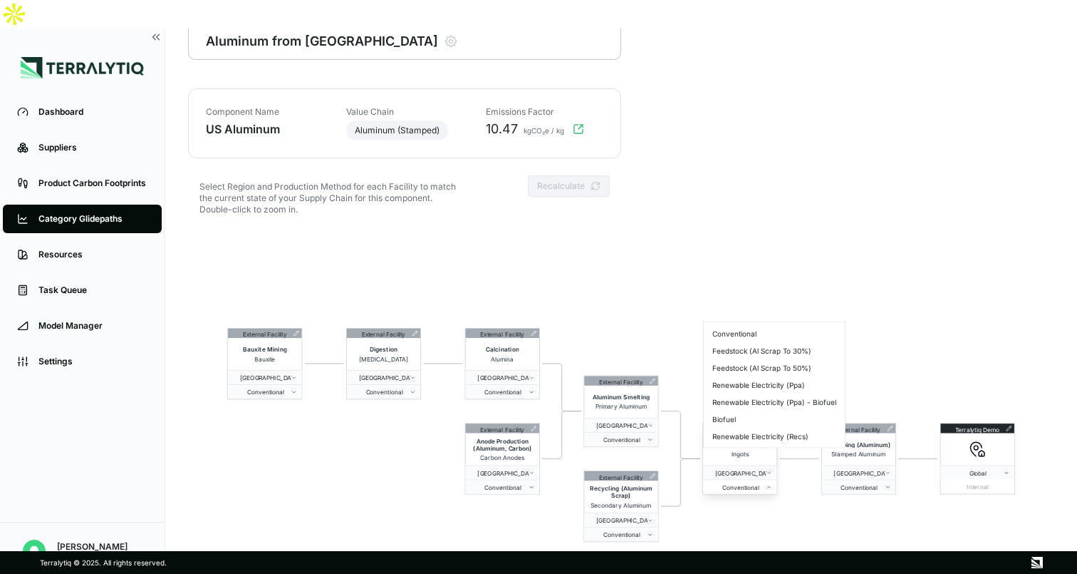
click at [750, 483] on span "Conventional" at bounding box center [737, 486] width 58 height 7
click at [744, 366] on div "Feedstock (Al Scrap To 50%)" at bounding box center [774, 367] width 135 height 17
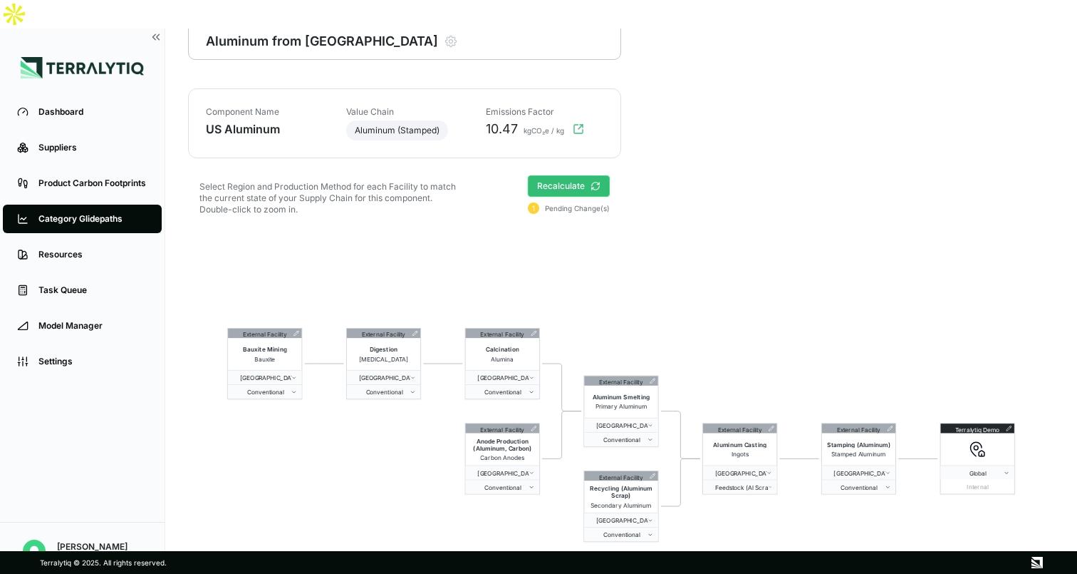
click at [580, 175] on button "Recalculate" at bounding box center [569, 185] width 82 height 21
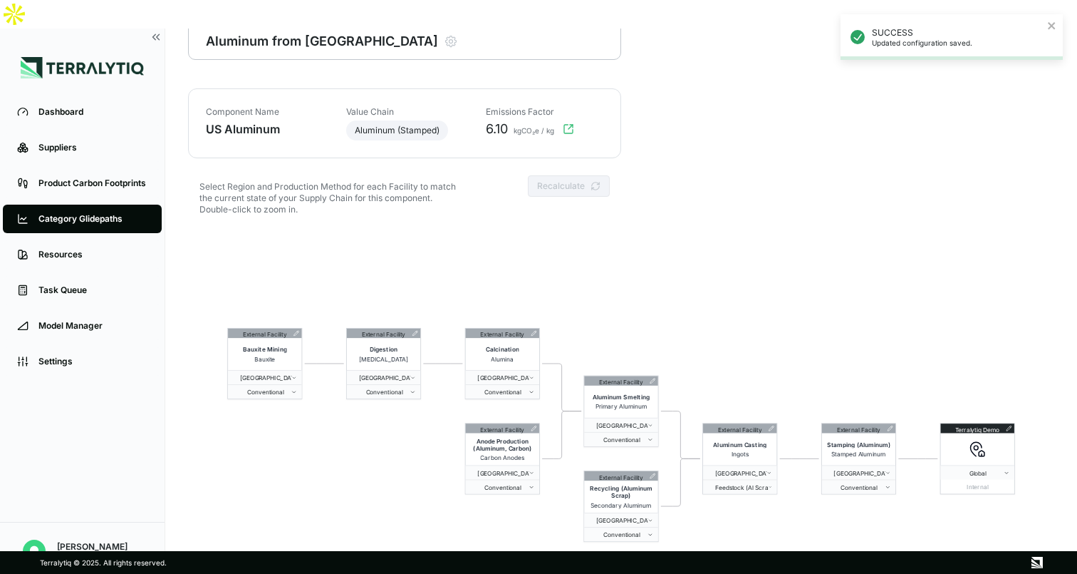
scroll to position [0, 0]
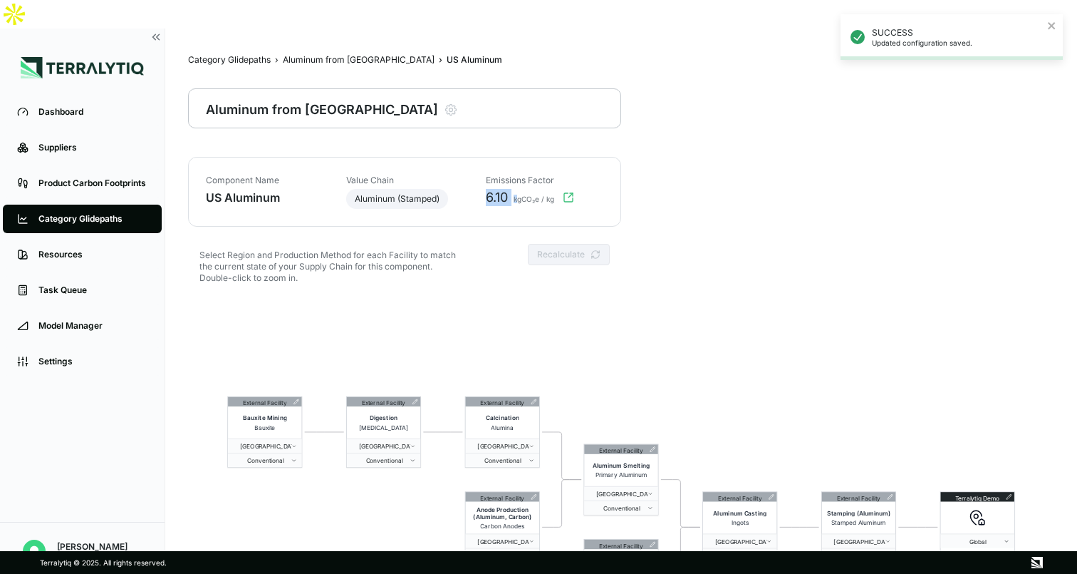
drag, startPoint x: 485, startPoint y: 169, endPoint x: 519, endPoint y: 168, distance: 34.9
click at [519, 189] on div "6.10 kgCO₂e / kg" at bounding box center [540, 197] width 126 height 17
click at [325, 54] on div "Aluminum from [GEOGRAPHIC_DATA]" at bounding box center [359, 59] width 152 height 11
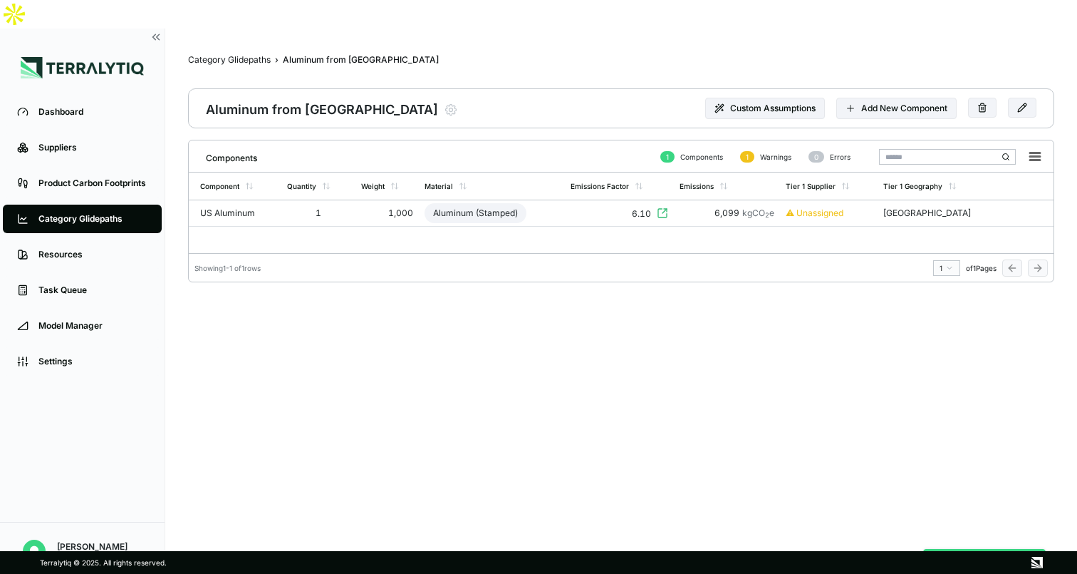
click at [963, 549] on button "Analyze Workspace" at bounding box center [984, 562] width 123 height 27
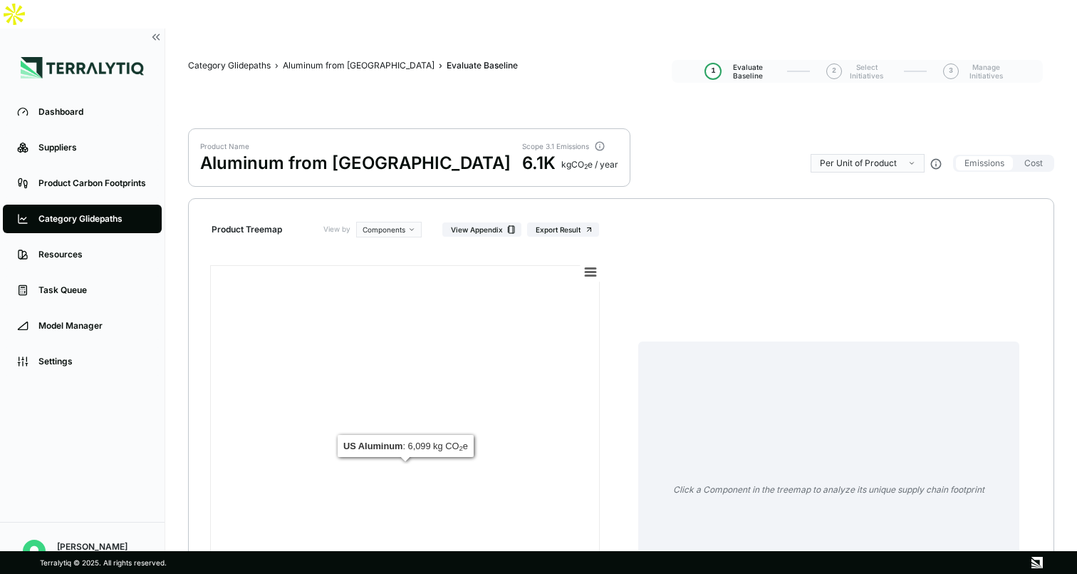
click at [495, 367] on rect at bounding box center [405, 468] width 390 height 406
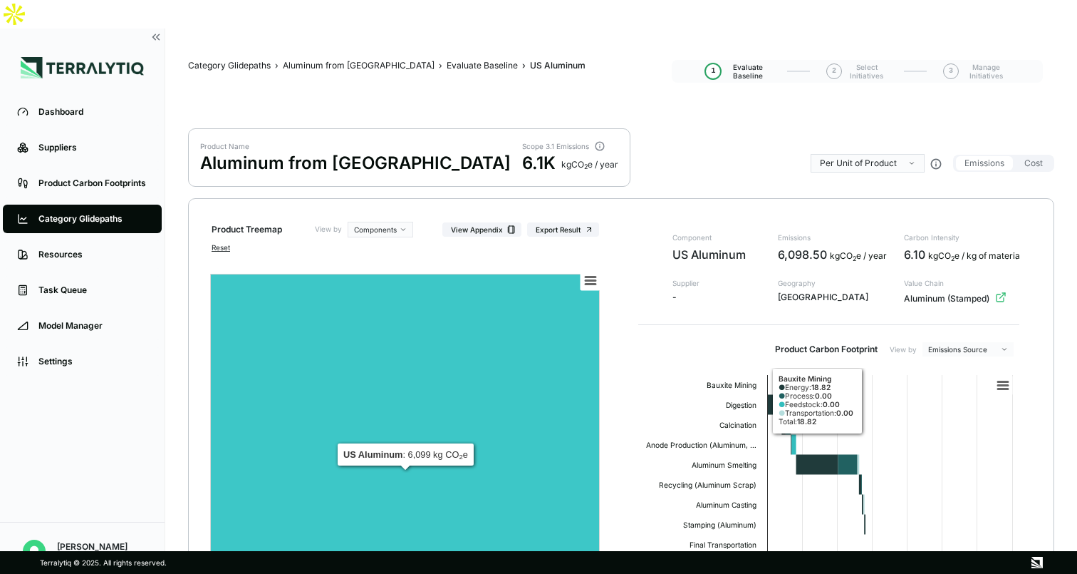
scroll to position [177, 0]
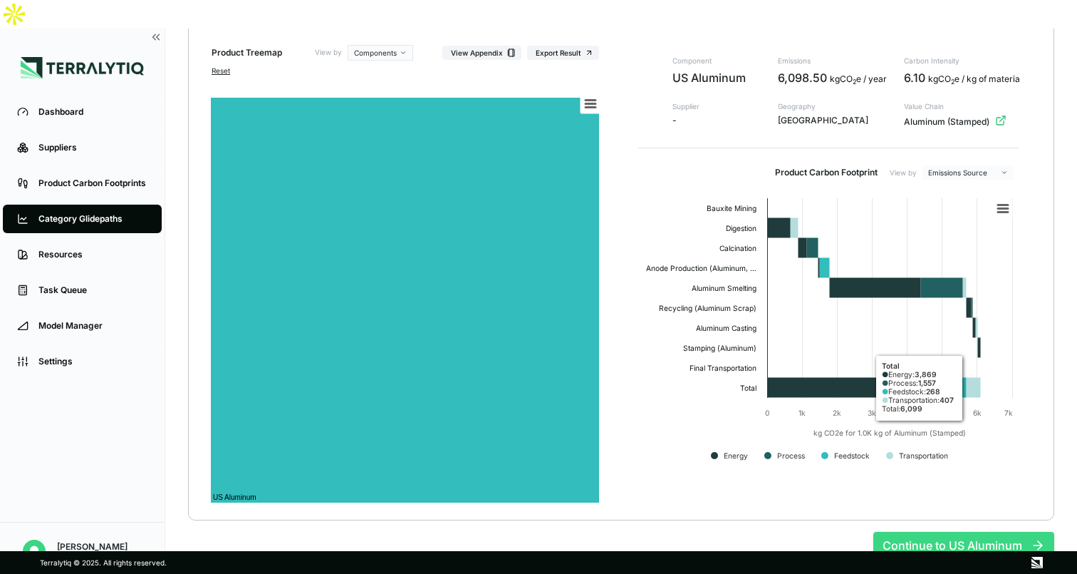
click at [963, 532] on button "Continue to US Aluminum" at bounding box center [964, 545] width 181 height 27
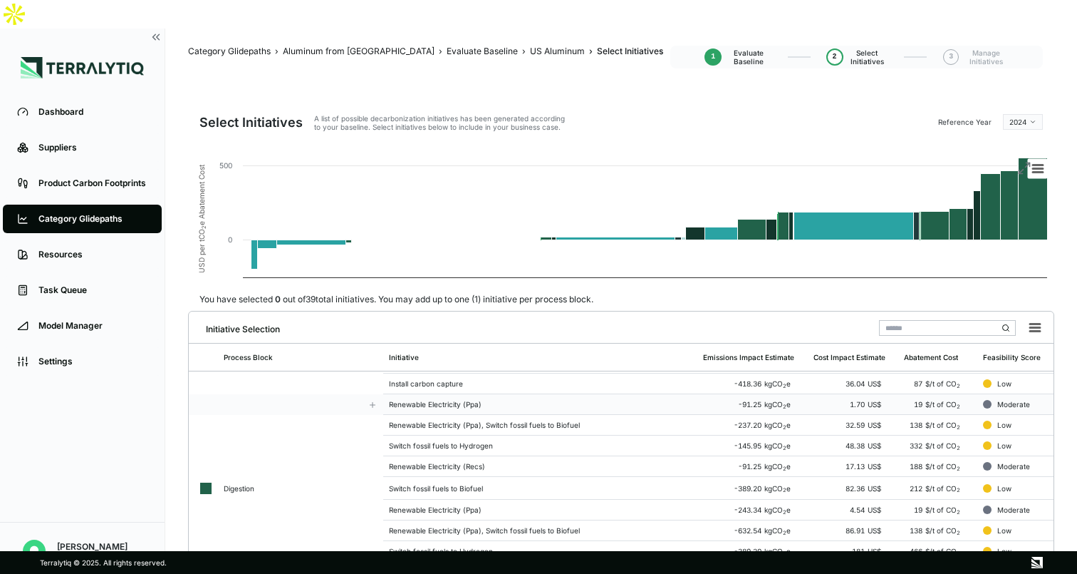
scroll to position [22, 0]
click at [465, 393] on td "Renewable Electricity (Ppa)" at bounding box center [540, 403] width 315 height 21
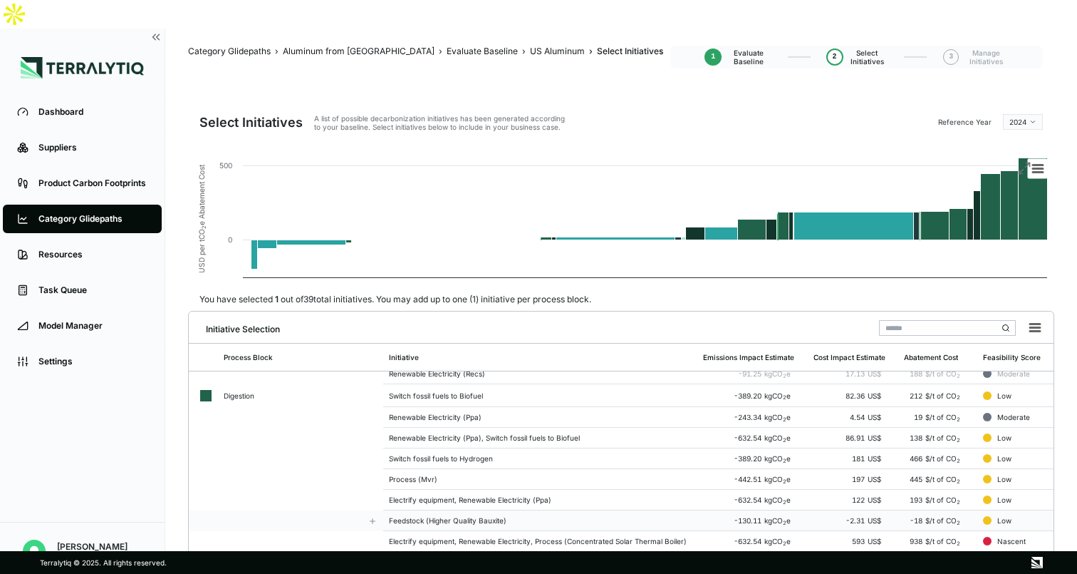
scroll to position [144, 0]
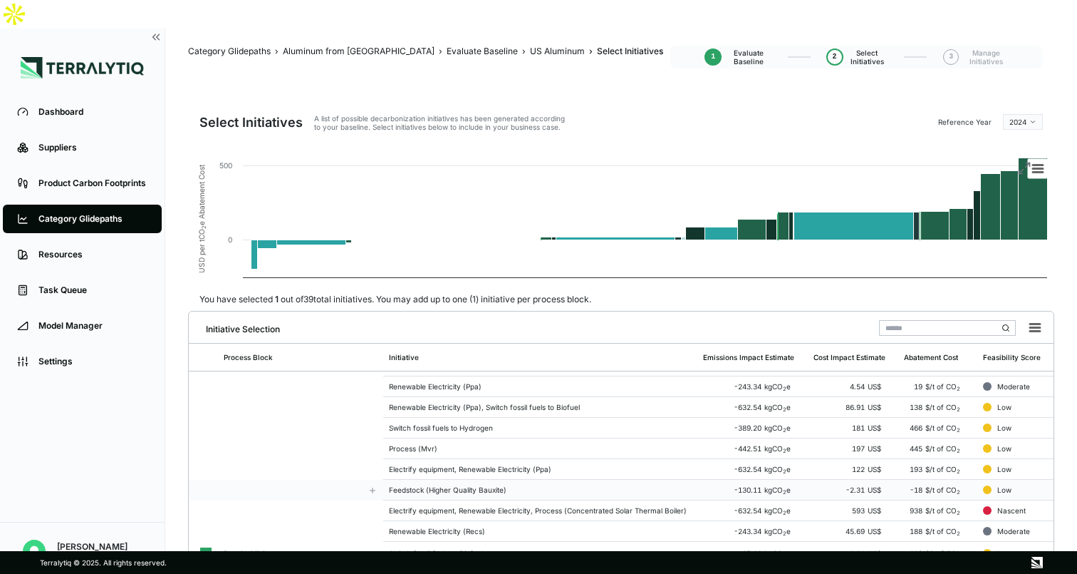
click at [484, 480] on td "Feedstock (Higher Quality Bauxite)" at bounding box center [540, 490] width 315 height 21
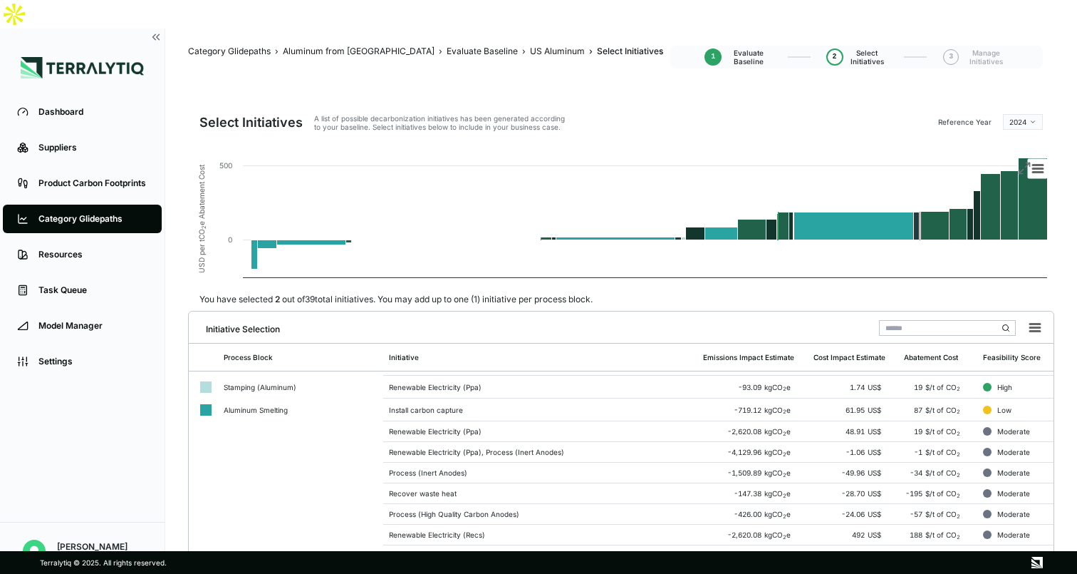
scroll to position [428, 0]
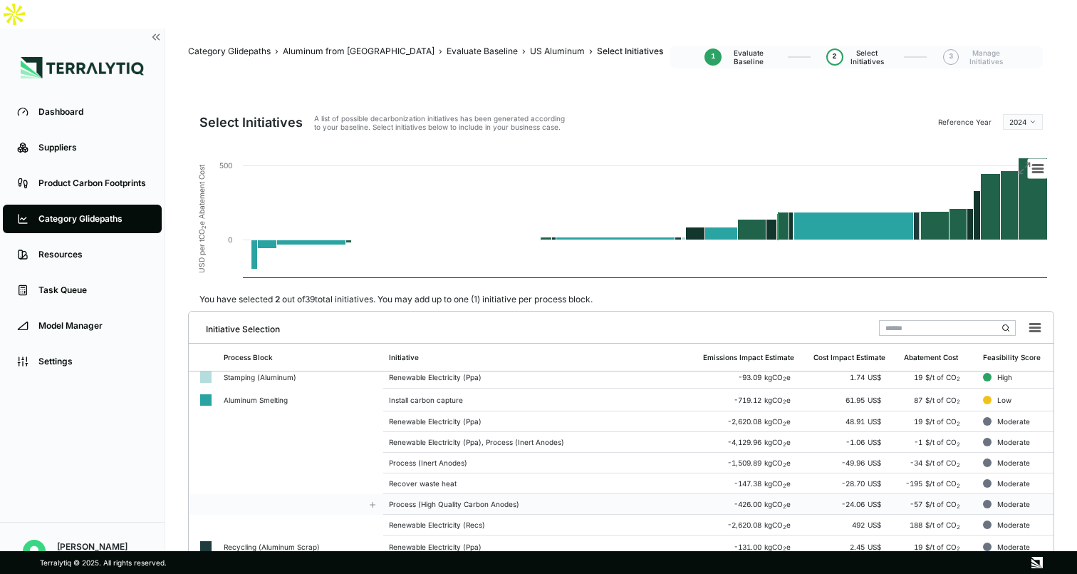
click at [480, 499] on div "Process (High Quality Carbon Anodes)" at bounding box center [541, 503] width 304 height 9
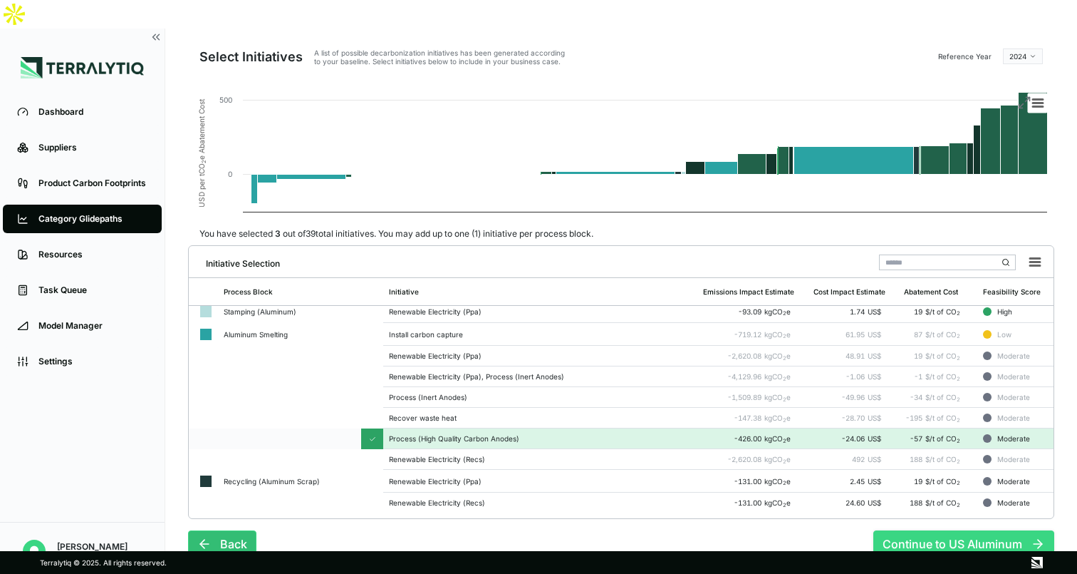
click at [946, 530] on button "Continue to US Aluminum" at bounding box center [964, 543] width 181 height 27
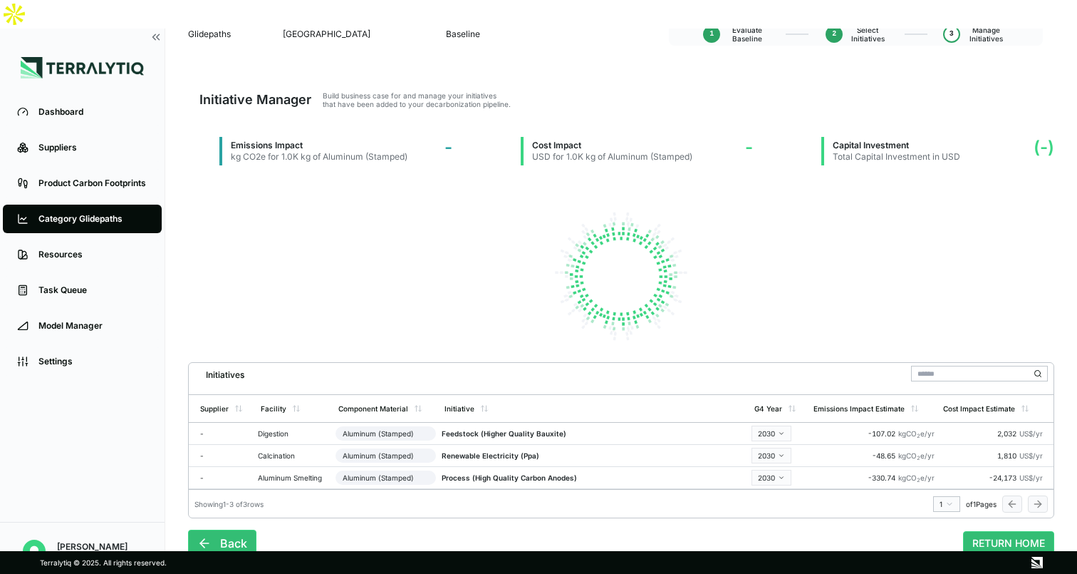
scroll to position [36, 0]
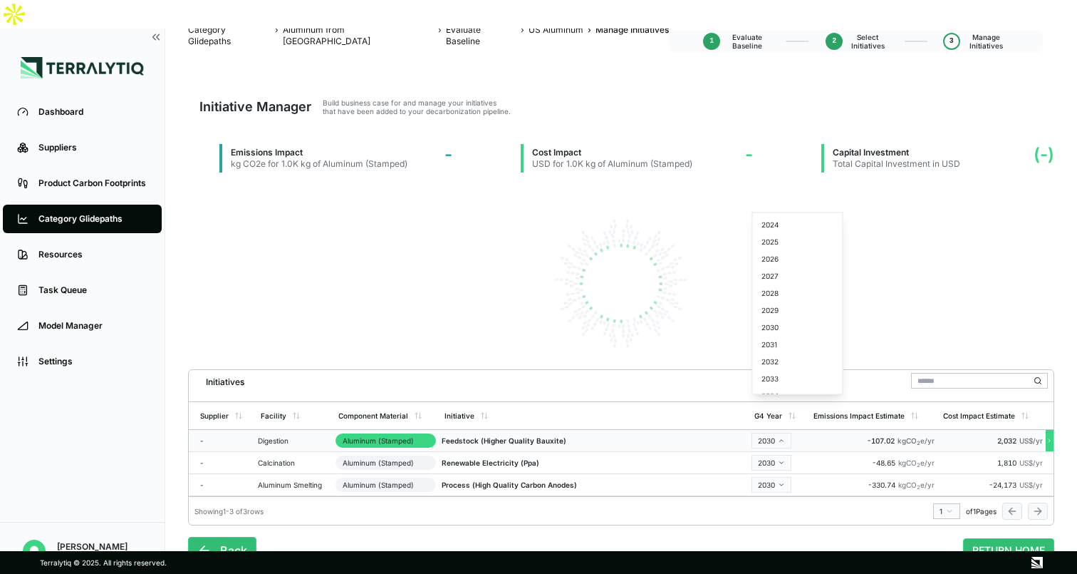
click at [778, 406] on html "Dashboard Suppliers Product Carbon Footprints Category Glidepaths Resources Tas…" at bounding box center [538, 287] width 1077 height 574
click at [776, 294] on div "2028" at bounding box center [798, 292] width 84 height 17
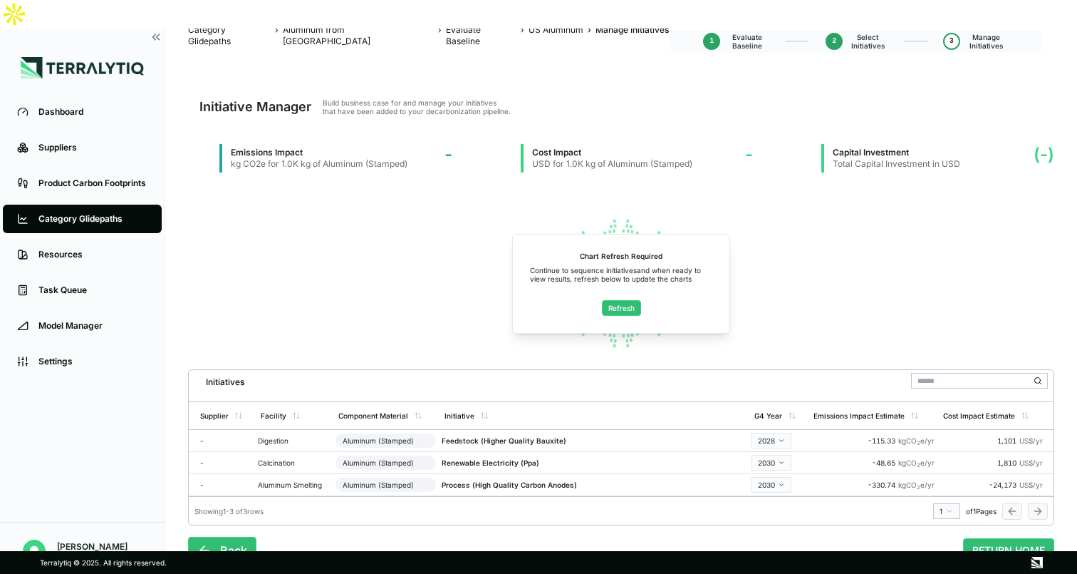
scroll to position [47, 0]
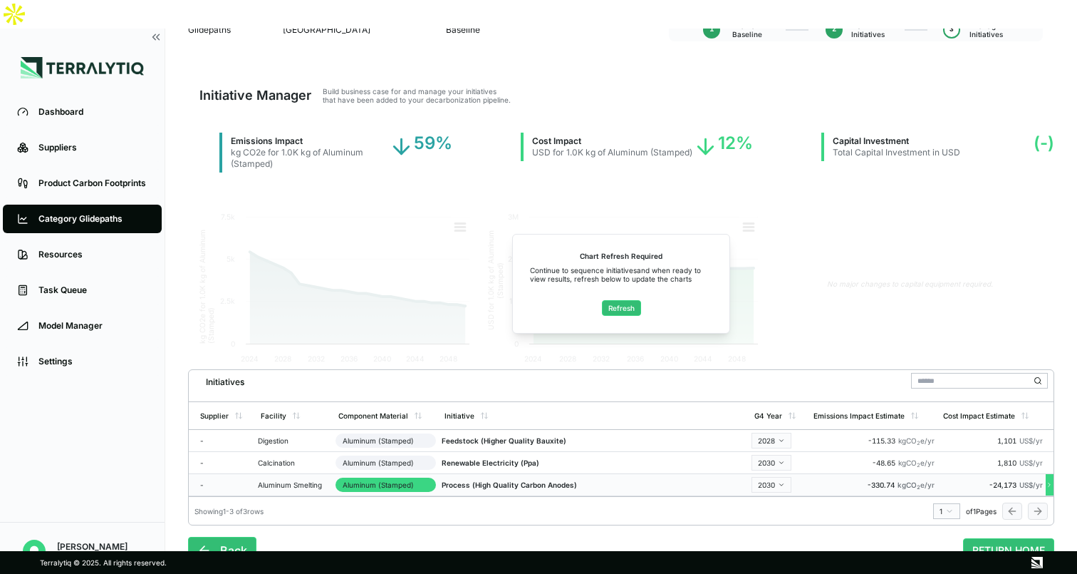
click at [771, 448] on html "Dashboard Suppliers Product Carbon Footprints Category Glidepaths Resources Tas…" at bounding box center [538, 287] width 1077 height 574
click at [629, 300] on button "Refresh" at bounding box center [621, 308] width 39 height 16
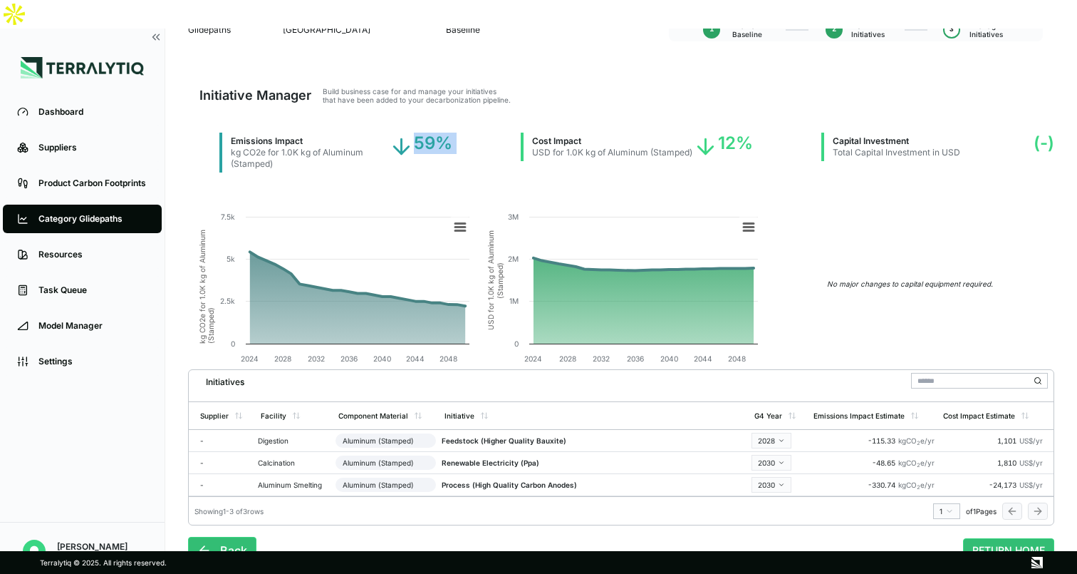
drag, startPoint x: 409, startPoint y: 105, endPoint x: 487, endPoint y: 105, distance: 78.4
click at [488, 133] on div "Emissions Impact kg CO2e for 1.0K kg of Aluminum (Stamped) 59% Cost Impact USD …" at bounding box center [636, 166] width 835 height 66
drag, startPoint x: 723, startPoint y: 108, endPoint x: 749, endPoint y: 108, distance: 25.7
click at [749, 133] on div "12%" at bounding box center [723, 153] width 60 height 40
click at [113, 142] on div "Suppliers" at bounding box center [92, 147] width 109 height 11
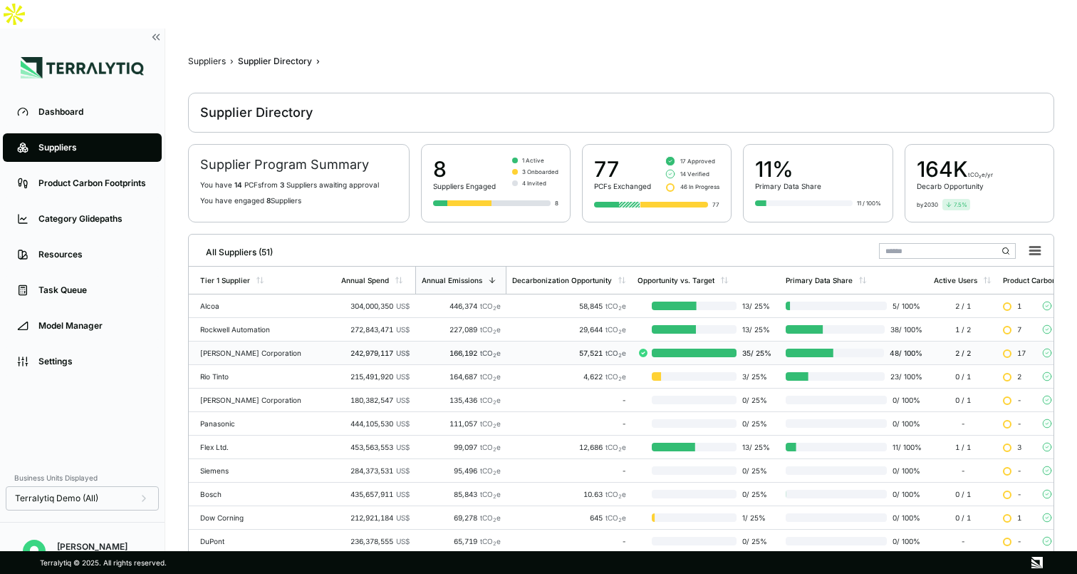
click at [342, 348] on div "242,979,117 US$" at bounding box center [375, 352] width 68 height 9
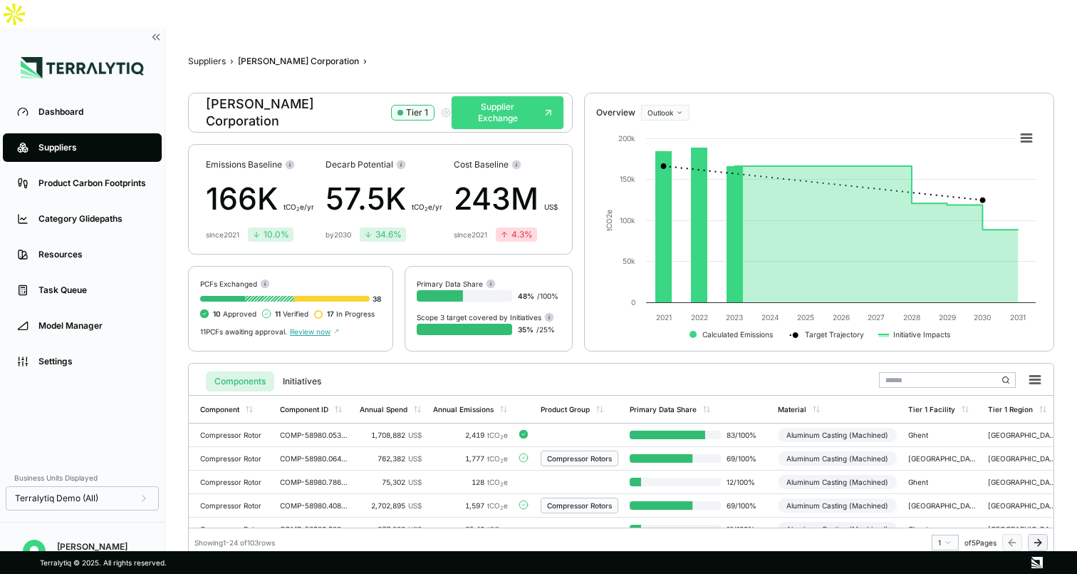
click at [497, 96] on button "Supplier Exchange" at bounding box center [508, 112] width 112 height 33
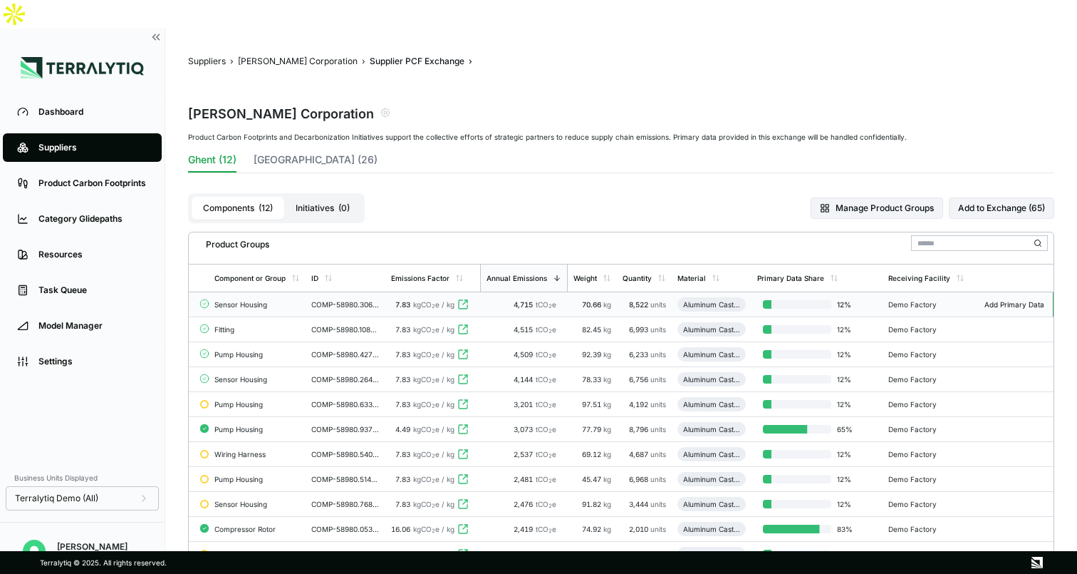
click at [274, 300] on div "Sensor Housing" at bounding box center [257, 304] width 86 height 9
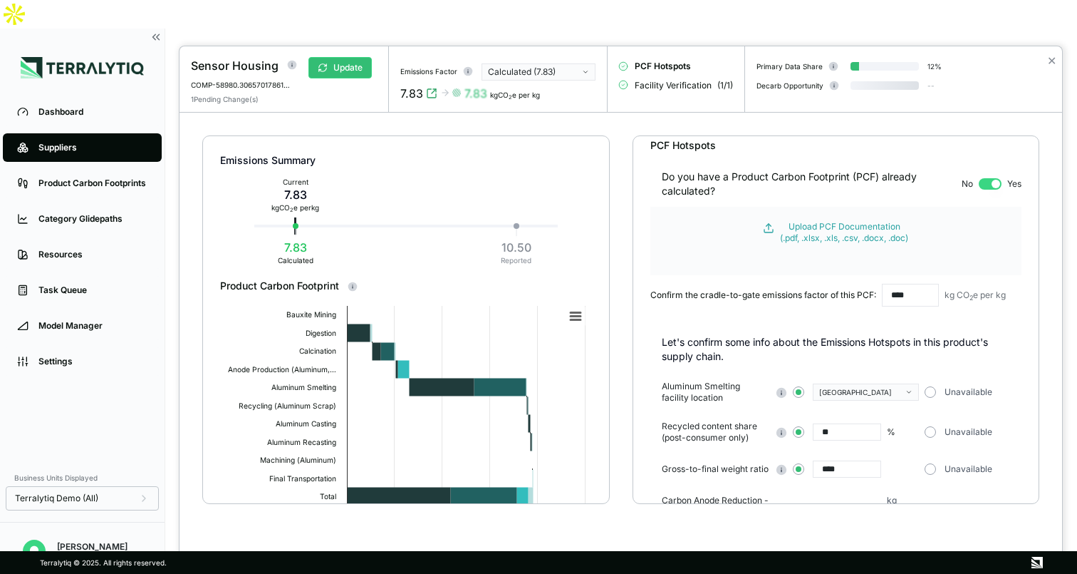
scroll to position [26, 0]
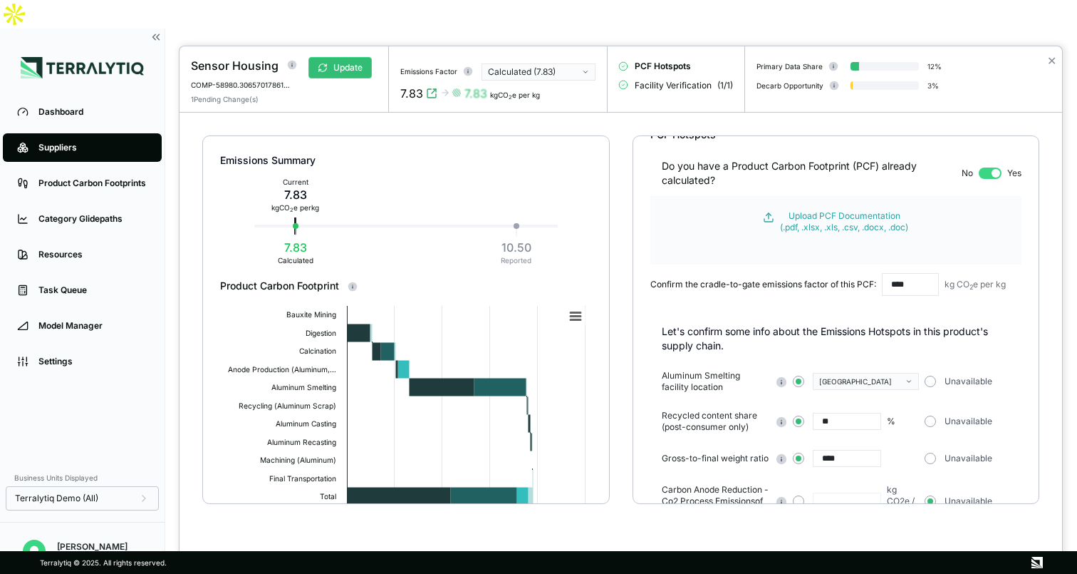
drag, startPoint x: 837, startPoint y: 421, endPoint x: 822, endPoint y: 422, distance: 15.0
click at [822, 422] on input "**" at bounding box center [847, 421] width 68 height 17
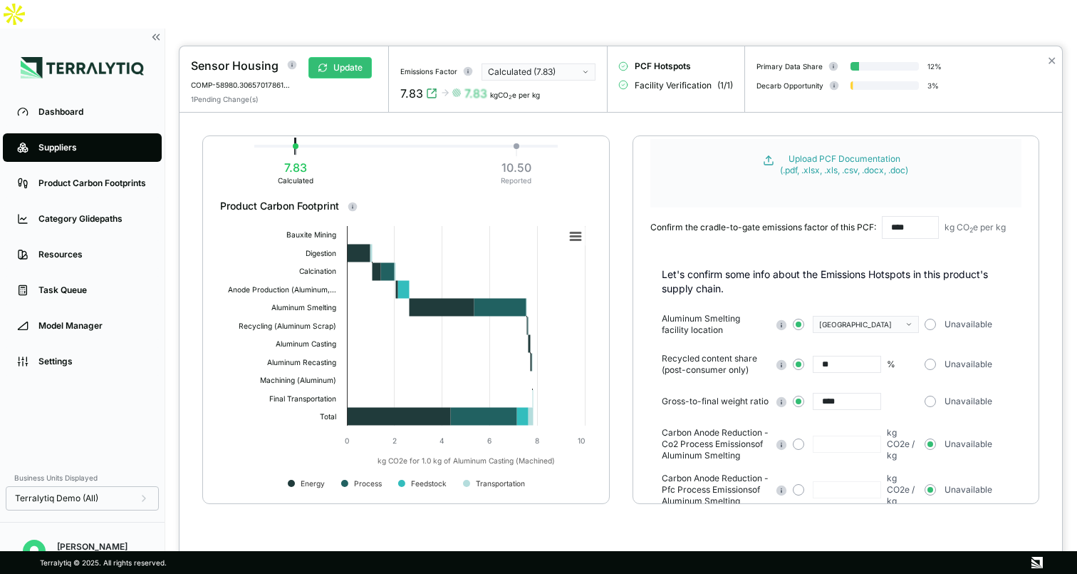
scroll to position [140, 0]
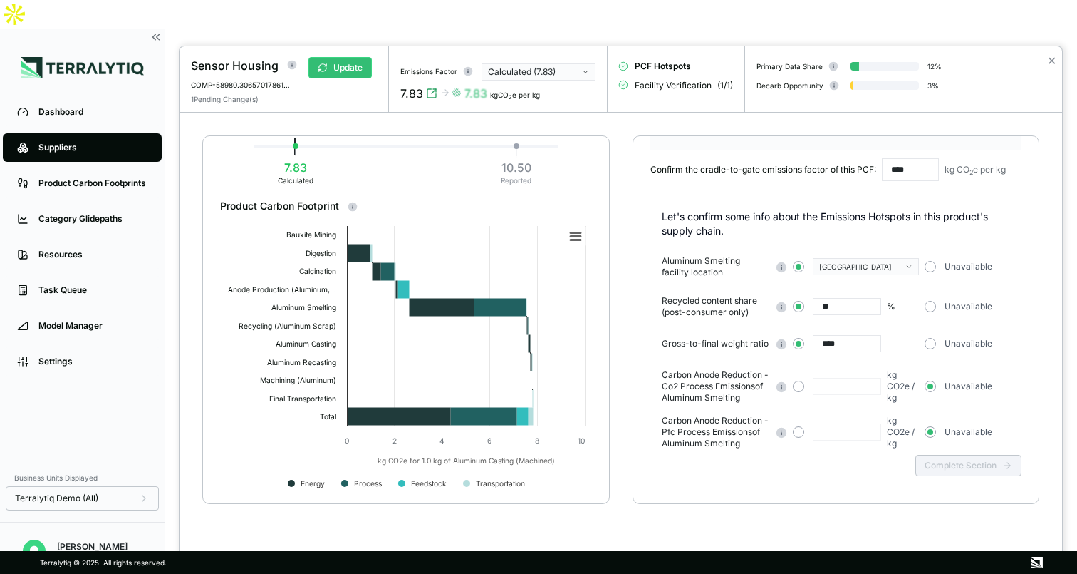
click at [670, 84] on span "Facility Verification" at bounding box center [673, 85] width 77 height 11
click at [620, 78] on div "Facility Verification ( 1 / 1 )" at bounding box center [676, 87] width 114 height 24
click at [356, 72] on button "Update" at bounding box center [340, 67] width 63 height 21
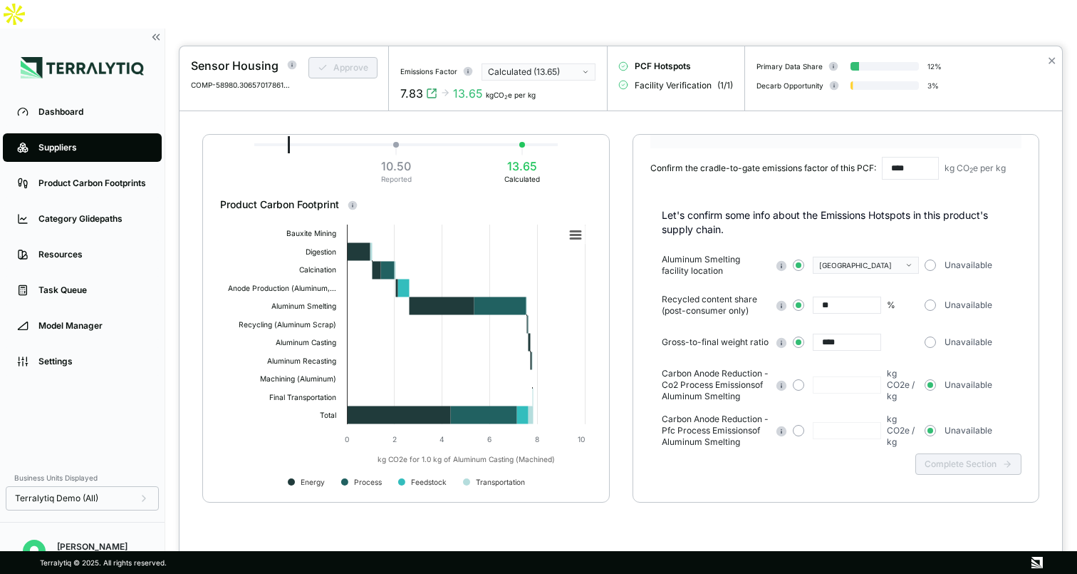
click at [658, 83] on span "Facility Verification" at bounding box center [673, 85] width 77 height 11
click at [539, 68] on div "Calculated (13.65)" at bounding box center [533, 71] width 91 height 11
click at [517, 98] on div "Reported (10.50)" at bounding box center [537, 101] width 101 height 11
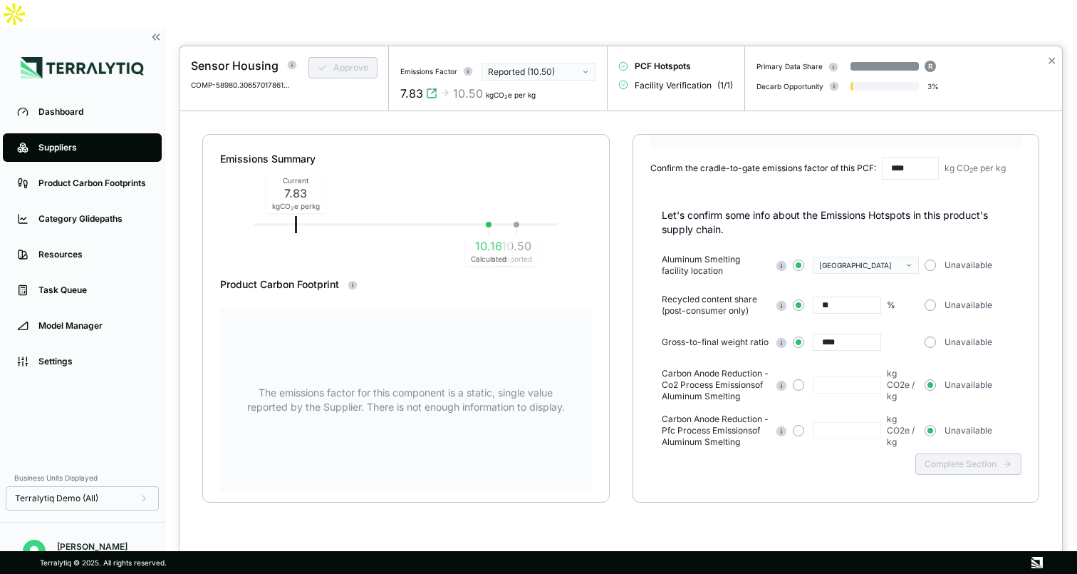
click at [680, 82] on span "Facility Verification" at bounding box center [673, 85] width 77 height 11
click at [569, 74] on div "Reported (10.50)" at bounding box center [533, 71] width 91 height 11
click at [558, 81] on div "Calculated (10.16)" at bounding box center [537, 88] width 113 height 14
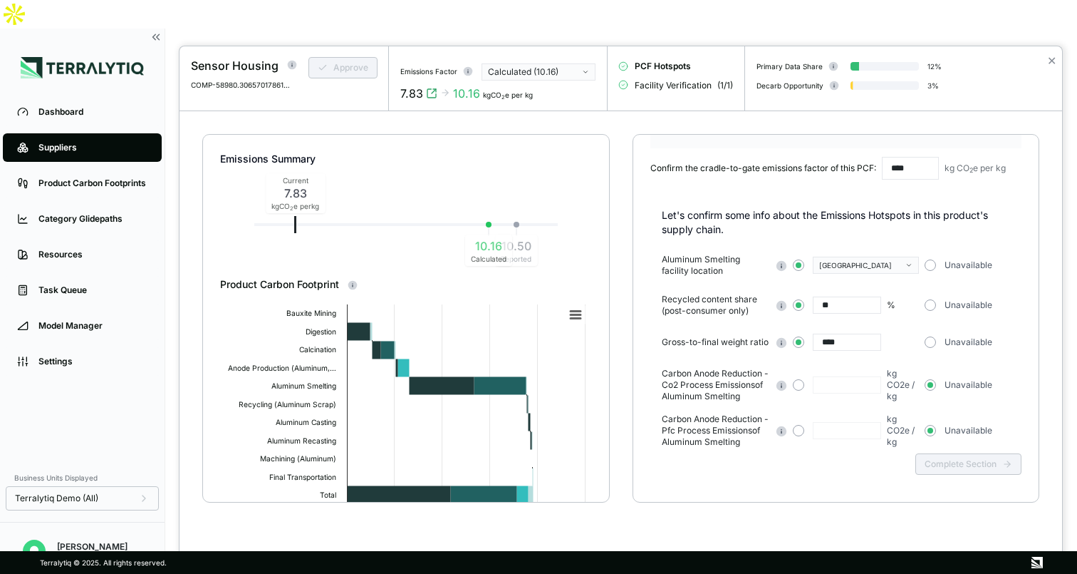
click at [984, 461] on div "Complete Section" at bounding box center [837, 475] width 372 height 56
click at [672, 90] on span "Facility Verification" at bounding box center [673, 85] width 77 height 11
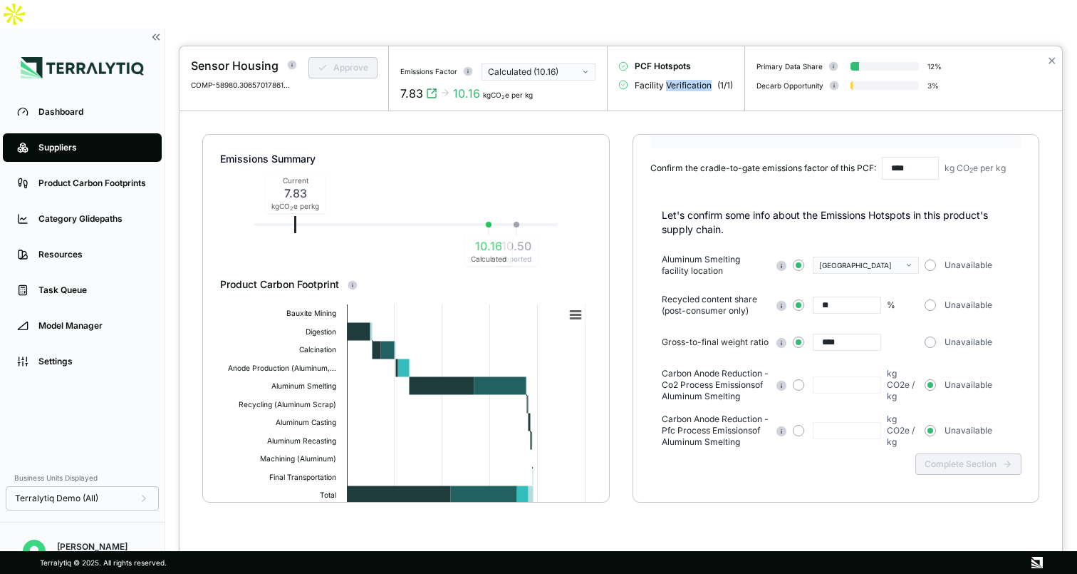
click at [691, 84] on span "Facility Verification" at bounding box center [673, 85] width 77 height 11
click at [1054, 60] on button "✕" at bounding box center [1051, 60] width 9 height 17
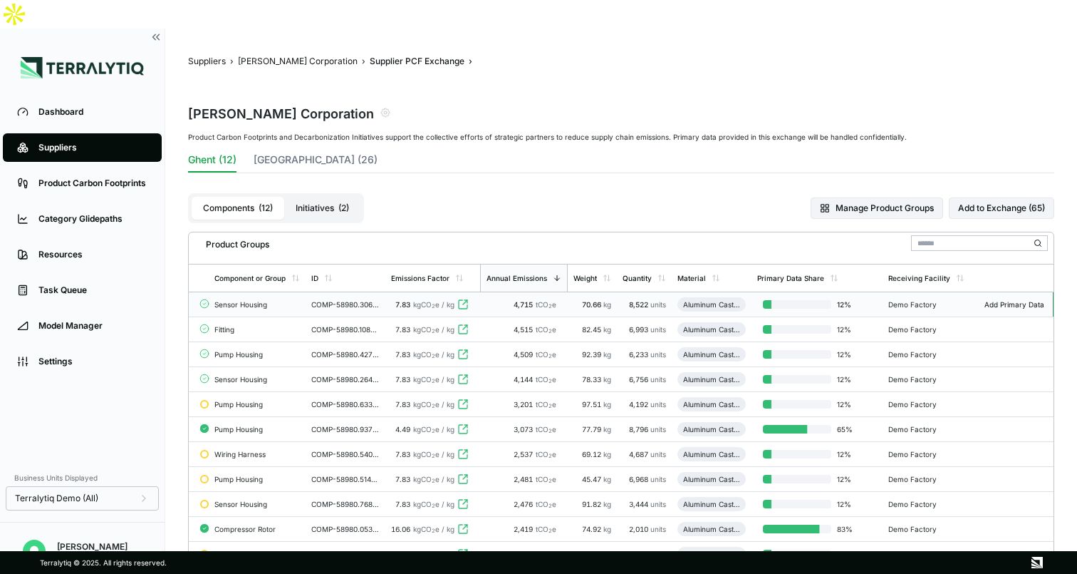
click at [301, 292] on td "Sensor Housing" at bounding box center [257, 304] width 97 height 25
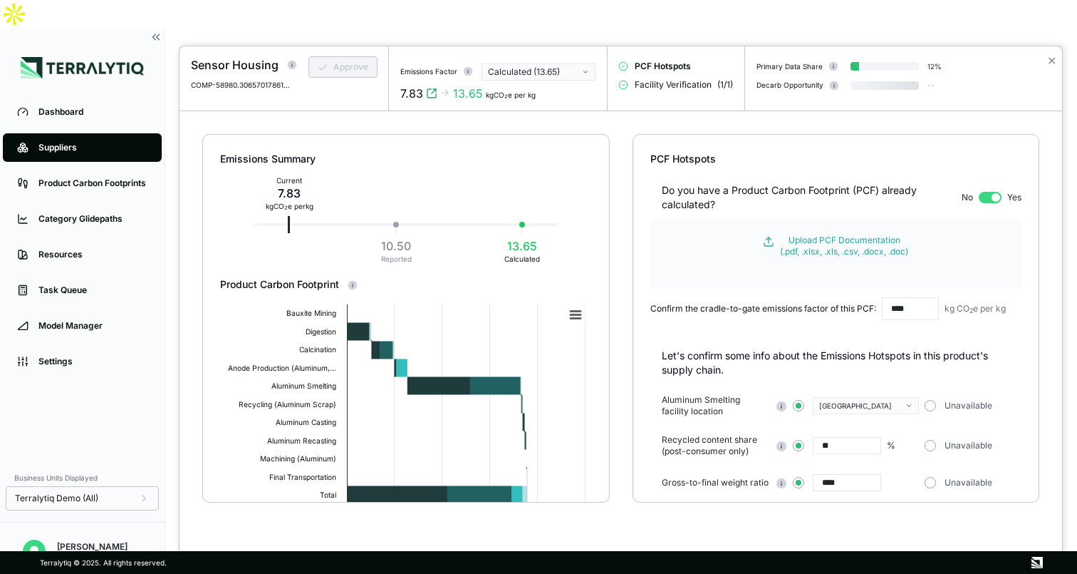
click at [670, 84] on span "Facility Verification" at bounding box center [673, 85] width 77 height 11
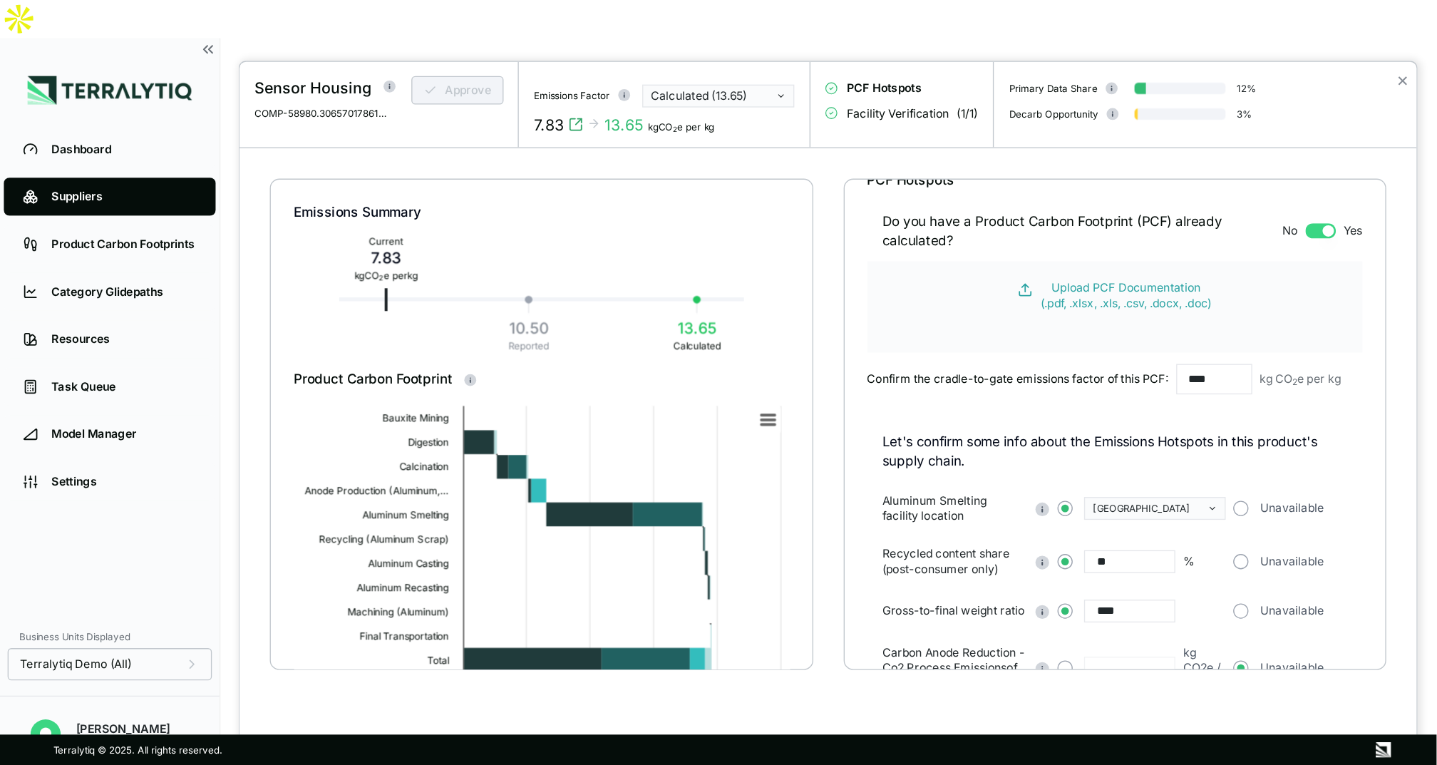
scroll to position [21, 0]
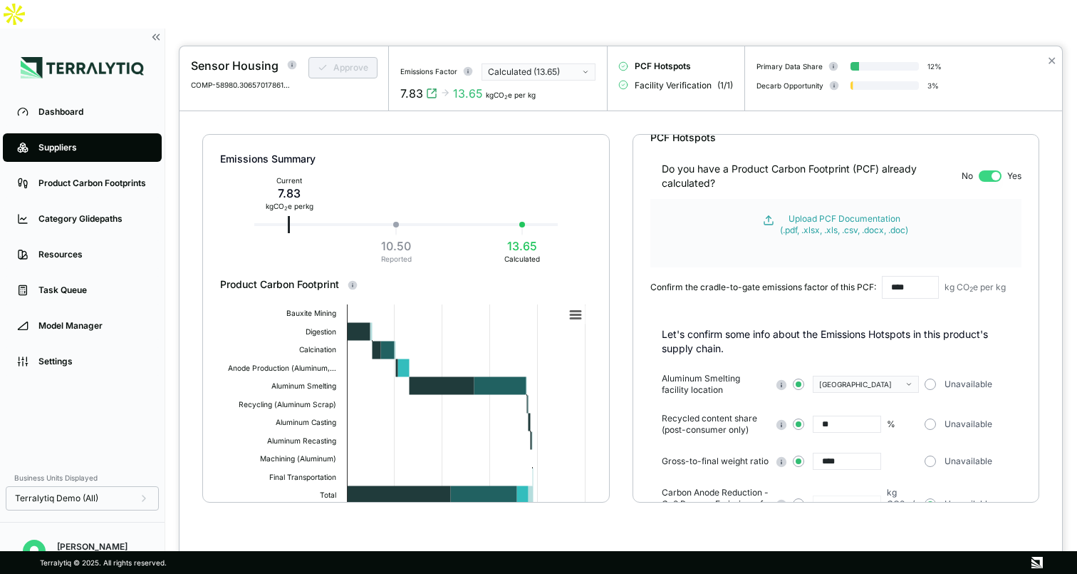
click at [988, 177] on button "button" at bounding box center [990, 175] width 23 height 11
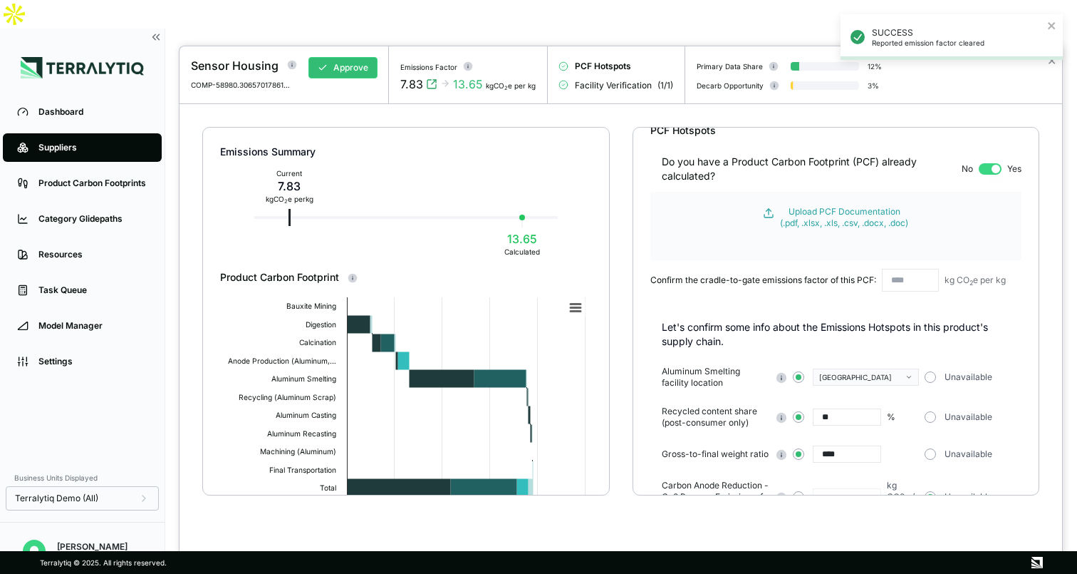
click at [983, 171] on button "button" at bounding box center [990, 168] width 23 height 11
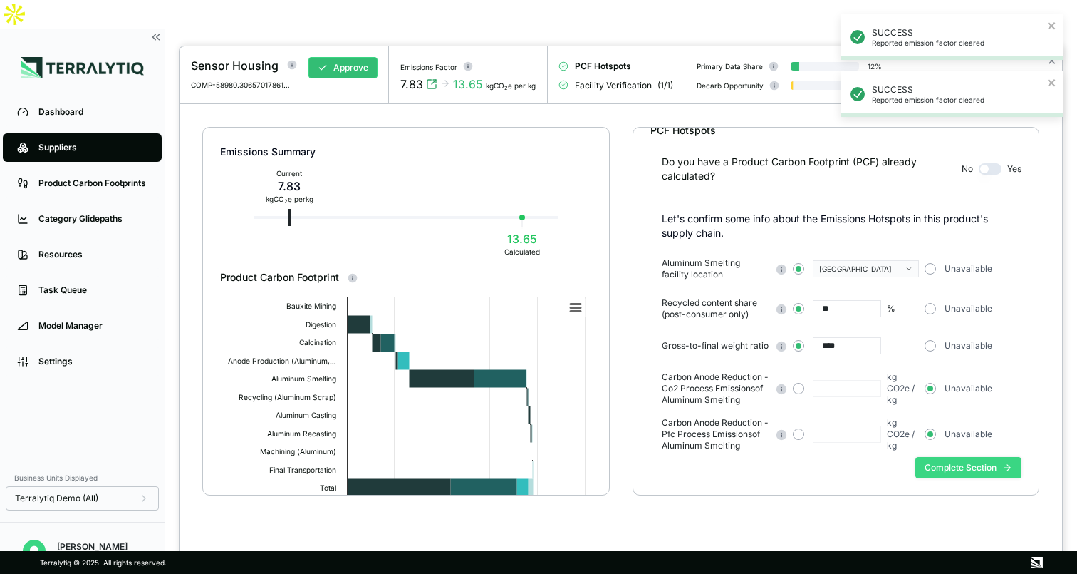
click at [960, 470] on button "Complete Section" at bounding box center [969, 467] width 106 height 21
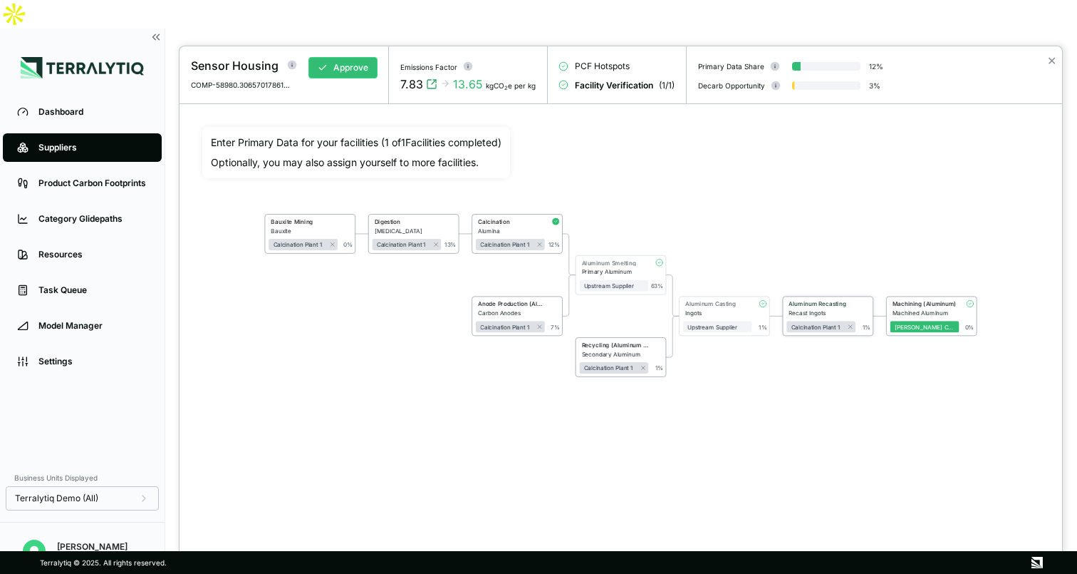
click at [857, 309] on div "1 %" at bounding box center [864, 316] width 16 height 30
click at [828, 328] on div "Calcination Plant 1" at bounding box center [822, 326] width 60 height 7
click at [813, 314] on div "Recast Ingots" at bounding box center [822, 312] width 67 height 7
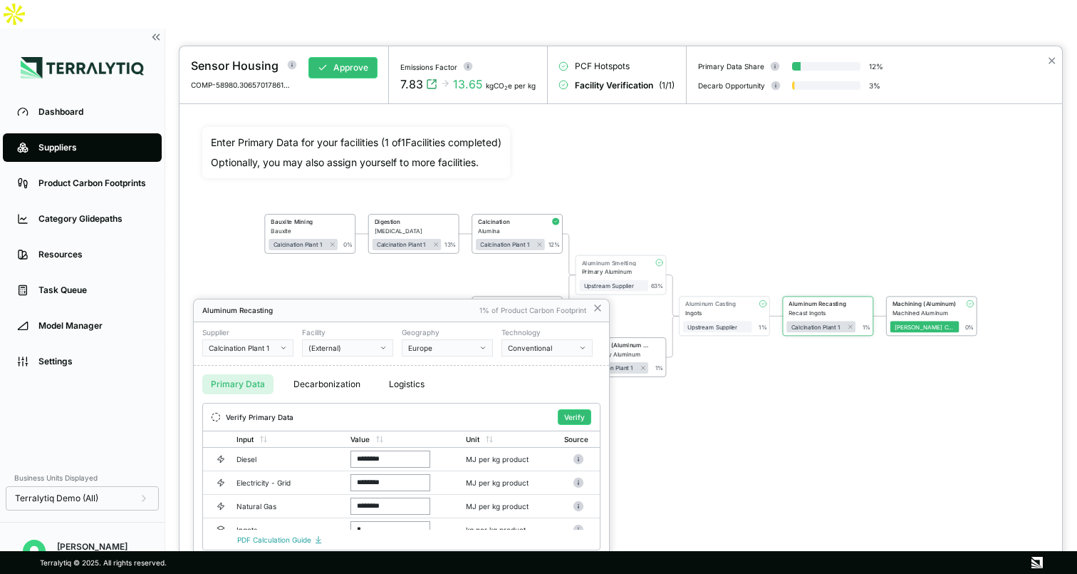
click at [331, 382] on button "Decarbonization" at bounding box center [327, 384] width 84 height 20
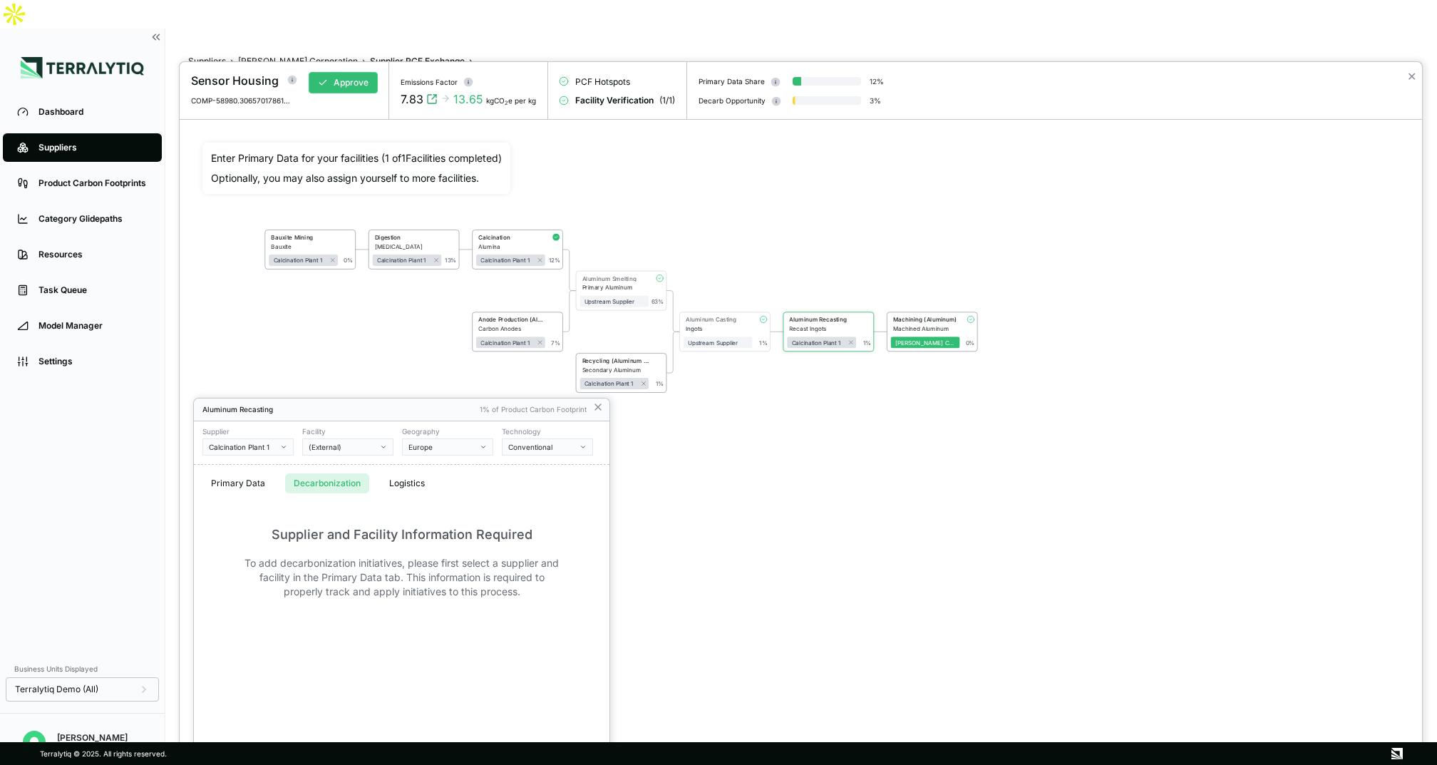
click at [321, 489] on button "Decarbonization" at bounding box center [327, 483] width 84 height 20
click at [366, 538] on div "Supplier and Facility Information Required" at bounding box center [401, 534] width 261 height 20
click at [600, 404] on icon at bounding box center [598, 407] width 6 height 6
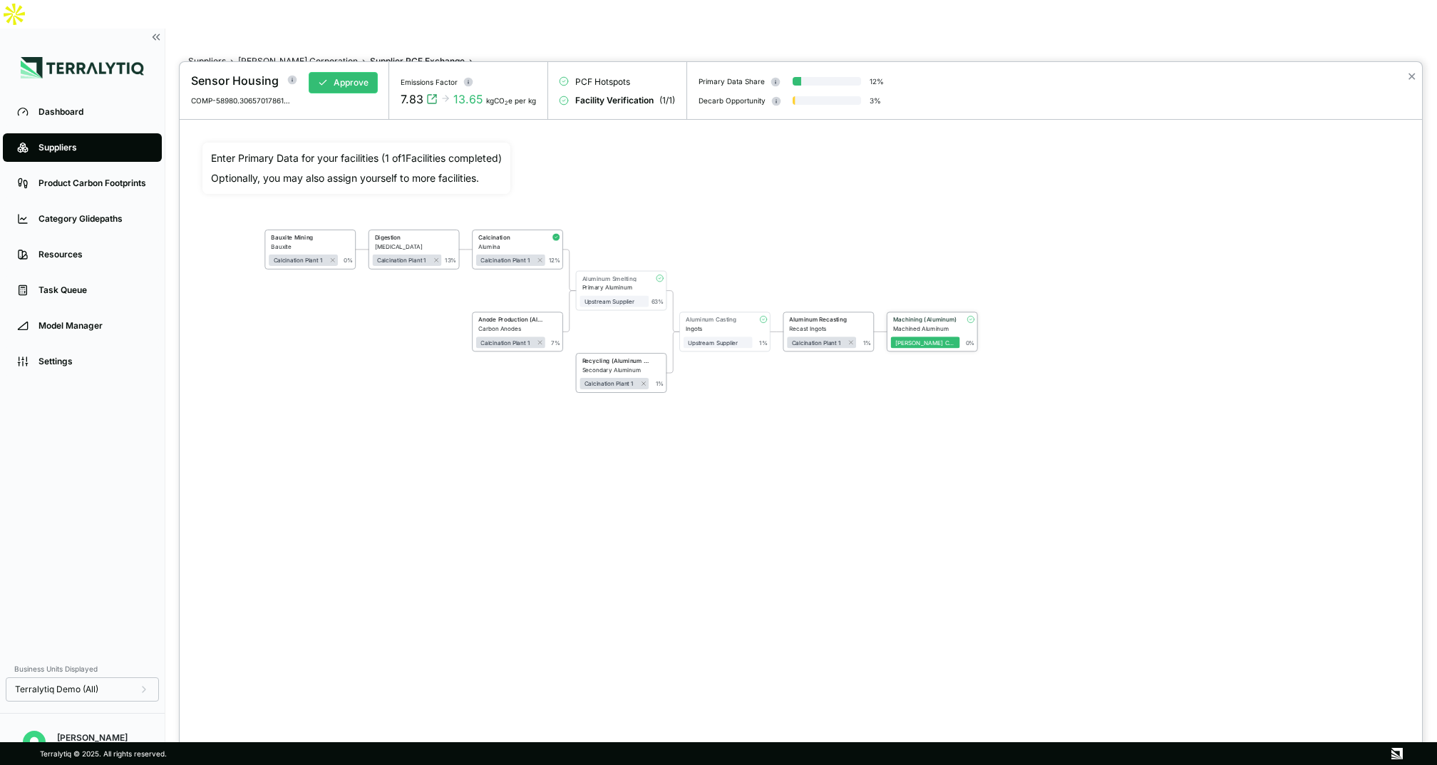
click at [936, 320] on div "Machining (Aluminum)" at bounding box center [925, 319] width 64 height 7
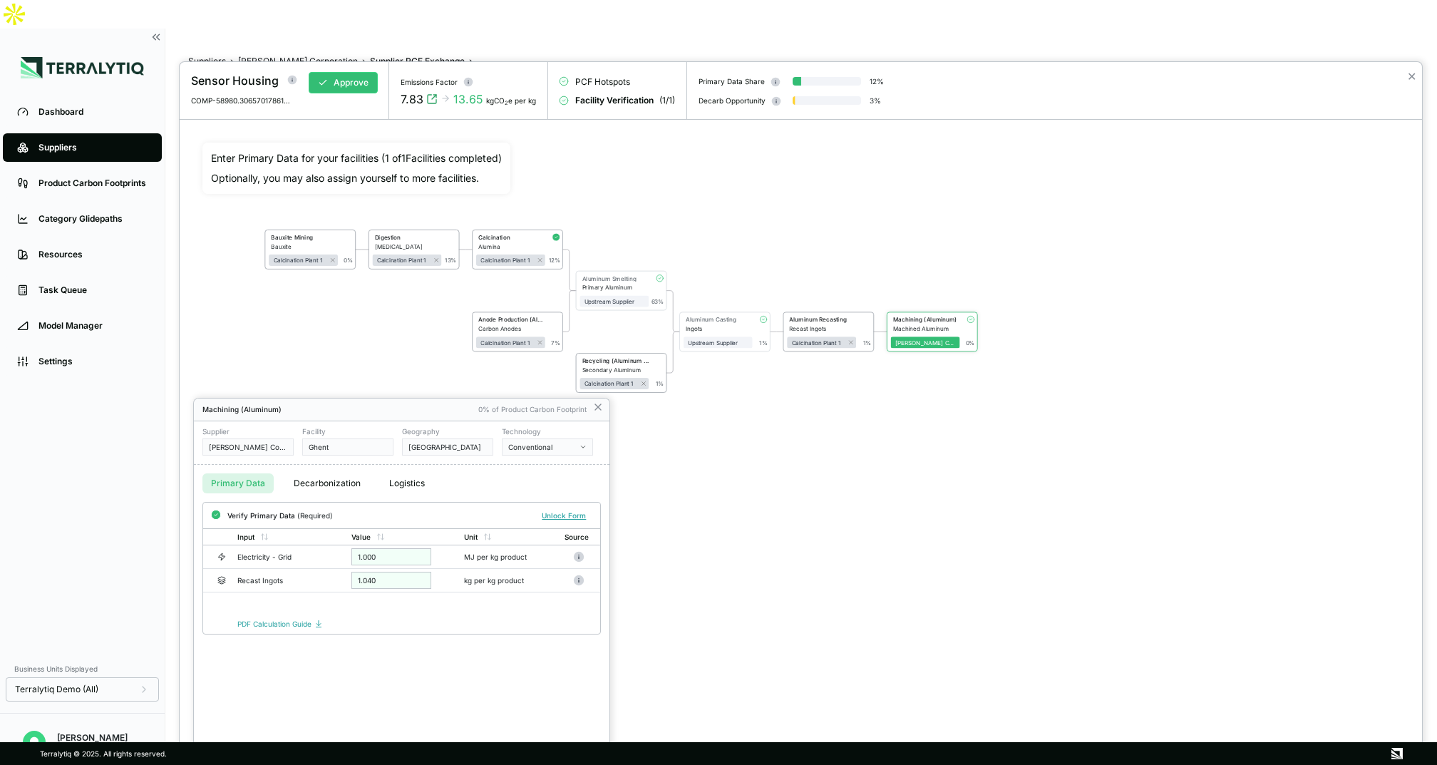
click at [317, 480] on button "Decarbonization" at bounding box center [327, 483] width 84 height 20
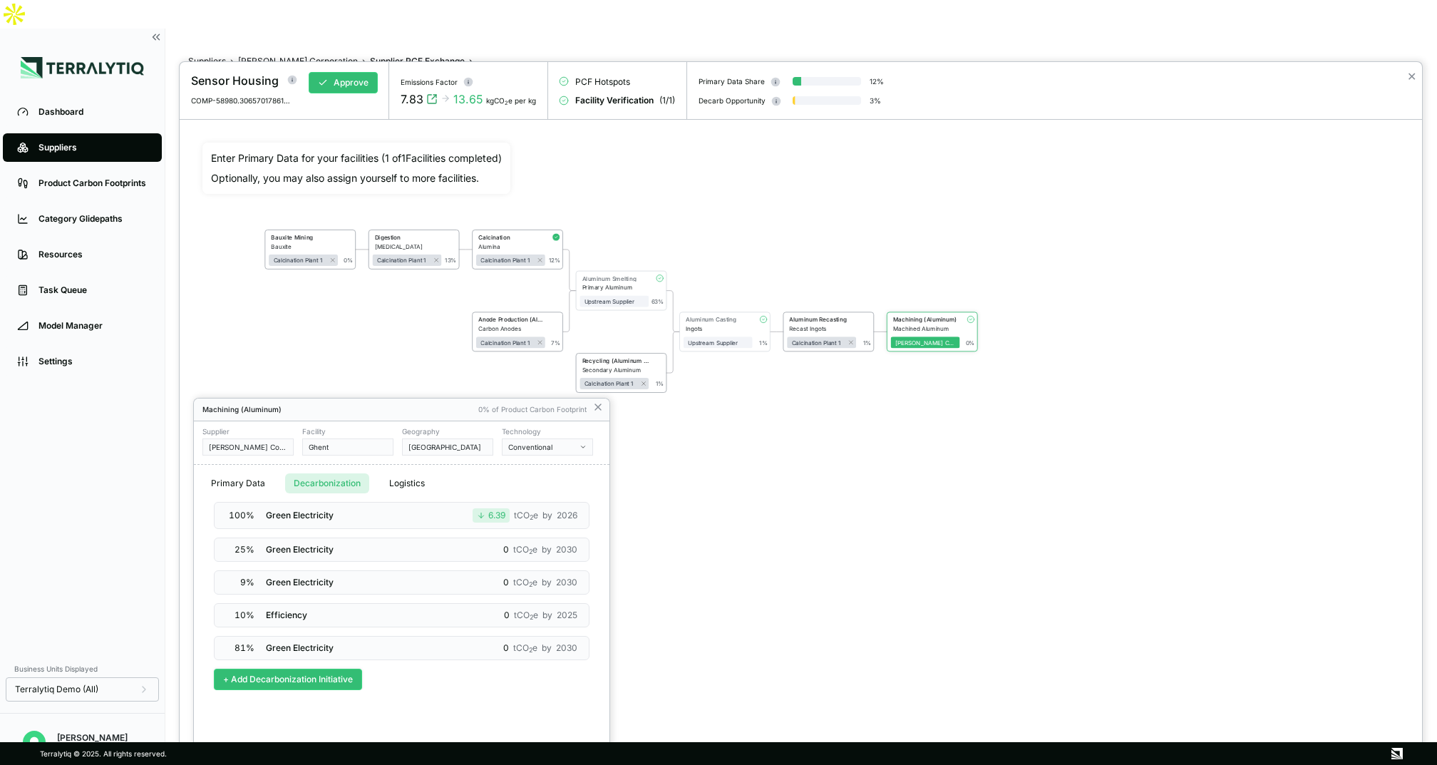
click at [312, 610] on button "+ Add Decarbonization Initiative" at bounding box center [288, 678] width 148 height 21
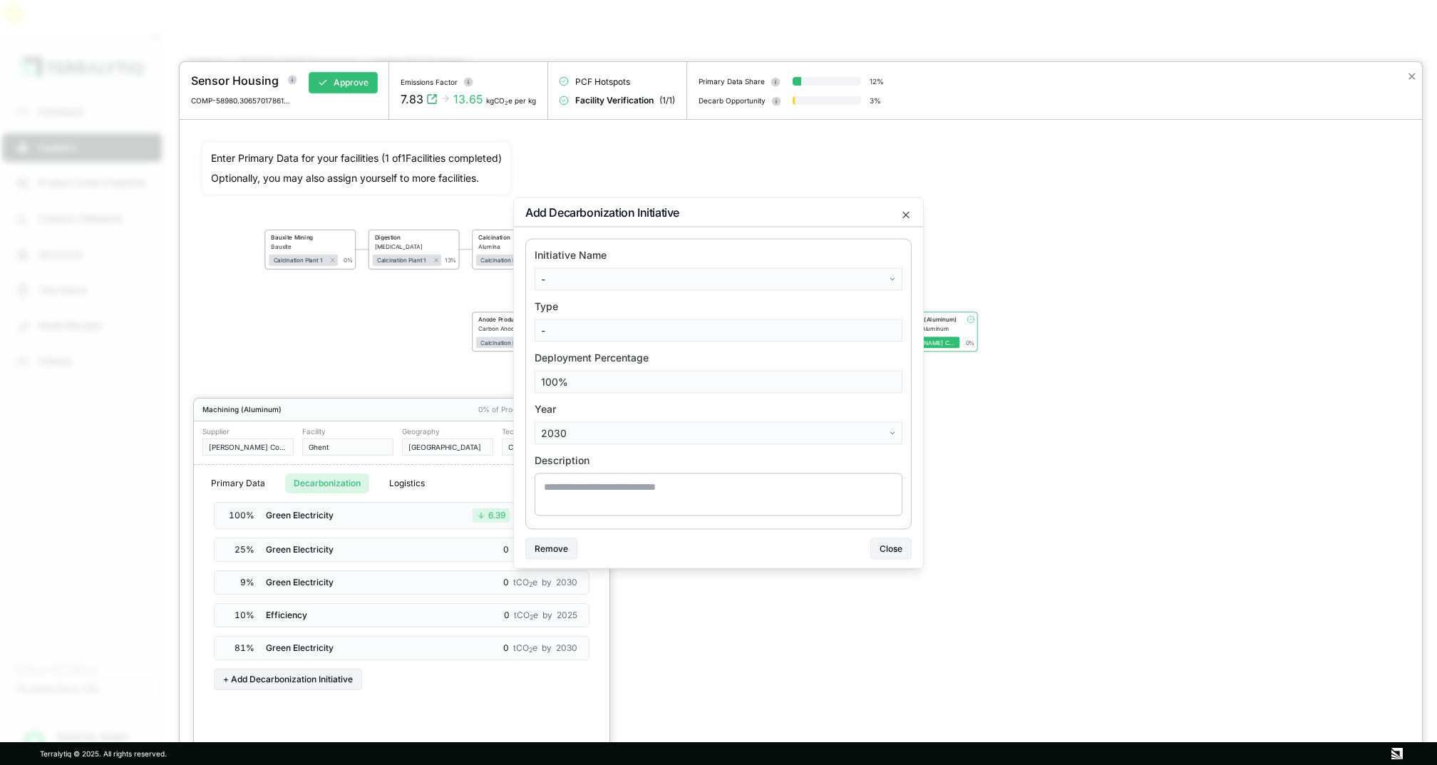
click at [569, 275] on body "Dashboard Suppliers Product Carbon Footprints Category Glidepaths Resources Tas…" at bounding box center [718, 382] width 1437 height 765
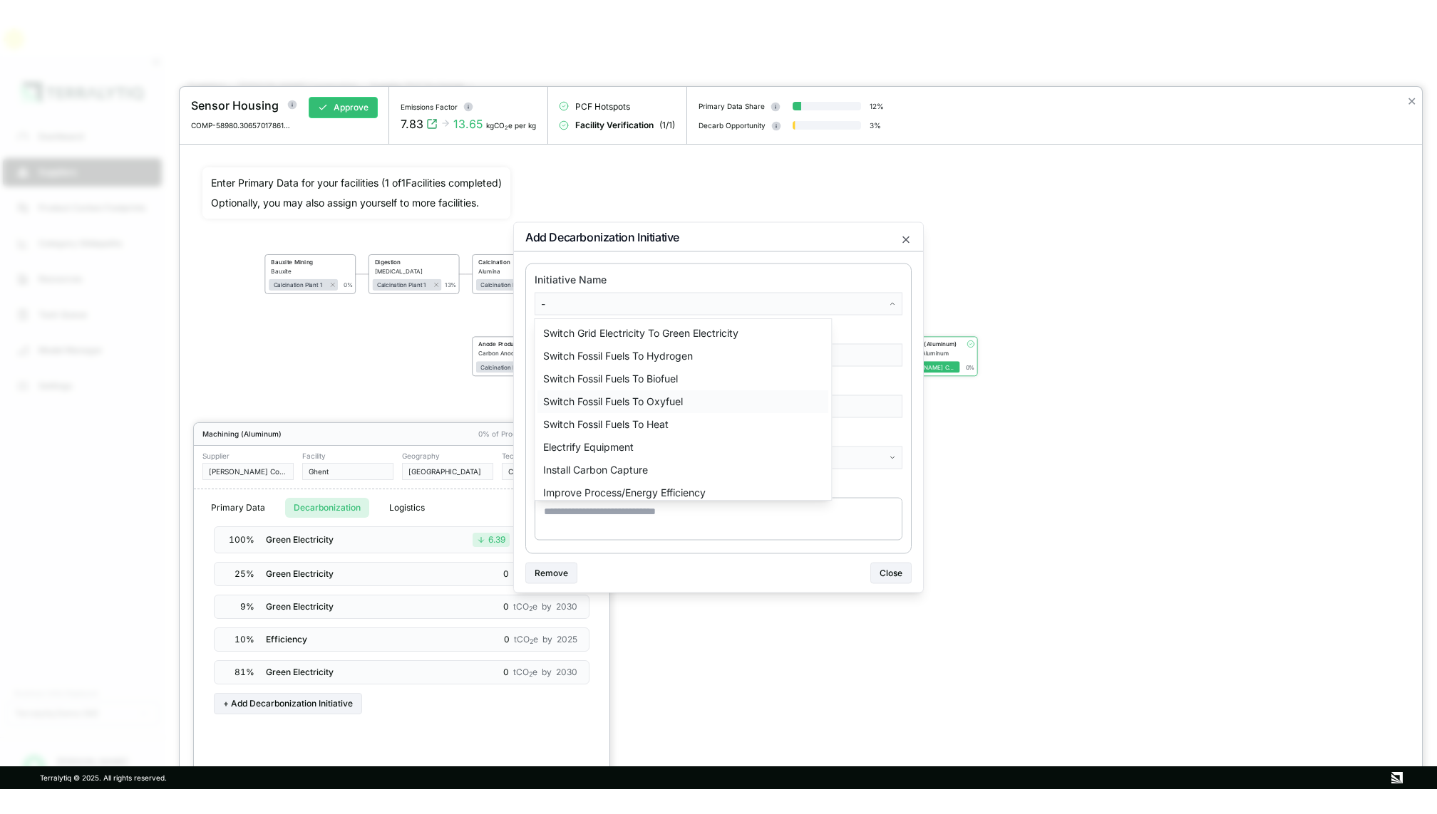
scroll to position [12, 0]
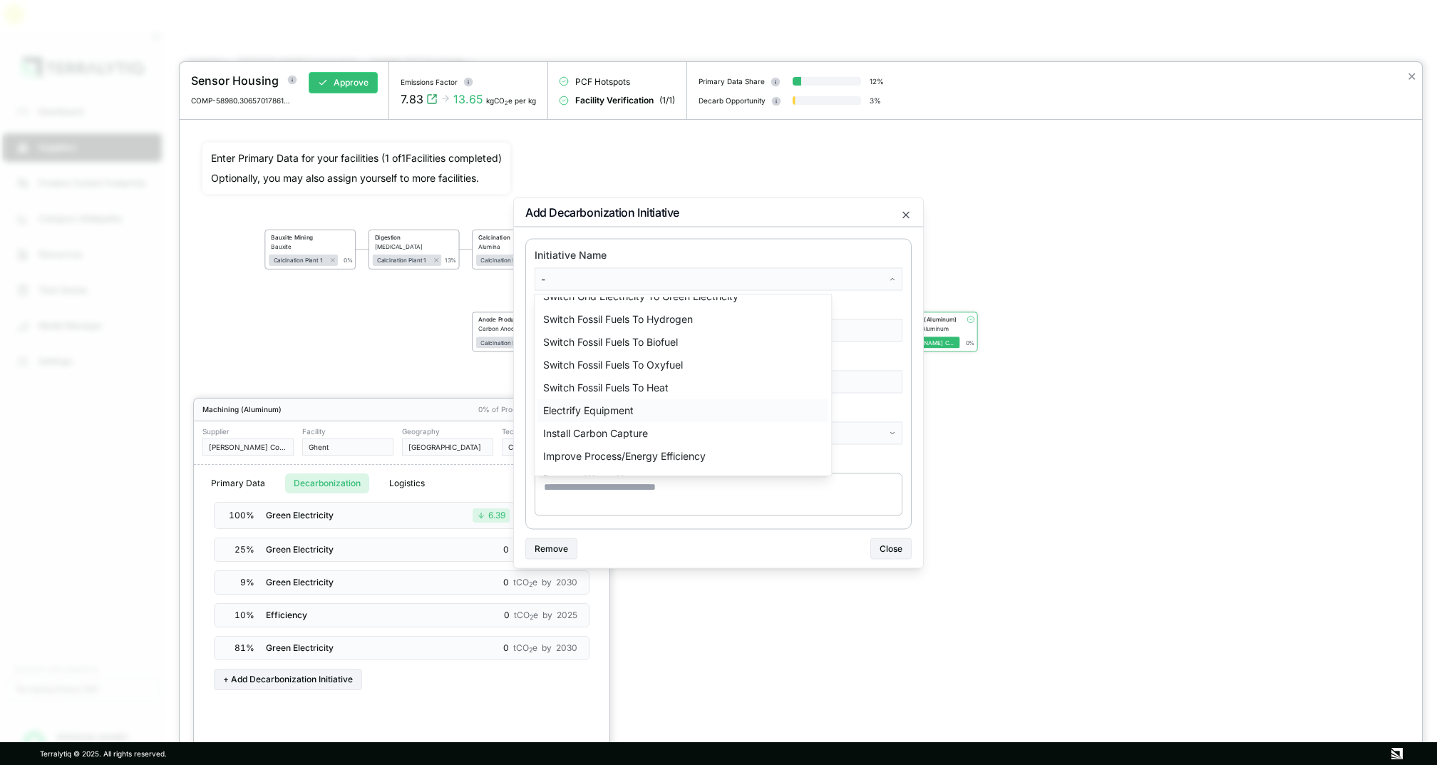
click at [584, 408] on div "Electrify Equipment" at bounding box center [682, 410] width 291 height 23
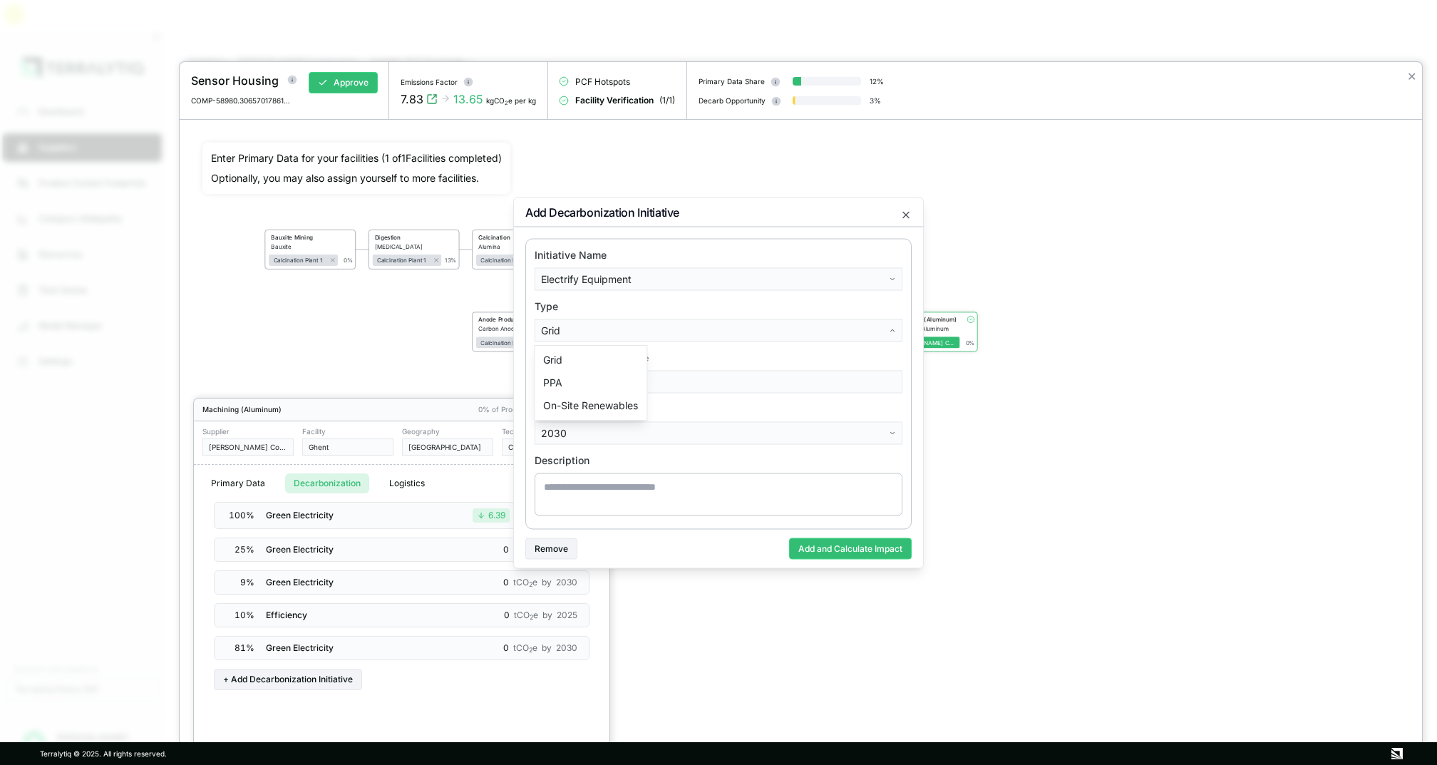
click at [587, 327] on body "Dashboard Suppliers Product Carbon Footprints Category Glidepaths Resources Tas…" at bounding box center [718, 382] width 1437 height 765
click at [569, 401] on div "On-Site Renewables" at bounding box center [590, 405] width 106 height 23
click at [574, 435] on body "Dashboard Suppliers Product Carbon Footprints Category Glidepaths Resources Tas…" at bounding box center [718, 382] width 1437 height 765
click at [569, 556] on div "2026" at bounding box center [579, 553] width 84 height 23
click at [854, 550] on button "Add and Calculate Impact" at bounding box center [850, 547] width 123 height 21
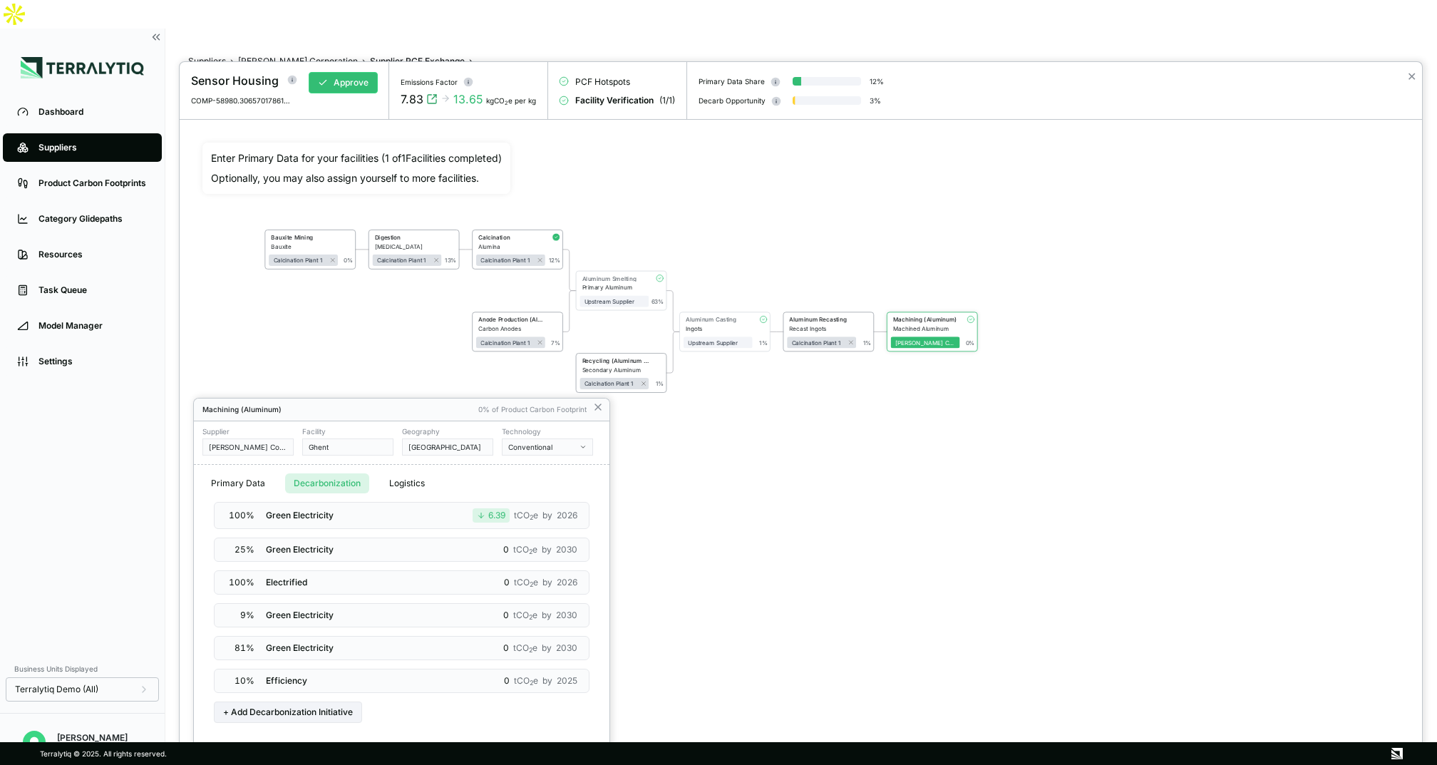
click at [70, 81] on div at bounding box center [718, 382] width 1437 height 765
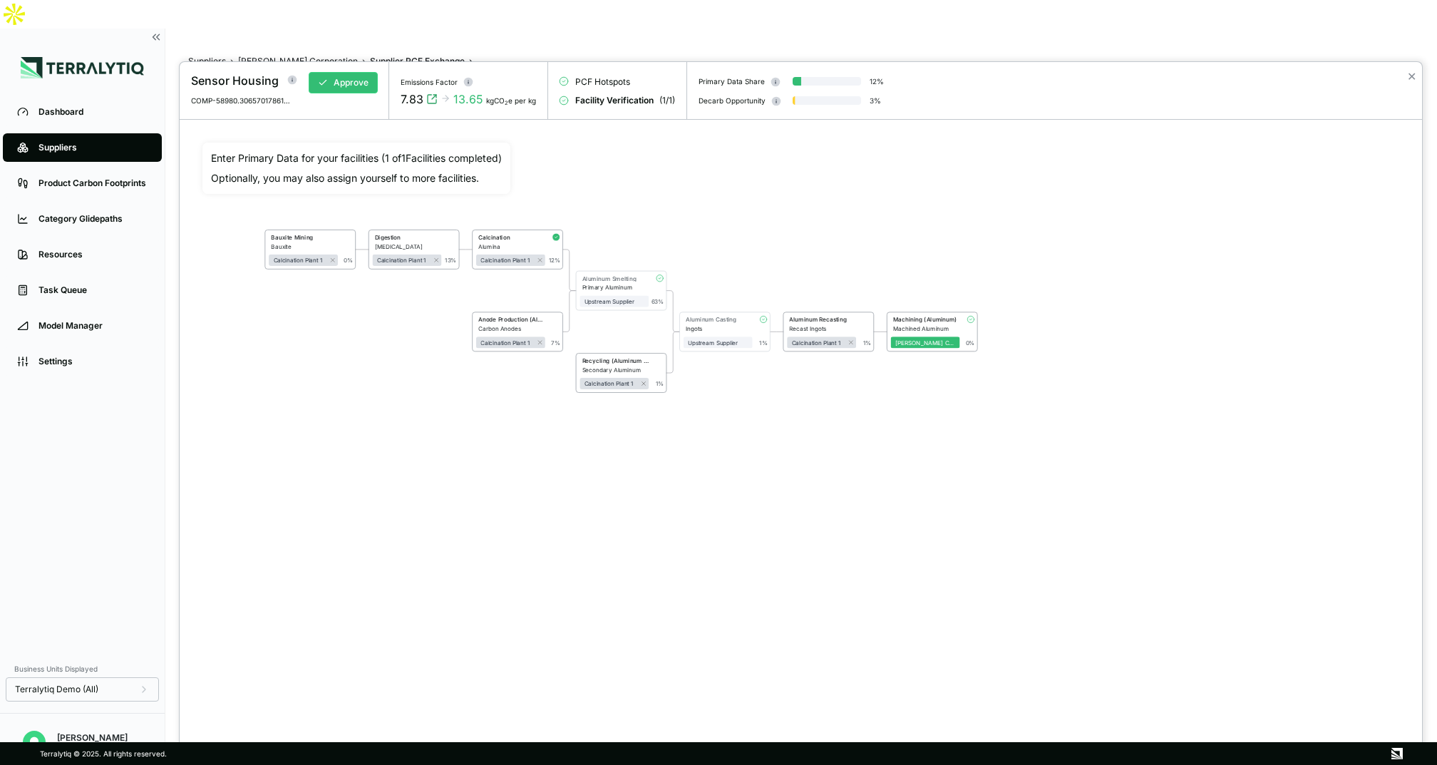
click at [30, 81] on div at bounding box center [718, 382] width 1437 height 765
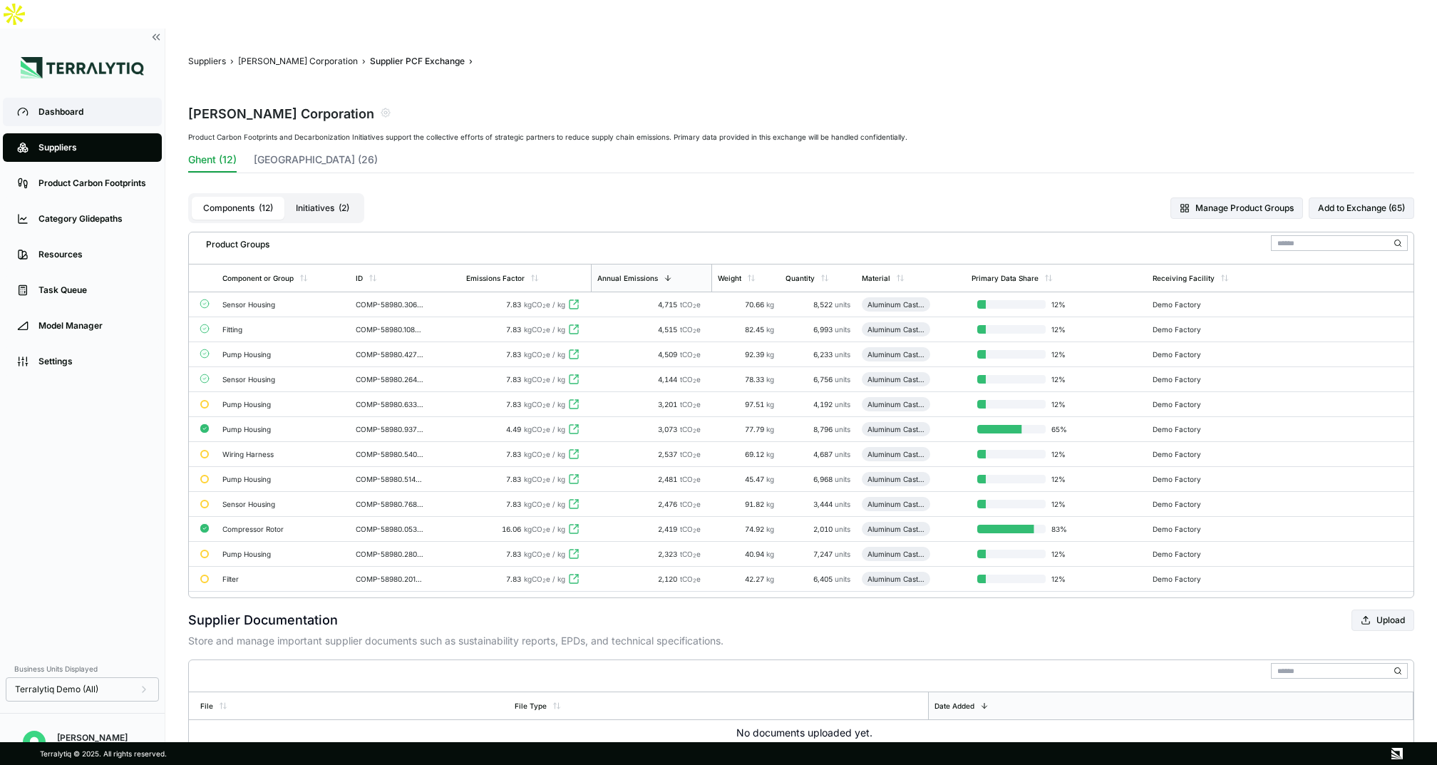
click at [49, 106] on div "Dashboard" at bounding box center [92, 111] width 109 height 11
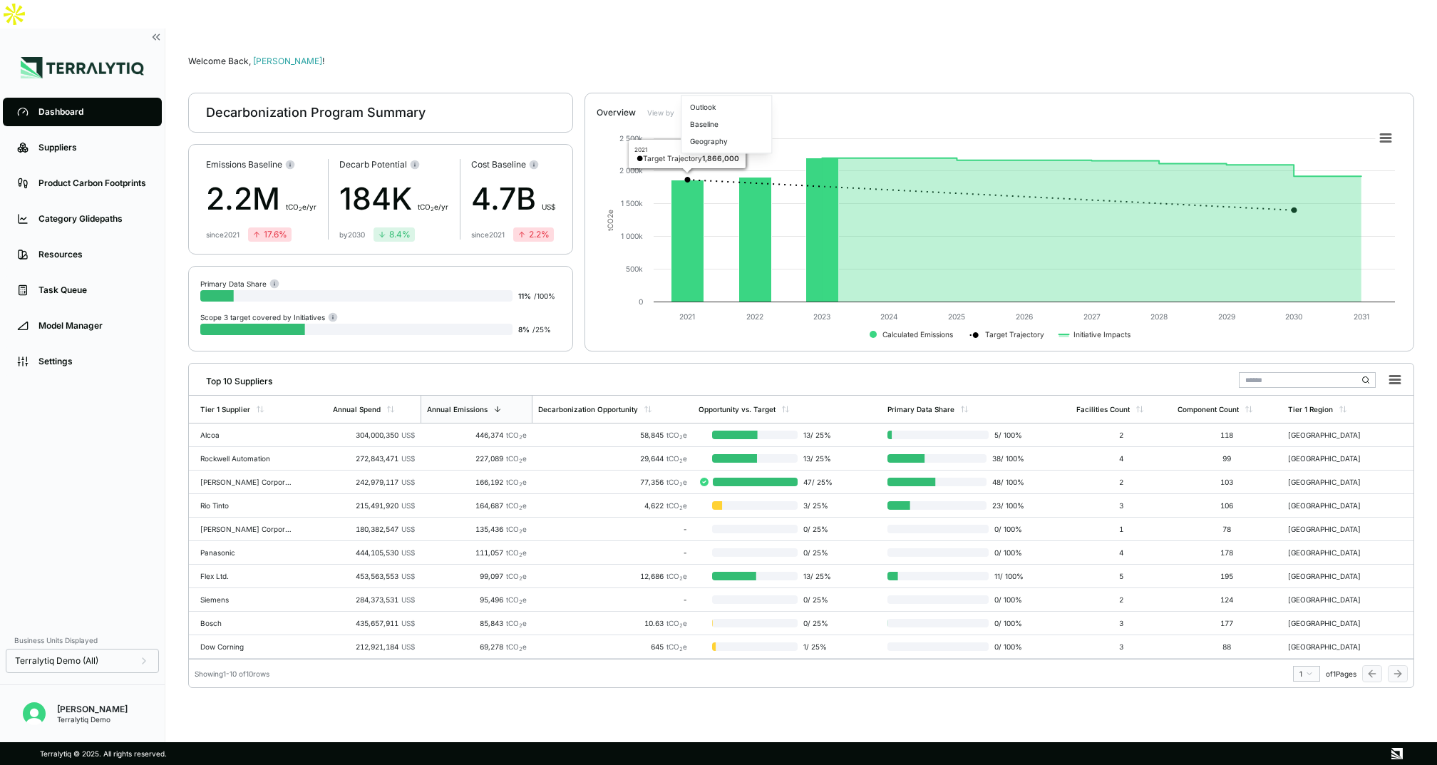
click at [707, 86] on html "Dashboard Suppliers Product Carbon Footprints Category Glidepaths Resources Tas…" at bounding box center [718, 382] width 1437 height 765
click at [710, 129] on div "Baseline" at bounding box center [726, 123] width 84 height 17
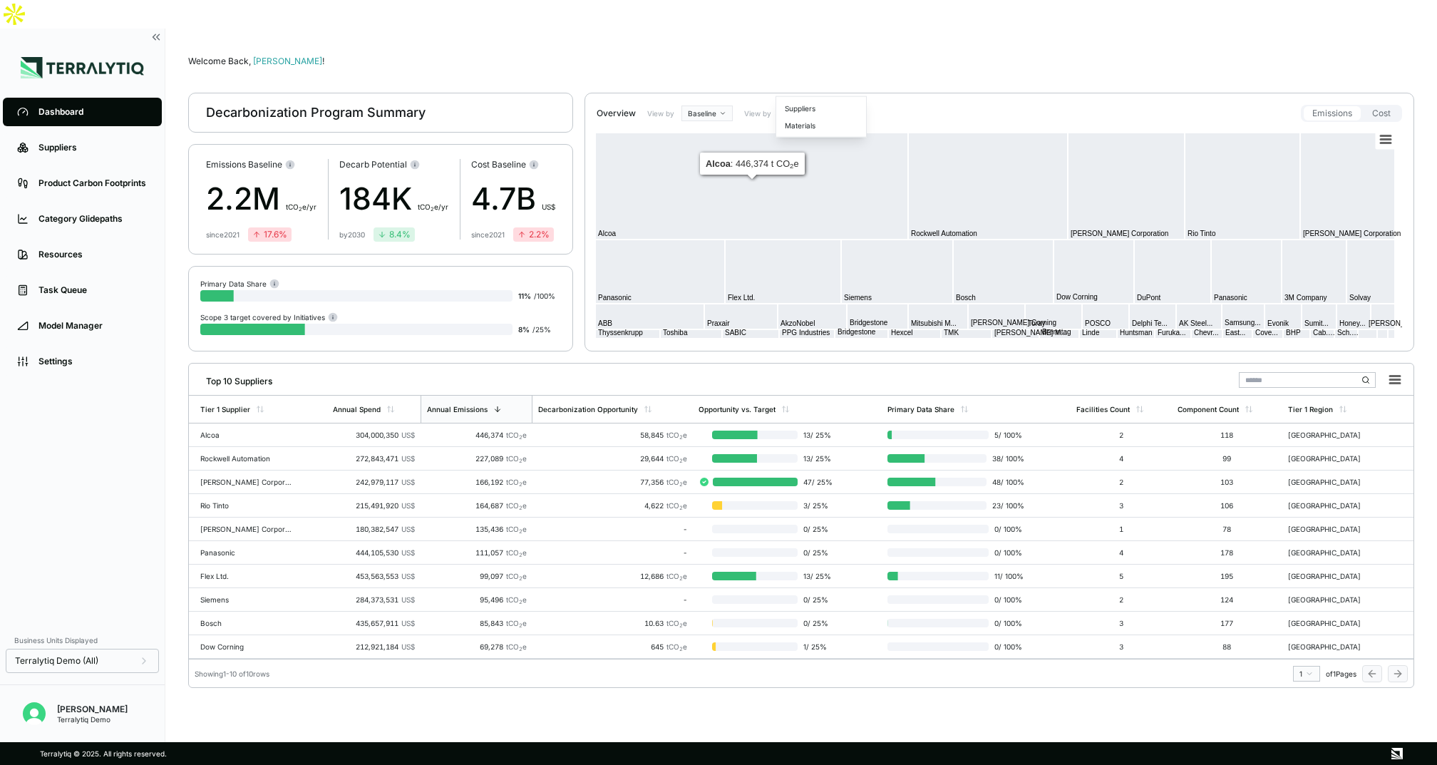
click at [803, 81] on html "Dashboard Suppliers Product Carbon Footprints Category Glidepaths Resources Tas…" at bounding box center [718, 382] width 1437 height 765
click at [807, 123] on div "Materials" at bounding box center [821, 125] width 84 height 17
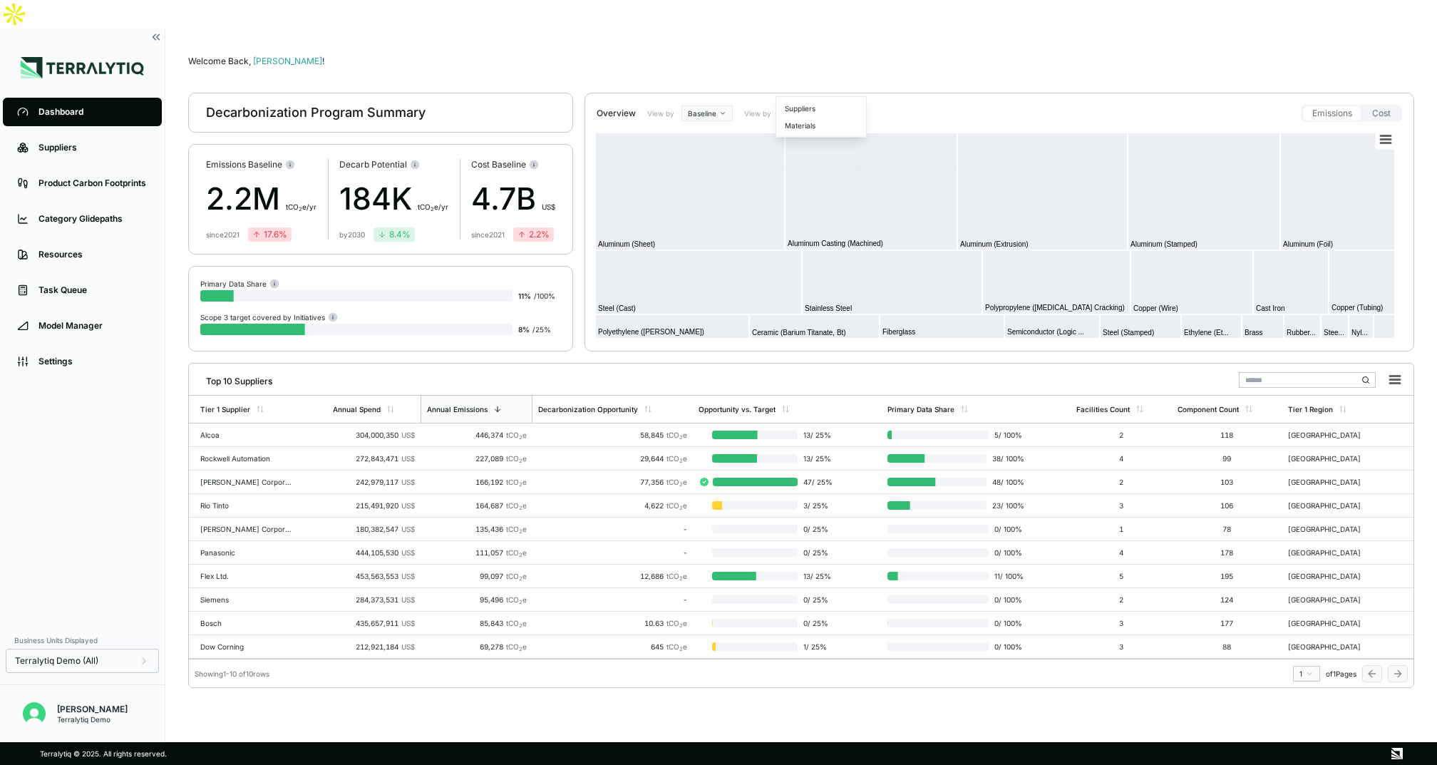
click at [801, 83] on html "Dashboard Suppliers Product Carbon Footprints Category Glidepaths Resources Tas…" at bounding box center [718, 382] width 1437 height 765
click at [703, 87] on html "Dashboard Suppliers Product Carbon Footprints Category Glidepaths Resources Tas…" at bounding box center [718, 382] width 1437 height 765
click at [703, 108] on div "Outlook" at bounding box center [726, 108] width 84 height 17
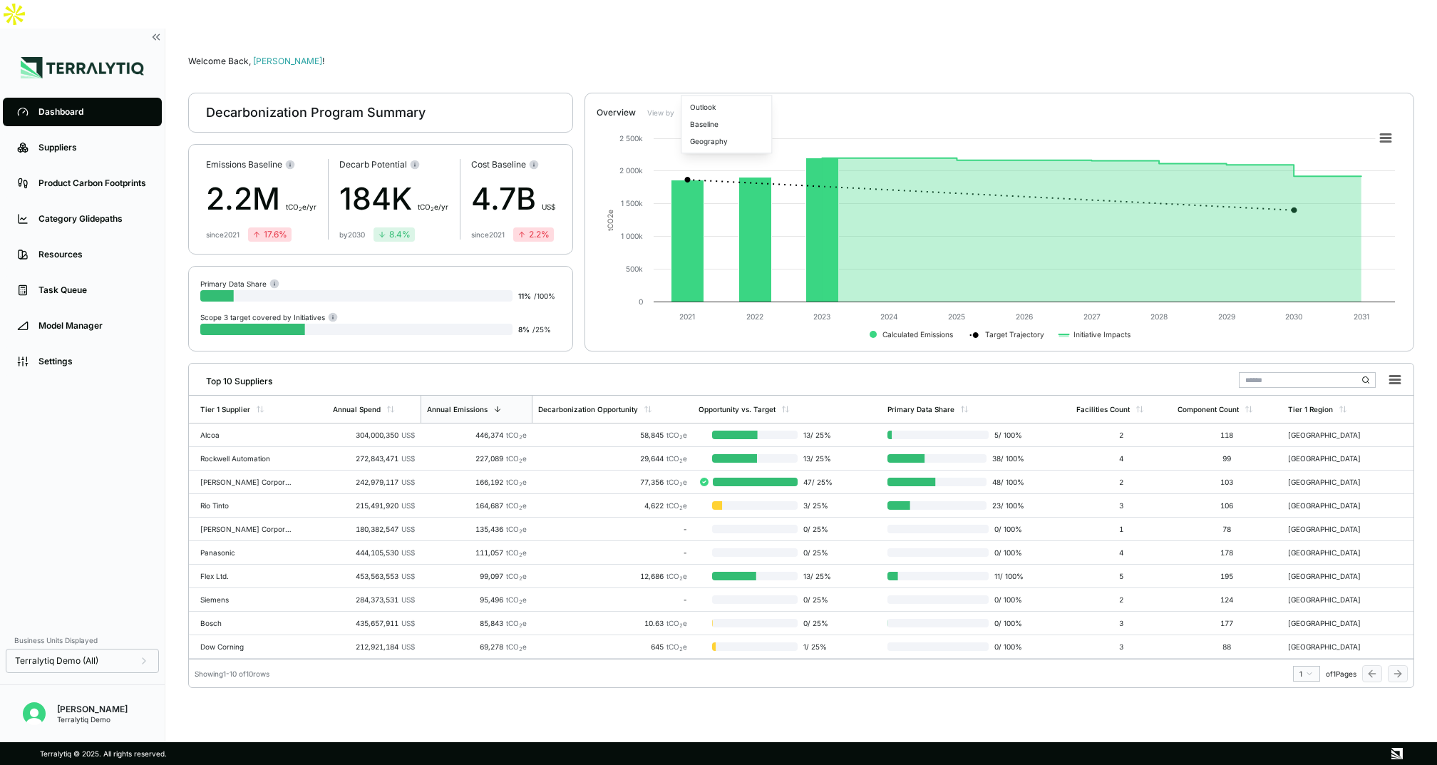
click at [715, 83] on html "Dashboard Suppliers Product Carbon Footprints Category Glidepaths Resources Tas…" at bounding box center [718, 382] width 1437 height 765
click at [713, 125] on div "Baseline" at bounding box center [726, 123] width 84 height 17
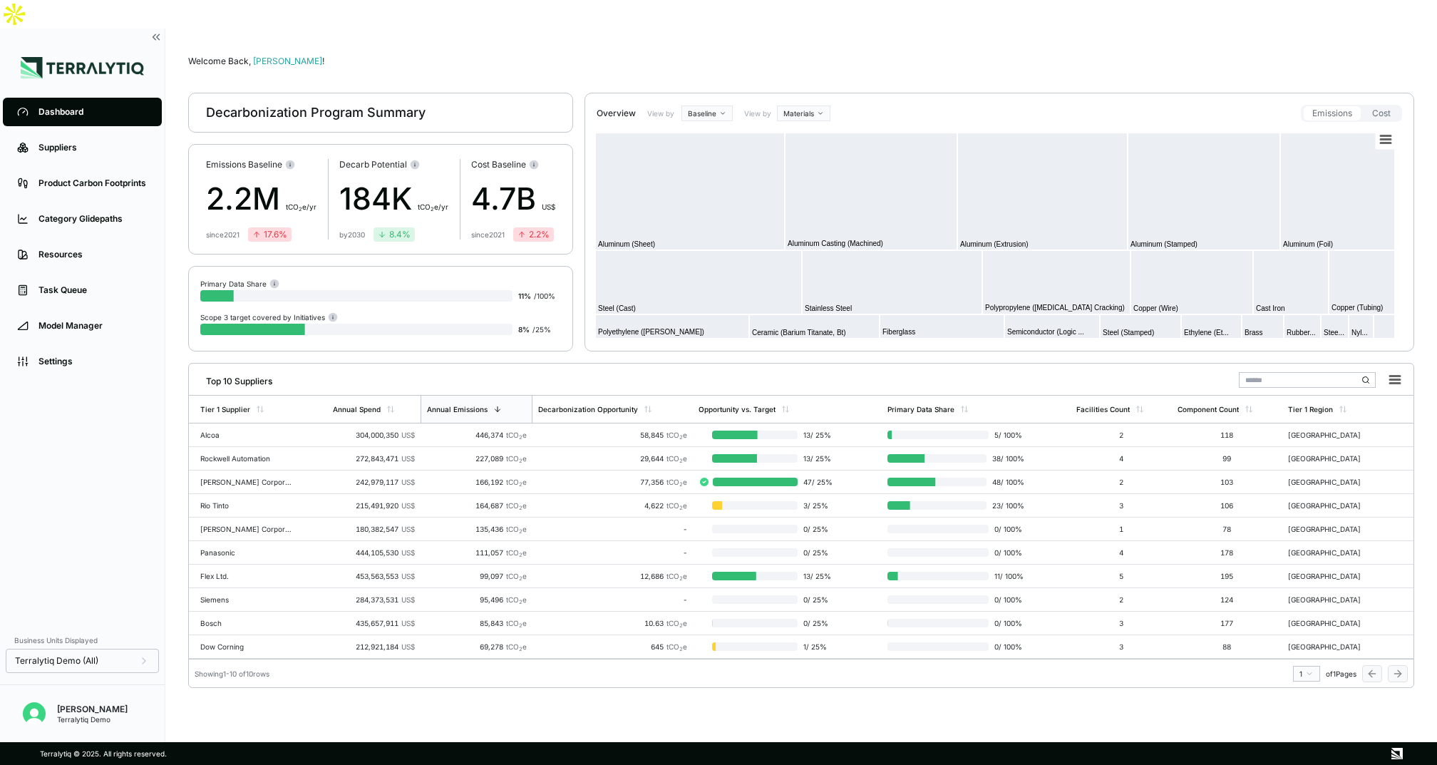
click at [805, 83] on html "Dashboard Suppliers Product Carbon Footprints Category Glidepaths Resources Tas…" at bounding box center [718, 382] width 1437 height 765
click at [804, 108] on div "Suppliers" at bounding box center [821, 108] width 84 height 17
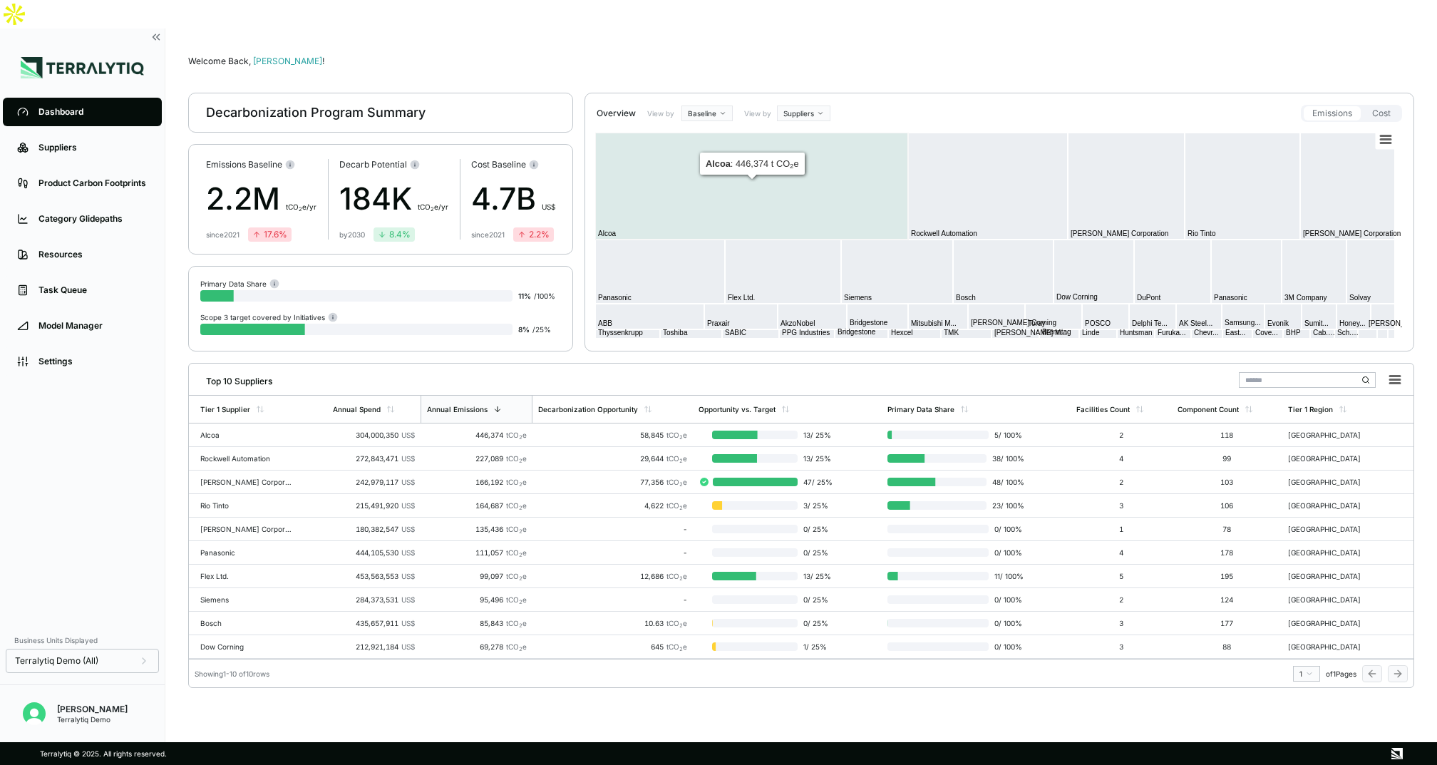
click at [813, 79] on html "Dashboard Suppliers Product Carbon Footprints Category Glidepaths Resources Tas…" at bounding box center [718, 382] width 1437 height 765
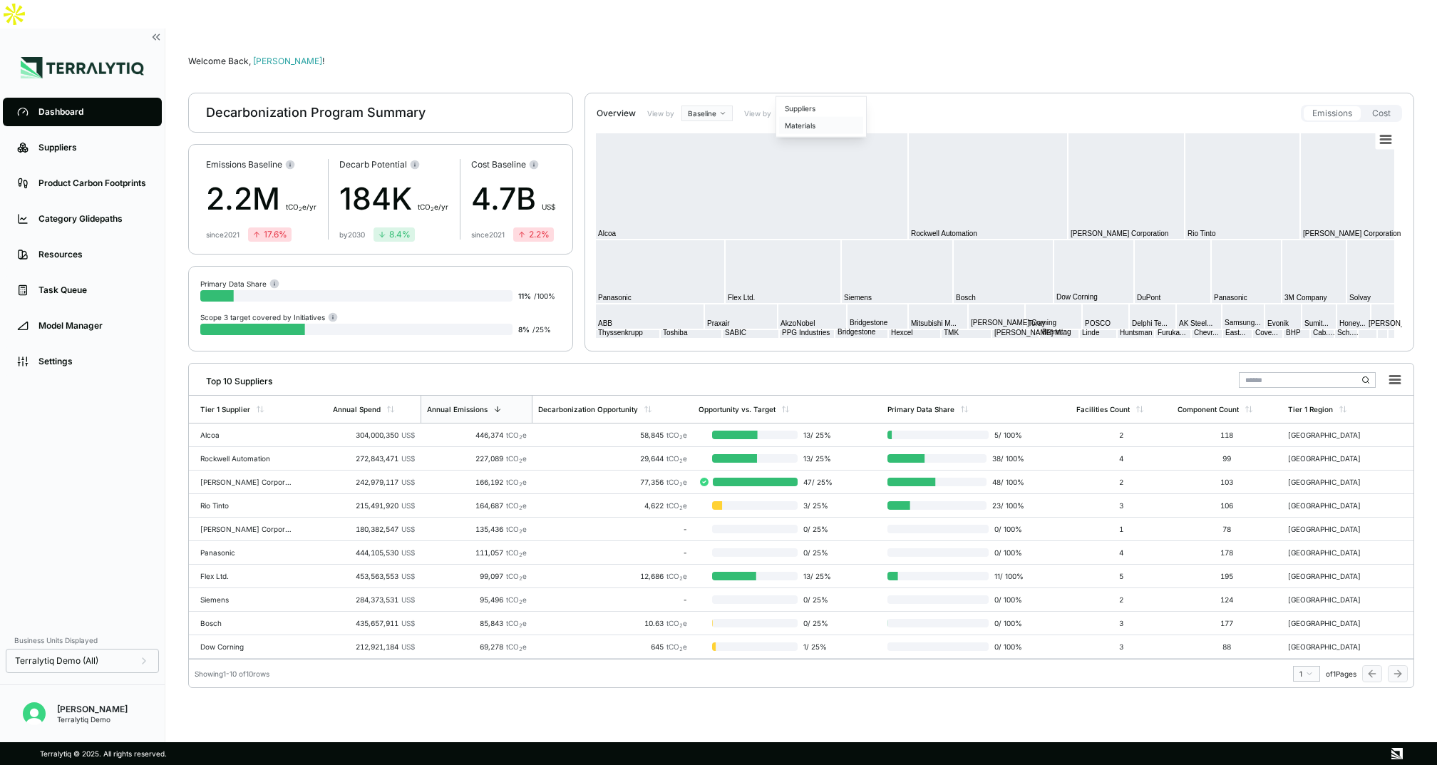
click at [814, 123] on div "Materials" at bounding box center [821, 125] width 84 height 17
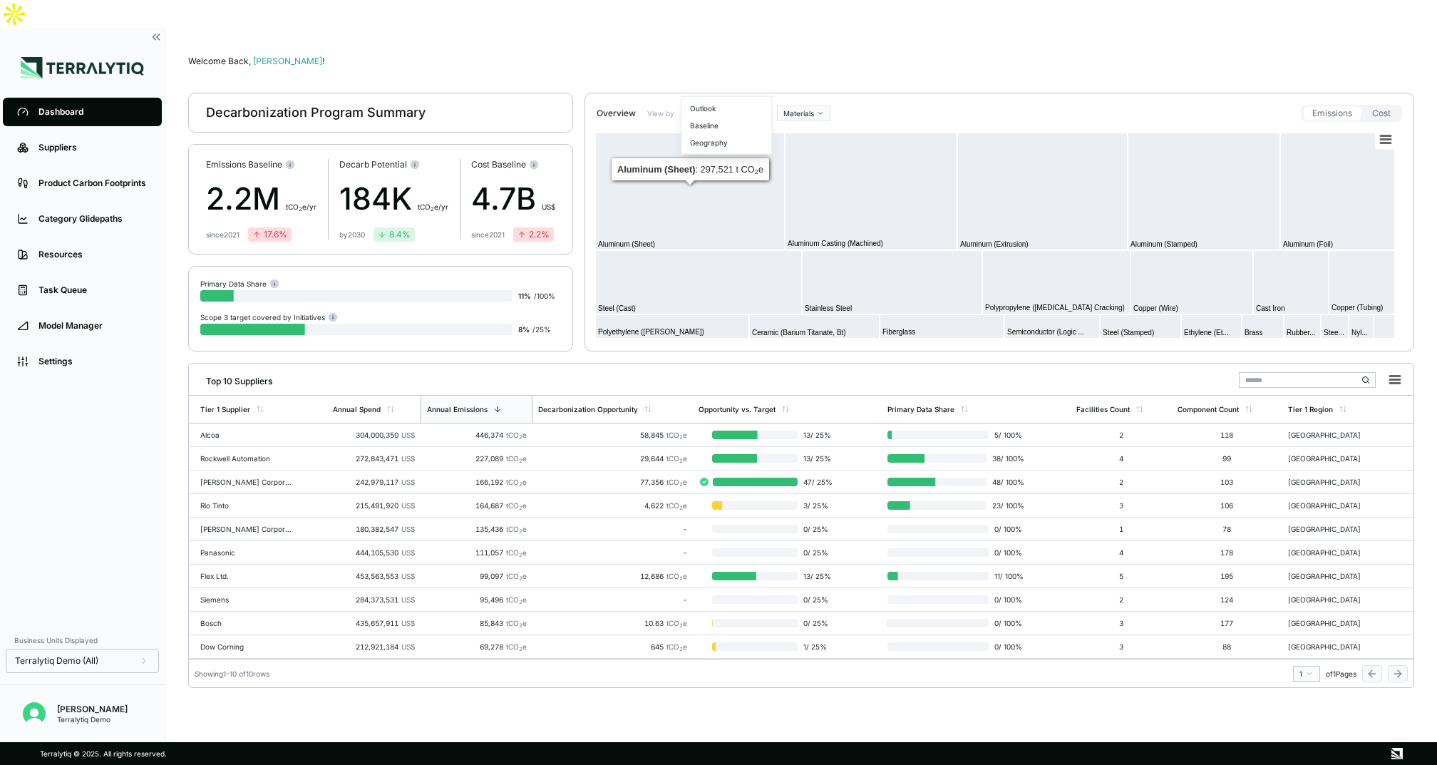
click at [705, 85] on html "Dashboard Suppliers Product Carbon Footprints Category Glidepaths Resources Tas…" at bounding box center [718, 382] width 1437 height 765
click at [708, 140] on div "Geography" at bounding box center [726, 142] width 84 height 17
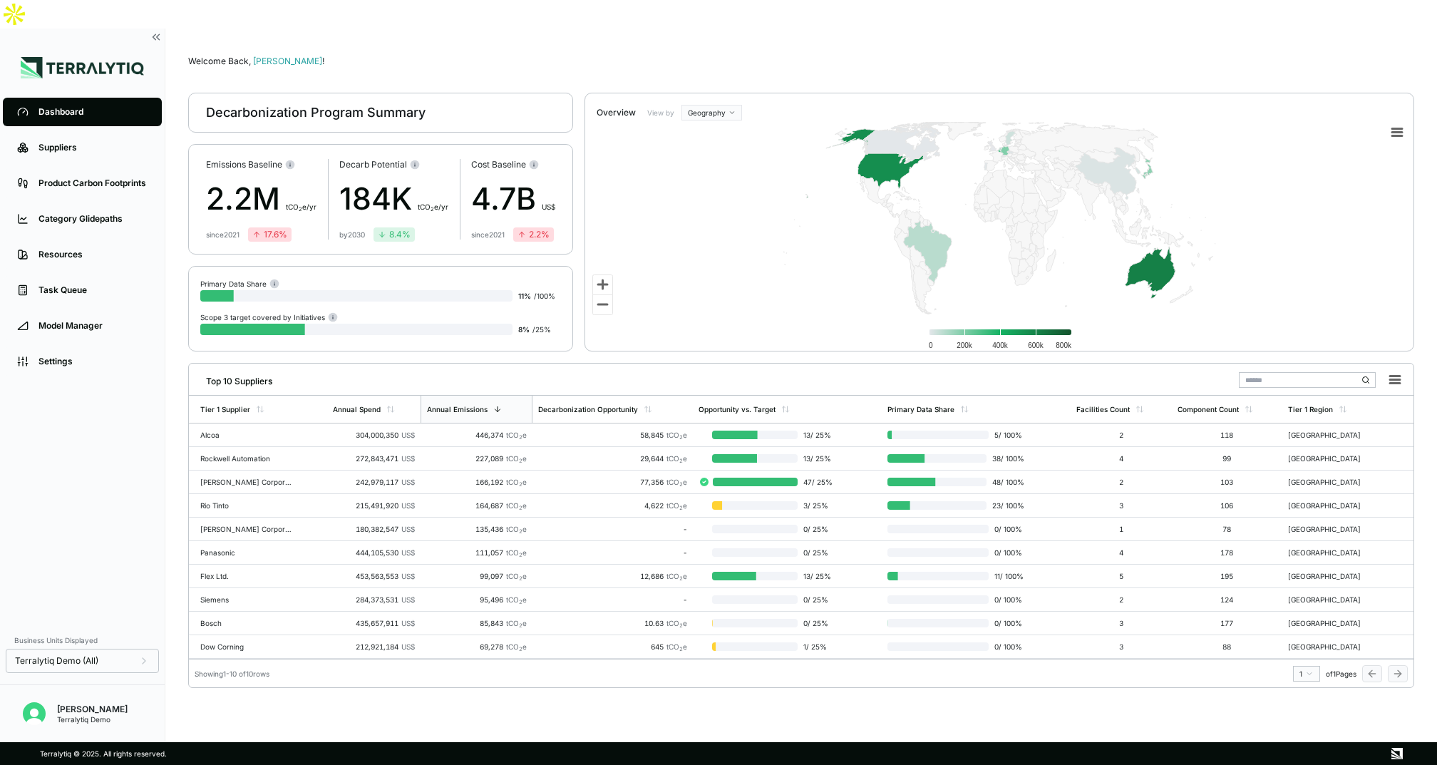
click at [708, 82] on html "Dashboard Suppliers Product Carbon Footprints Category Glidepaths Resources Tas…" at bounding box center [718, 382] width 1437 height 765
click at [705, 104] on div "Outlook" at bounding box center [726, 106] width 84 height 17
